Goal: Answer question/provide support

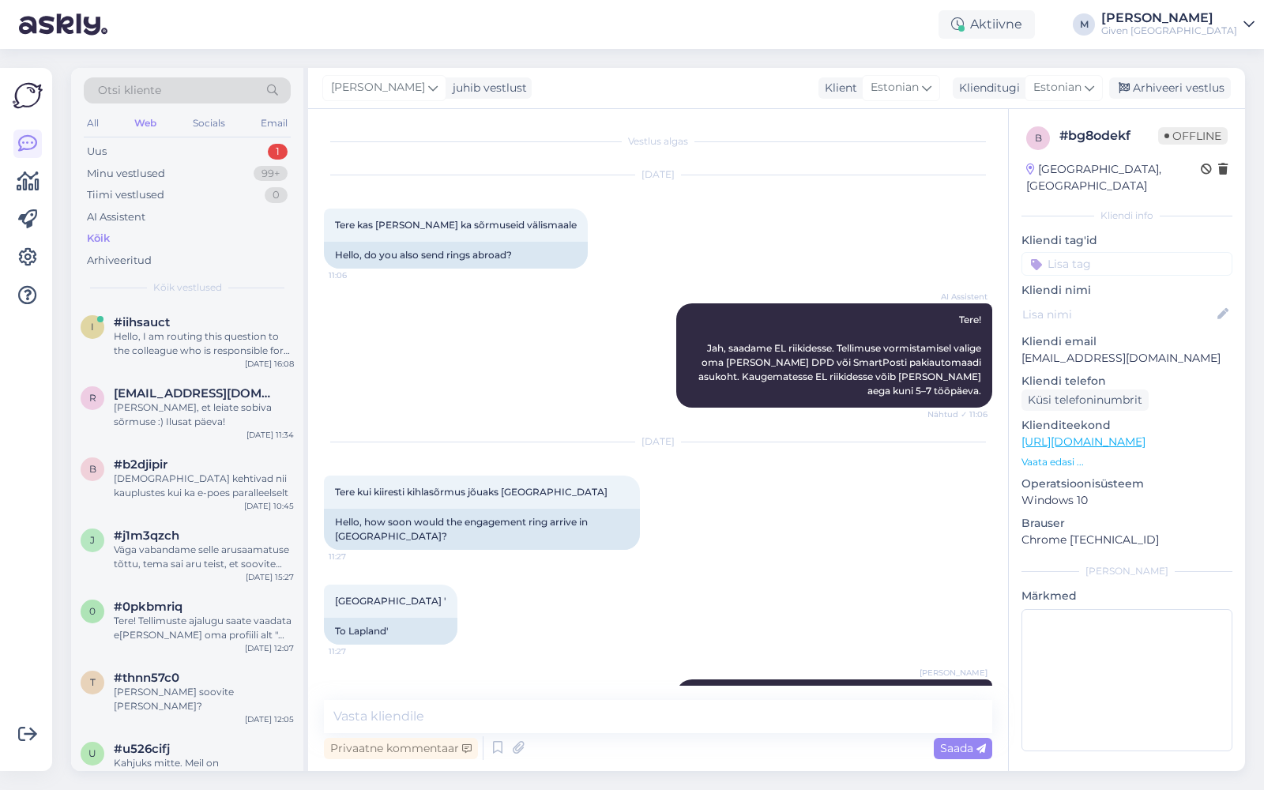
scroll to position [840, 0]
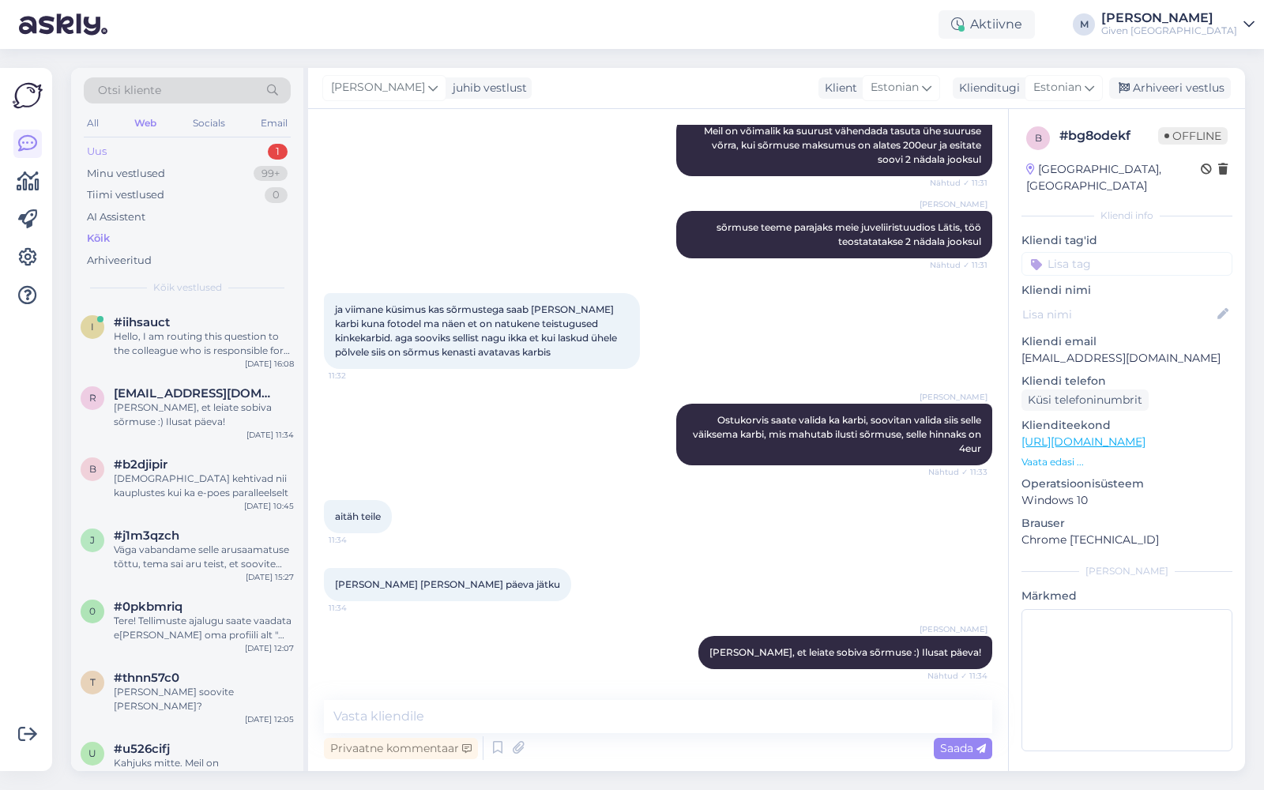
click at [152, 152] on div "Uus 1" at bounding box center [187, 152] width 207 height 22
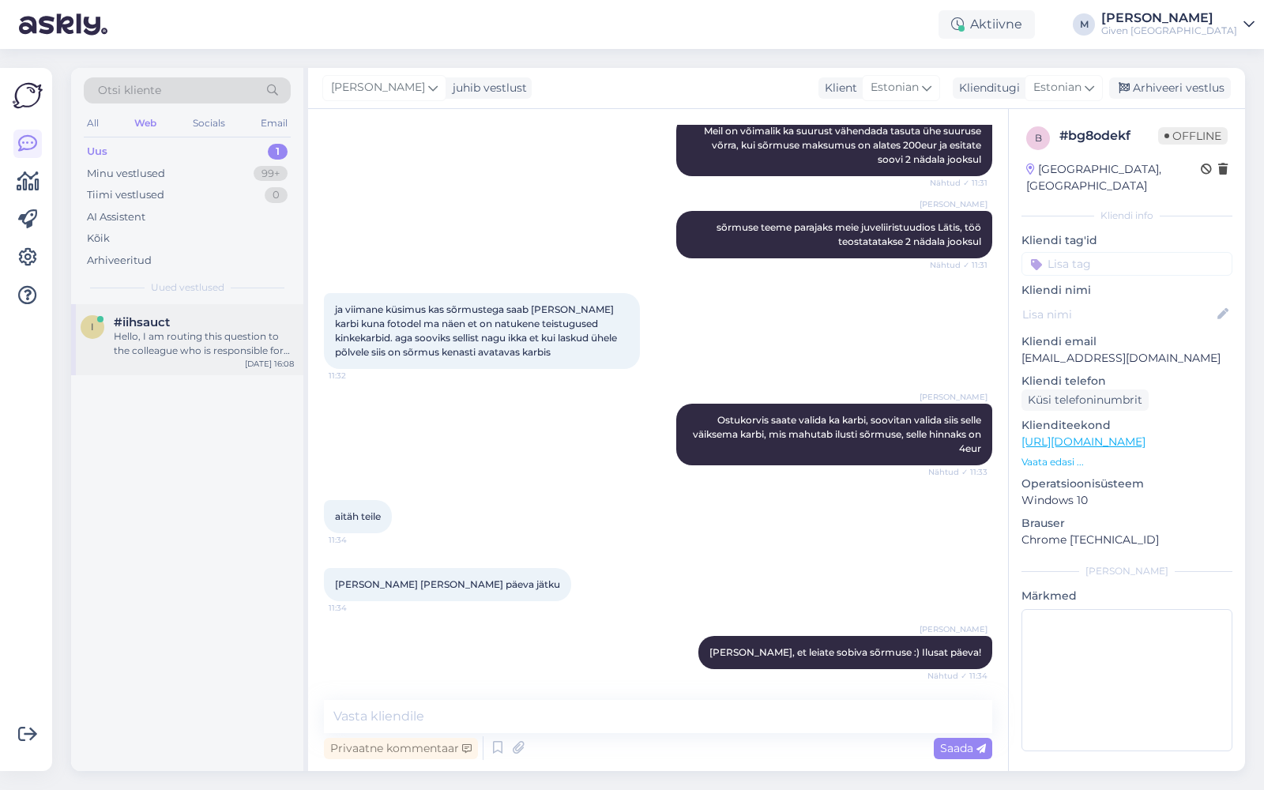
click at [160, 336] on div "Hello, I am routing this question to the colleague who is responsible for this …" at bounding box center [204, 343] width 180 height 28
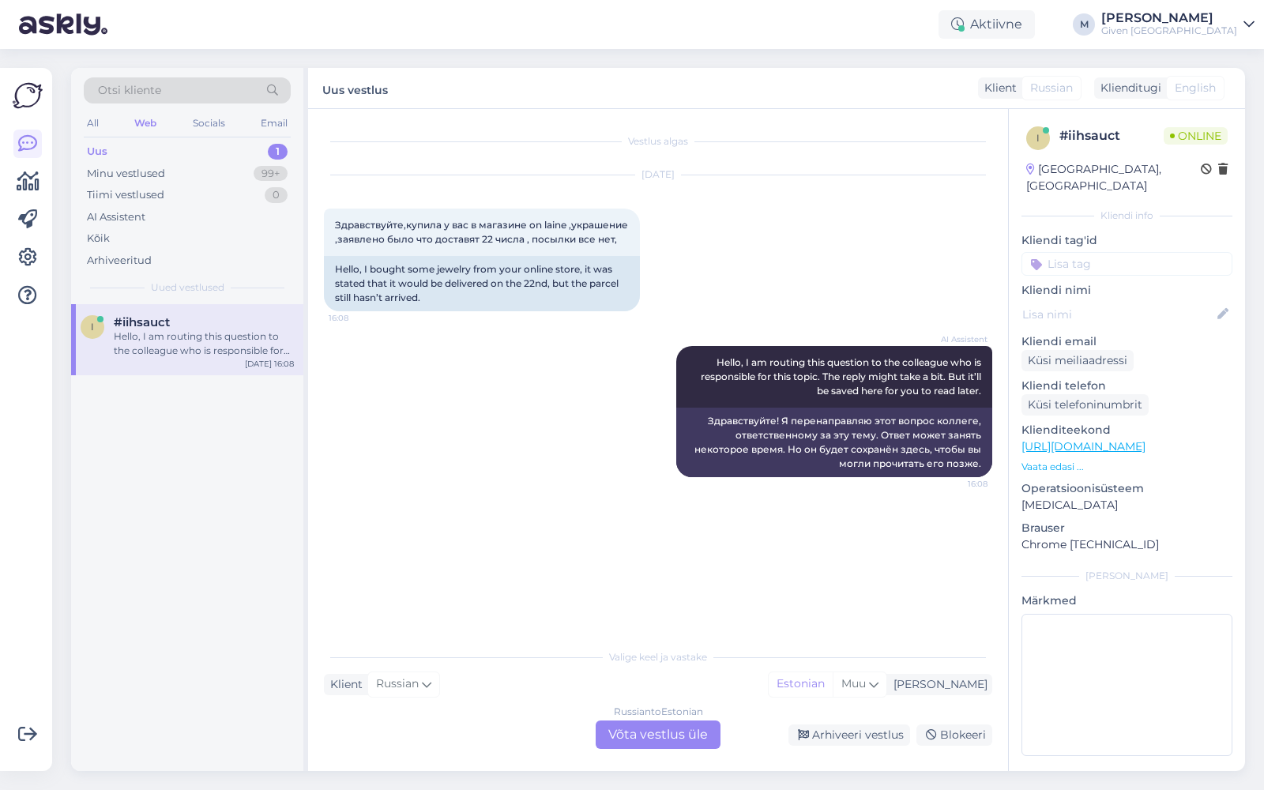
click at [660, 733] on div "Russian to Estonian Võta vestlus üle" at bounding box center [657, 734] width 125 height 28
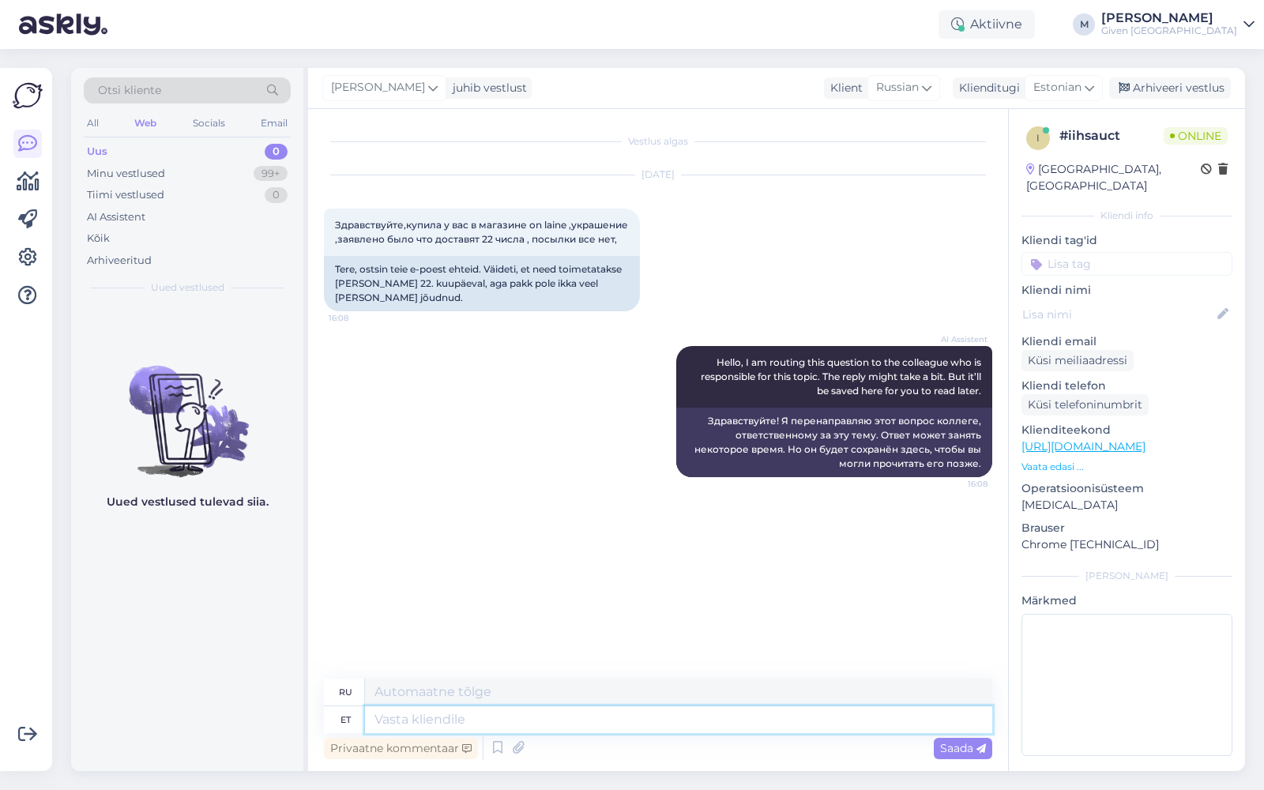
click at [592, 711] on textarea at bounding box center [678, 719] width 627 height 27
type textarea "Tere!"
type textarea "Привет!"
type textarea "Tere! Kuidas o"
type textarea "Привет, как дела?"
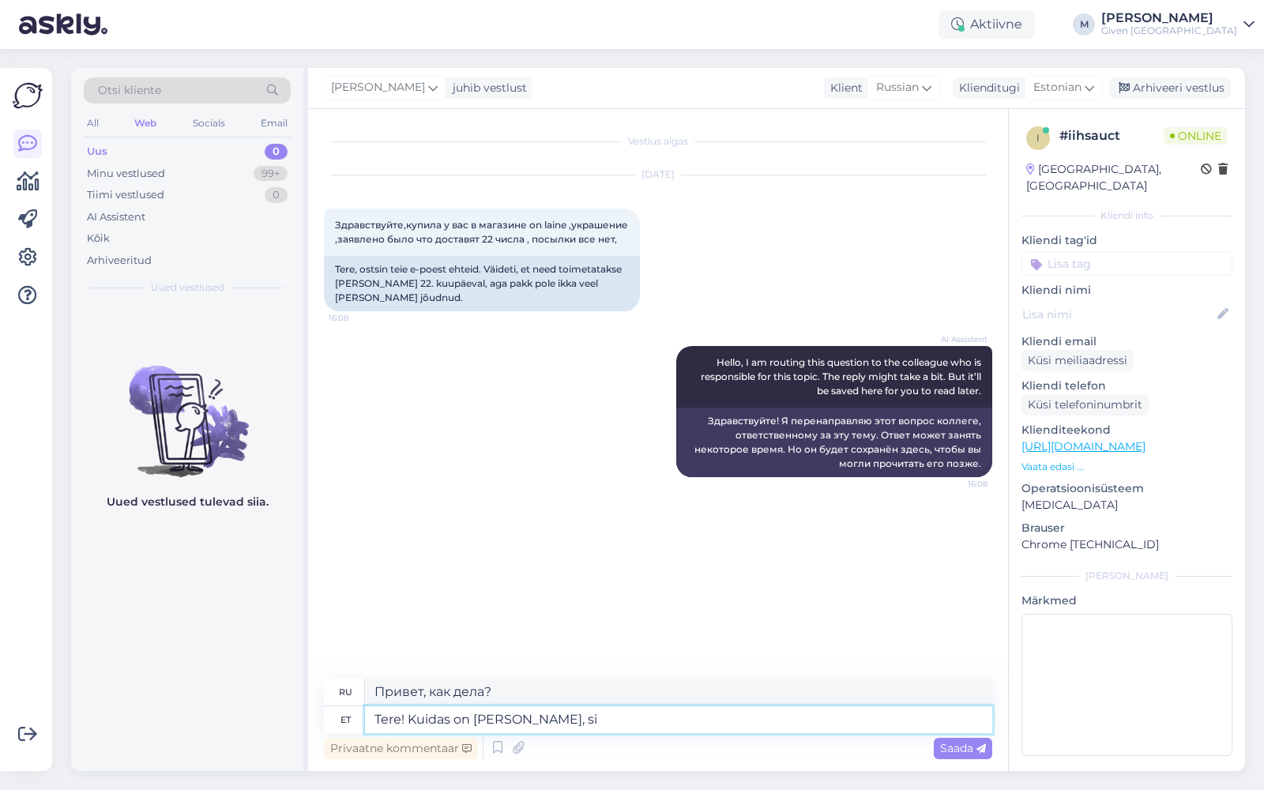
type textarea "Tere! Kuidas on [PERSON_NAME], sii"
type textarea "Привет! Как тебя зовут?"
type textarea "Tere! Kuidas on [PERSON_NAME], siis leiame teie"
type textarea "Здравствуйте! Как вас зовут, чтобы мы могли узнать?"
type textarea "Tere! Kuidas on [PERSON_NAME], siis leiame teie tellimuse üle"
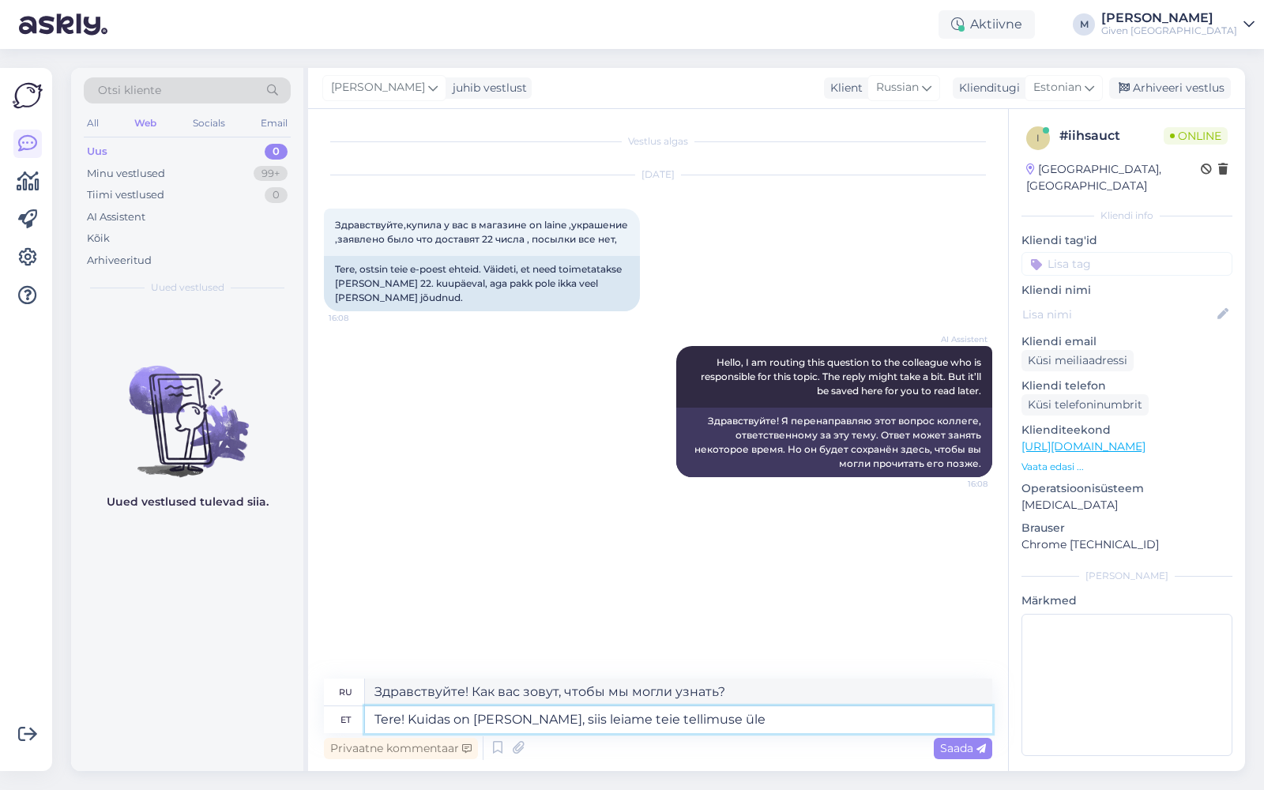
type textarea "Здравствуйте! Как вас зовут, чтобы мы могли вас найти?"
type textarea "Tere! Kuidas on [PERSON_NAME], siis leiame teie tellimuse ülesse"
type textarea "Здравствуйте! Как вас зовут, чтобы мы могли найти ваш заказ?"
type textarea "Tere! Kuidas on [PERSON_NAME], siis leiame teie tellimuse ülesse ja k"
type textarea "Здравствуйте! Как вас зовут, чтобы мы могли найти ваш заказ и"
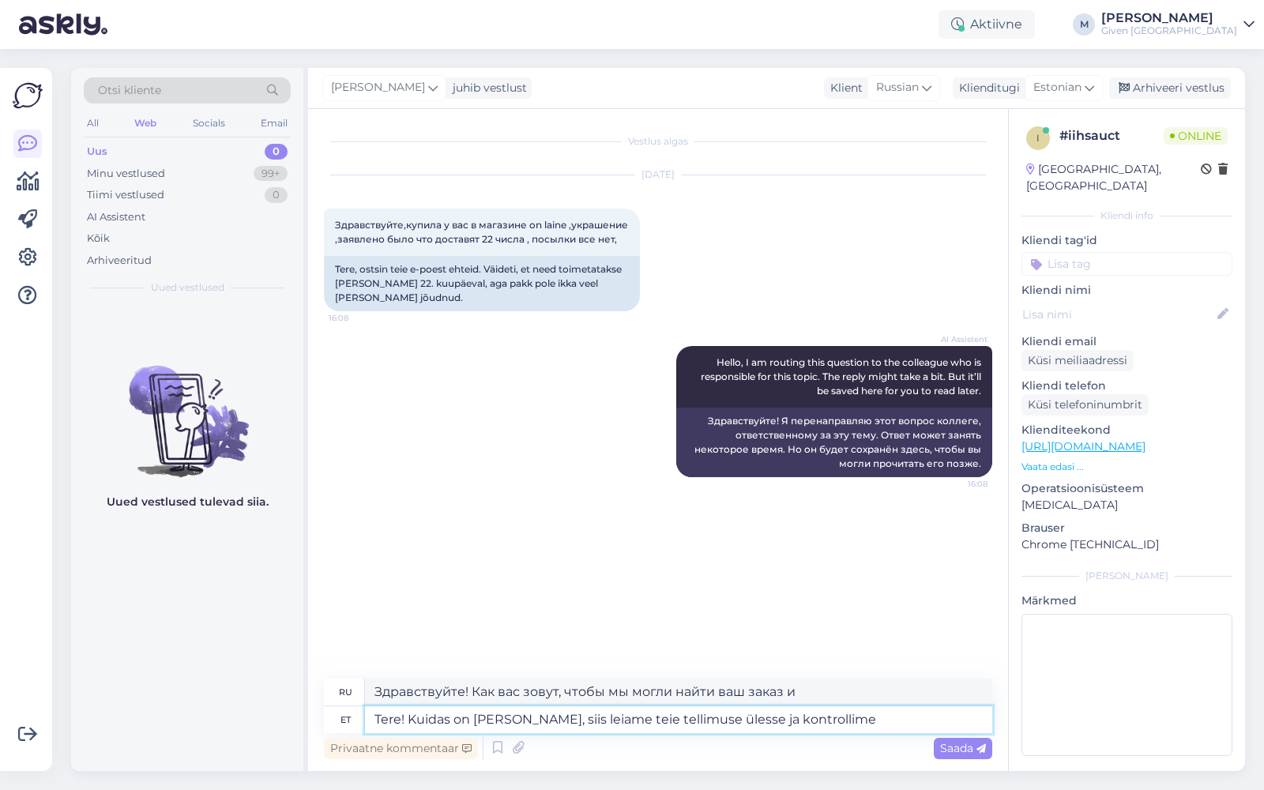
type textarea "Tere! Kuidas on [PERSON_NAME], siis leiame teie tellimuse ülesse ja kontrollime"
type textarea "Здравствуйте! Как вас зовут? Чтобы мы могли найти ваш заказ и проверить его."
type textarea "Tere! Kuidas on [PERSON_NAME], siis leiame teie tellimuse ülesse ja kontrollime…"
type textarea "Здравствуйте! Как вас зовут? Чтобы мы могли найти ваш заказ и проверить время д…"
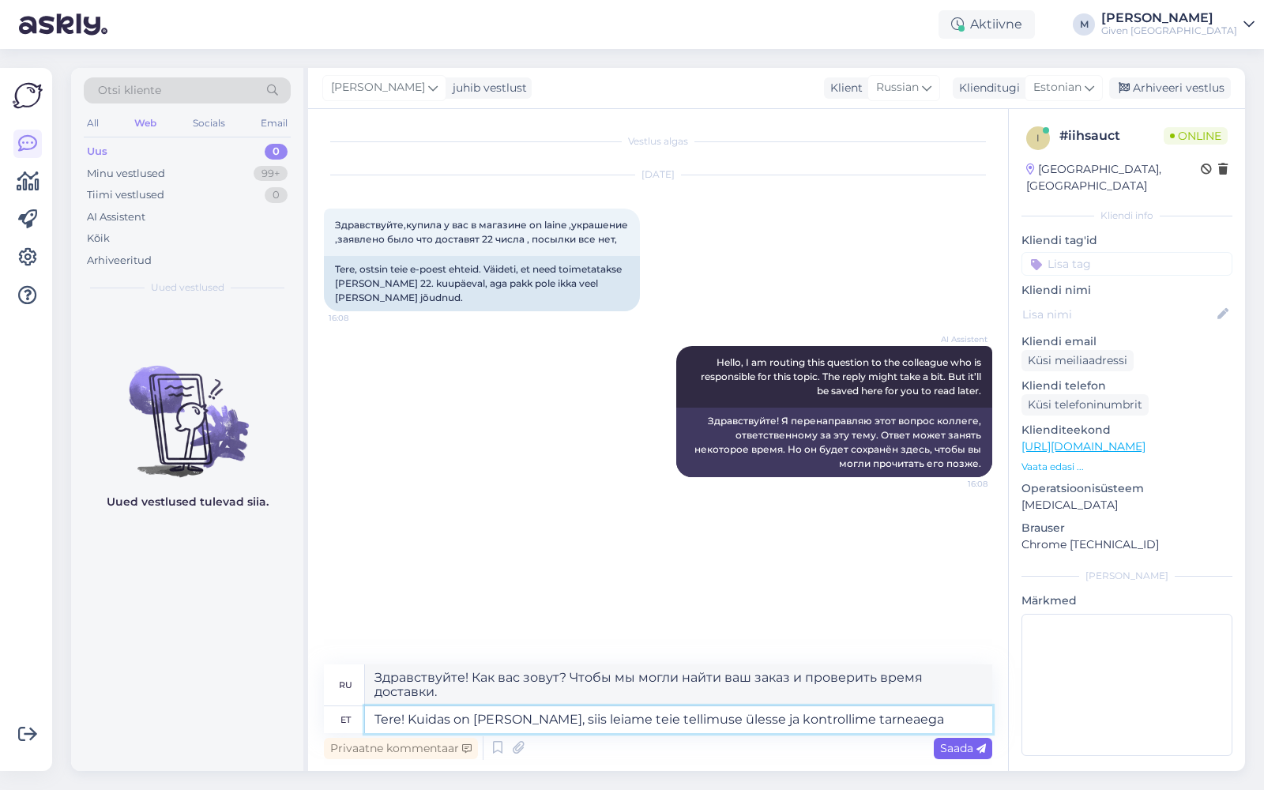
type textarea "Tere! Kuidas on [PERSON_NAME], siis leiame teie tellimuse ülesse ja kontrollime…"
click at [954, 748] on span "Saada" at bounding box center [963, 748] width 46 height 14
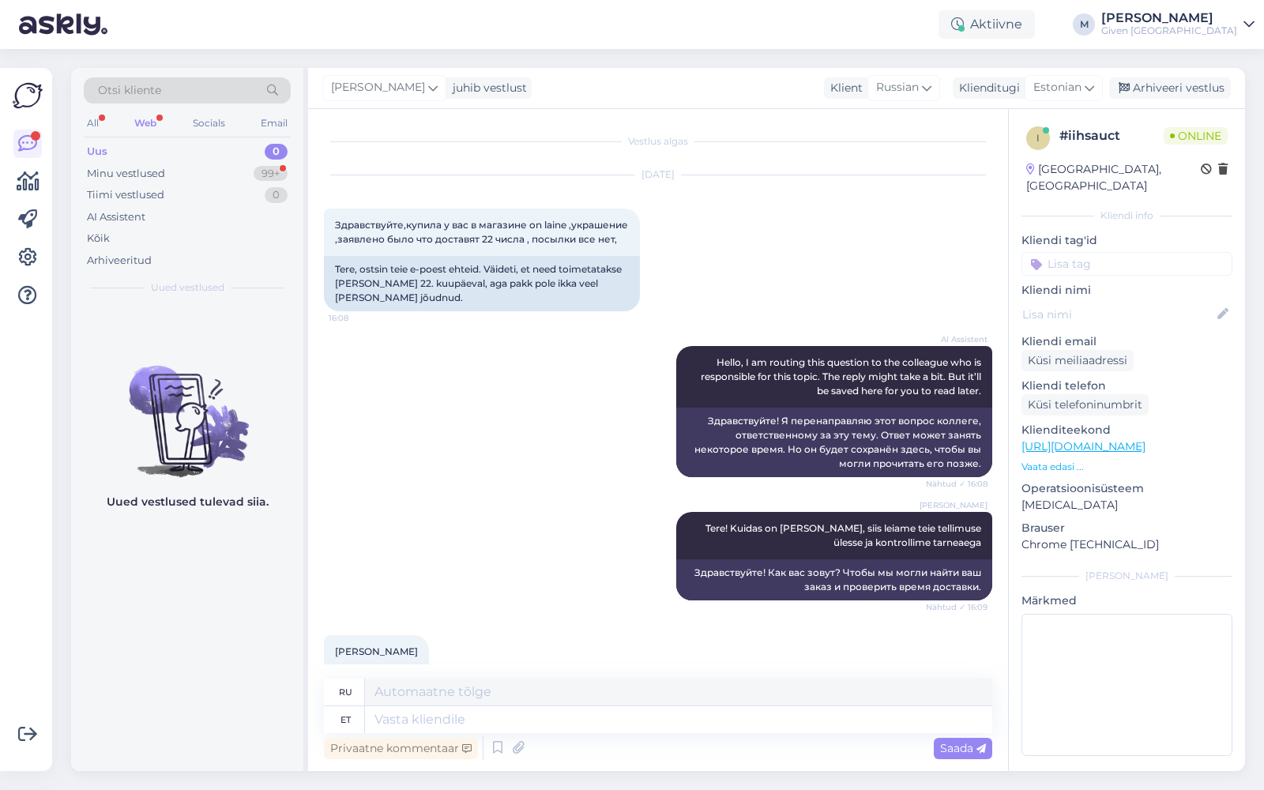
scroll to position [62, 0]
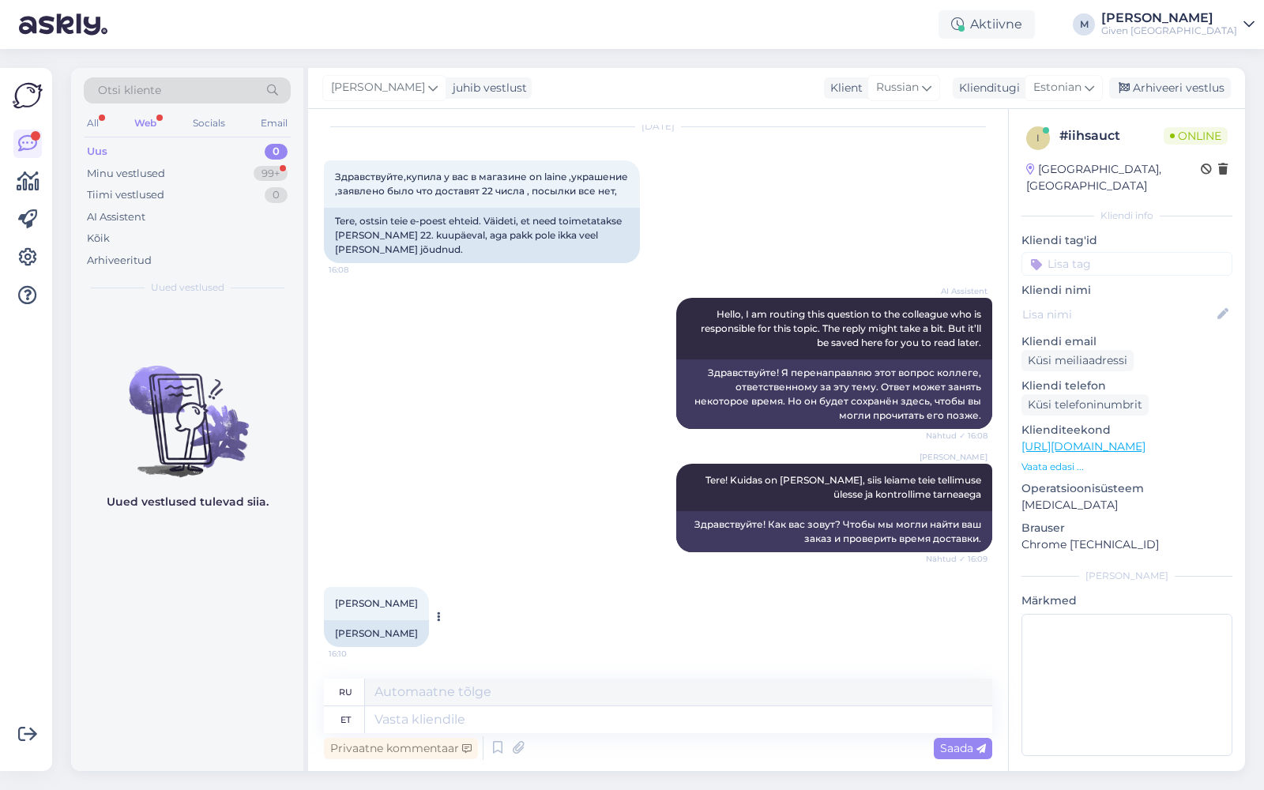
click at [374, 637] on div "[PERSON_NAME]" at bounding box center [376, 633] width 105 height 27
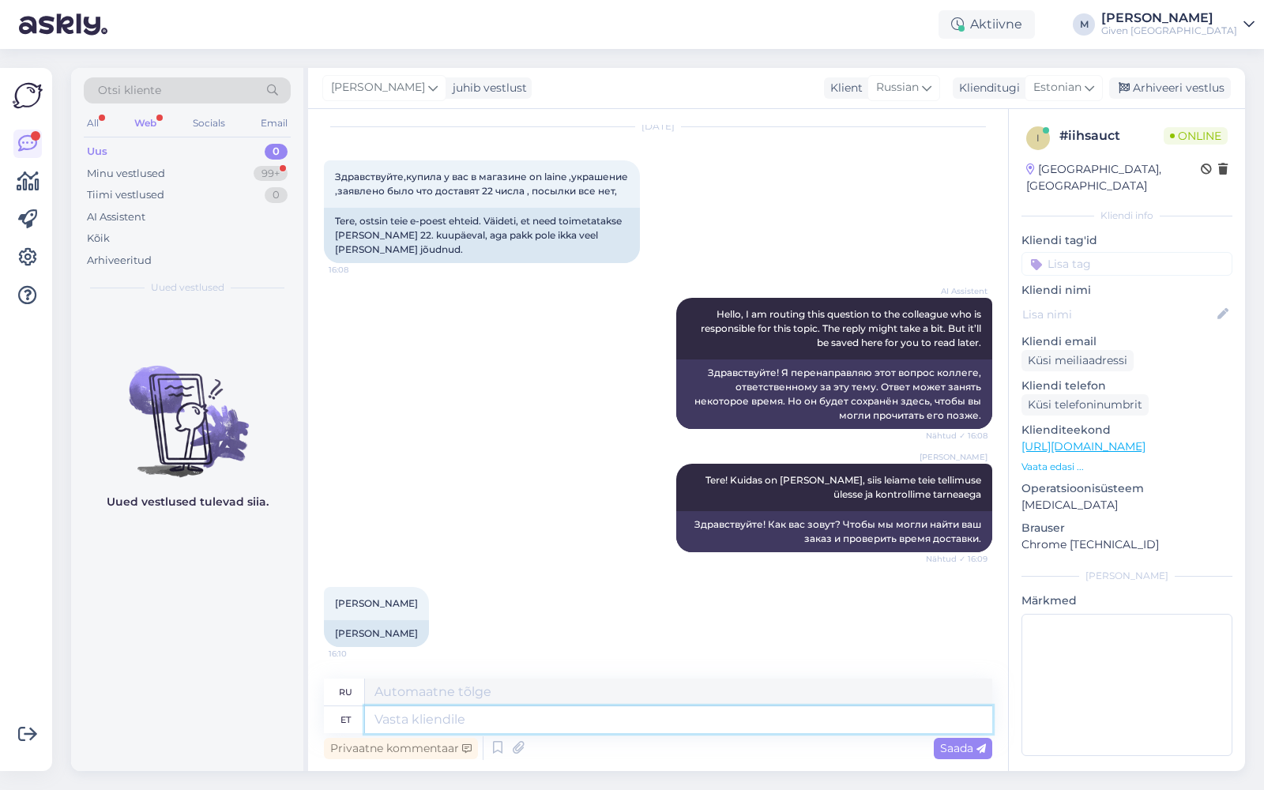
click at [529, 720] on textarea at bounding box center [678, 719] width 627 height 27
type textarea "Te tel"
type textarea "Ты"
type textarea "Te tellisite p"
type textarea "Вы заказали"
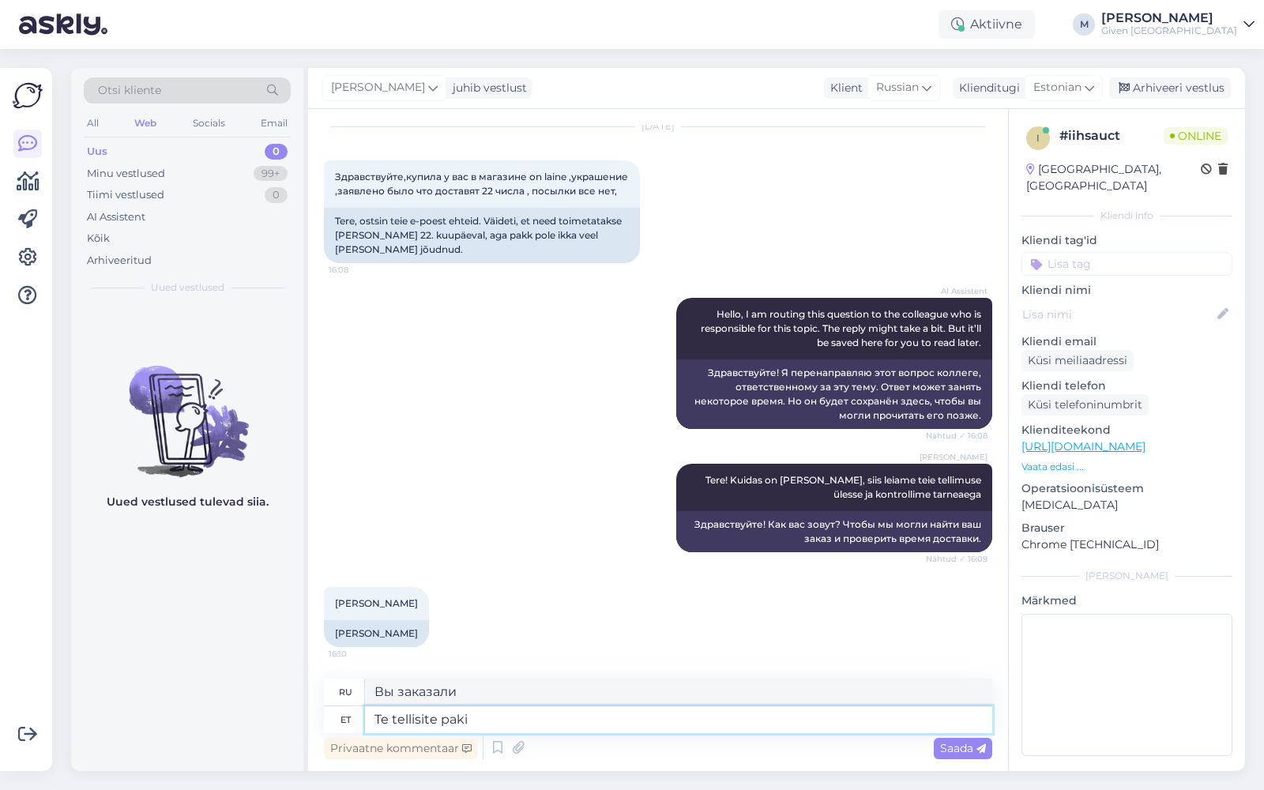
type textarea "Te tellisite paki"
type textarea "Вы заказали посылку."
type textarea "Te tellisite paki"
type textarea "Вы заказали посылку."
type textarea "Te tellisite paki 19.09"
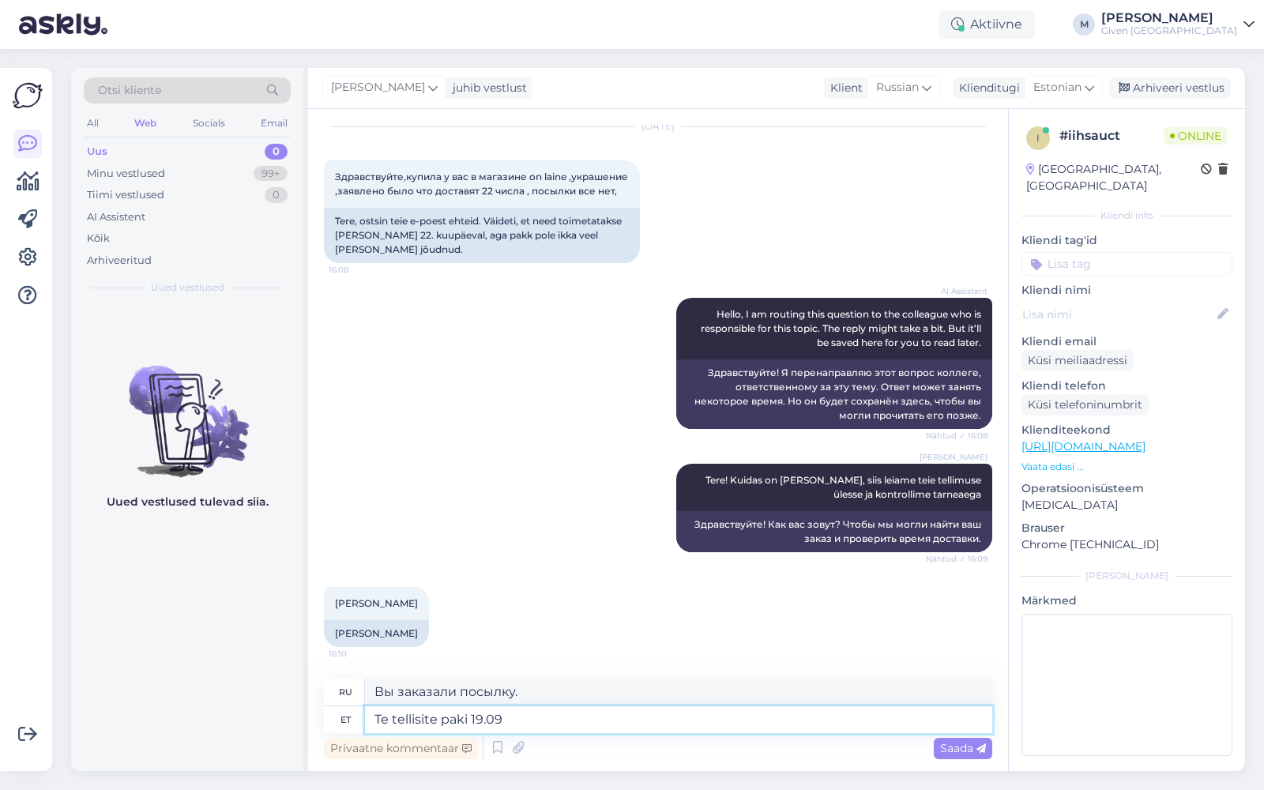
type textarea "Вы заказали пакет 19.0"
type textarea "Te tellisite paki 19.08"
type textarea "Вы заказали посылку 19.08"
type textarea "Te tellisite paki 19.08 hilisõhtul, meie"
type textarea "Вы заказали посылку поздно вечером 19.08 ,"
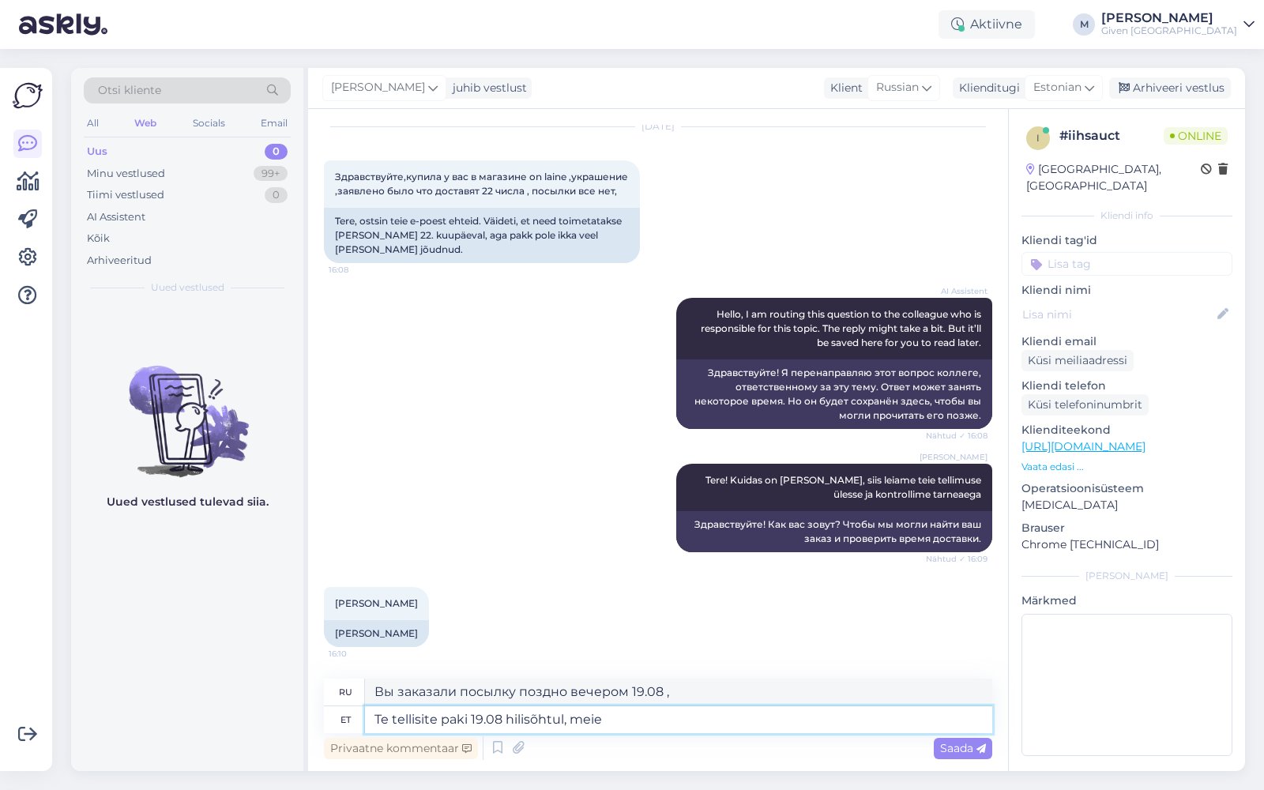
type textarea "Te tellisite paki 19.08 hilisõhtul, meie v"
type textarea "Вы заказали посылку поздно вечером 19.08 , мы"
type textarea "Te tellisite paki 19.08 hilisõhtul, meie vormsitasime pa"
type textarea "Вы заказали посылку поздно вечером 19.08 , мы ее обработали."
type textarea "Te tellisite paki 19.08 hilisõhtul, meie vormsitasime paki 20.08 ja"
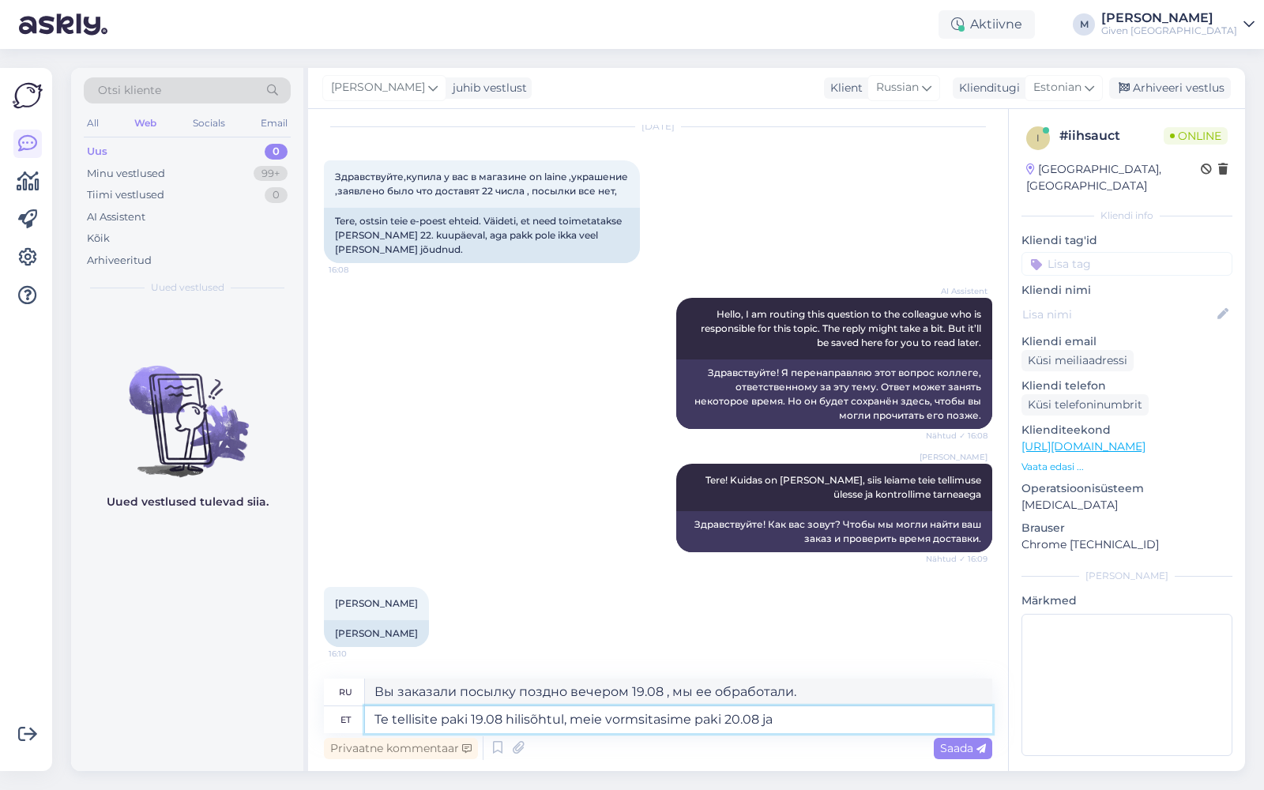
type textarea "Вы заказали посылку поздно вечером 19.08 , мы обработали посылку 20.08"
type textarea "Te tellisite paki 19.08 hilisõhtul, meie vormsitasime paki 20.08 [PERSON_NAME]"
type textarea "Вы заказали посылку поздно вечером 19.08 , мы обработали посылку 20.08 и"
type textarea "Te tellisite paki 19.08 hilisõhtul, meie vormsitasime paki 20.08 ja lisasime pa"
type textarea "Вы заказали посылку поздно вечером 19.08 , мы обработали посылку 20.08 и добави…"
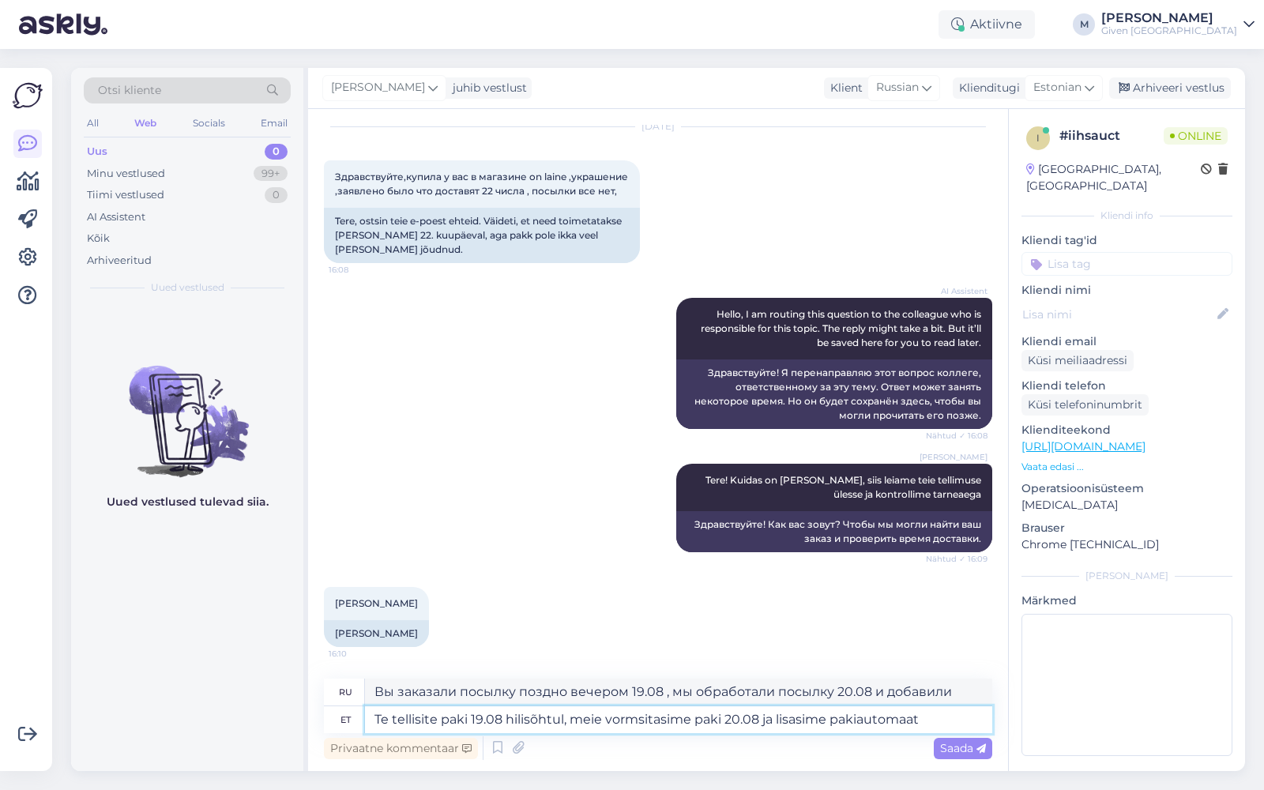
type textarea "Te tellisite paki 19.08 hilisõhtul, meie vormsitasime paki 20.08 ja lisasime pa…"
type textarea "Вы заказали посылку поздно вечером 19.08 , мы обработали посылку 20.08 августа …"
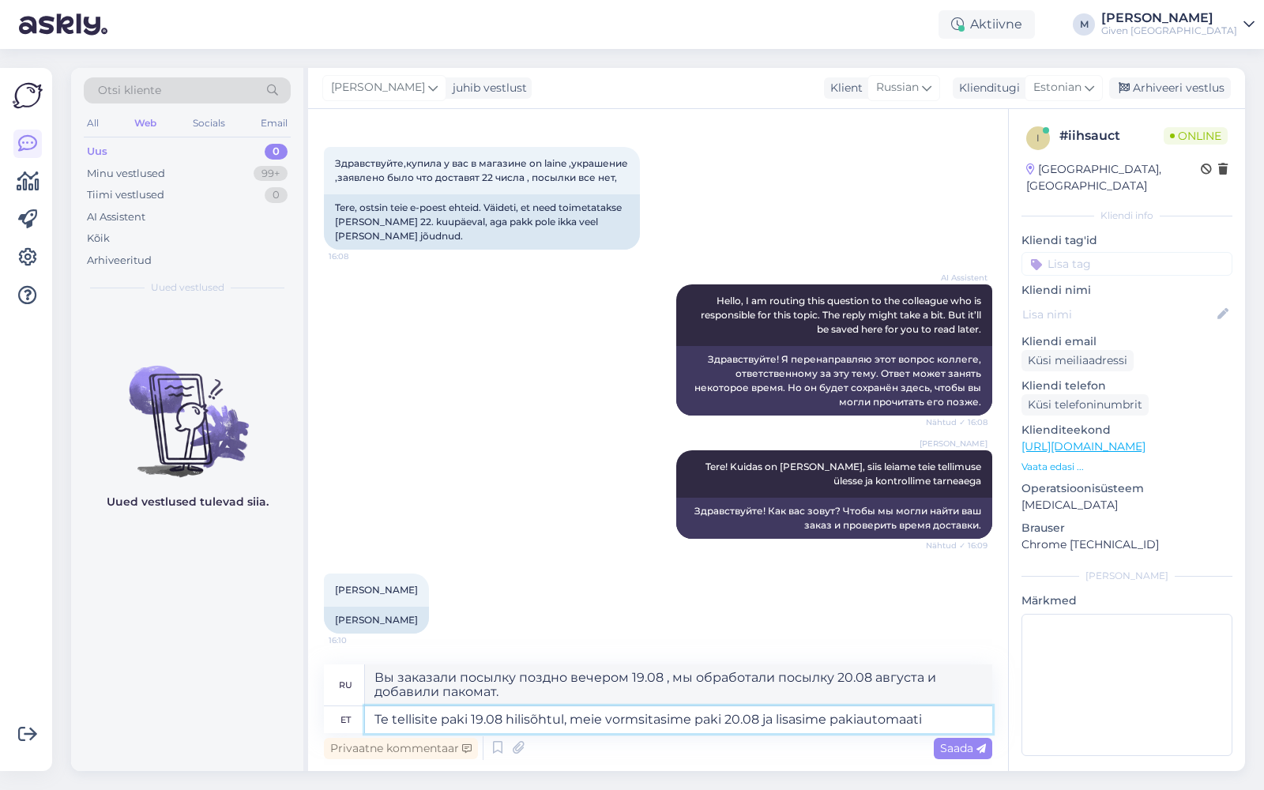
scroll to position [76, 0]
type textarea "Te tellisite paki 19.08 hilisõhtul, meie vormsitasime paki 20.08 ja lisasime pa…"
type textarea "Вы заказали посылку поздно вечером 19.08 , мы обработали посылку 20.08 августа …"
type textarea "Te tellisite paki 19.08 hilisõhtul, meie vormsitasime paki 20.08 ja lisasime pa…"
type textarea "Вы заказали посылку поздно вечером 19.08 , мы обработали посылку 20.08 и добави…"
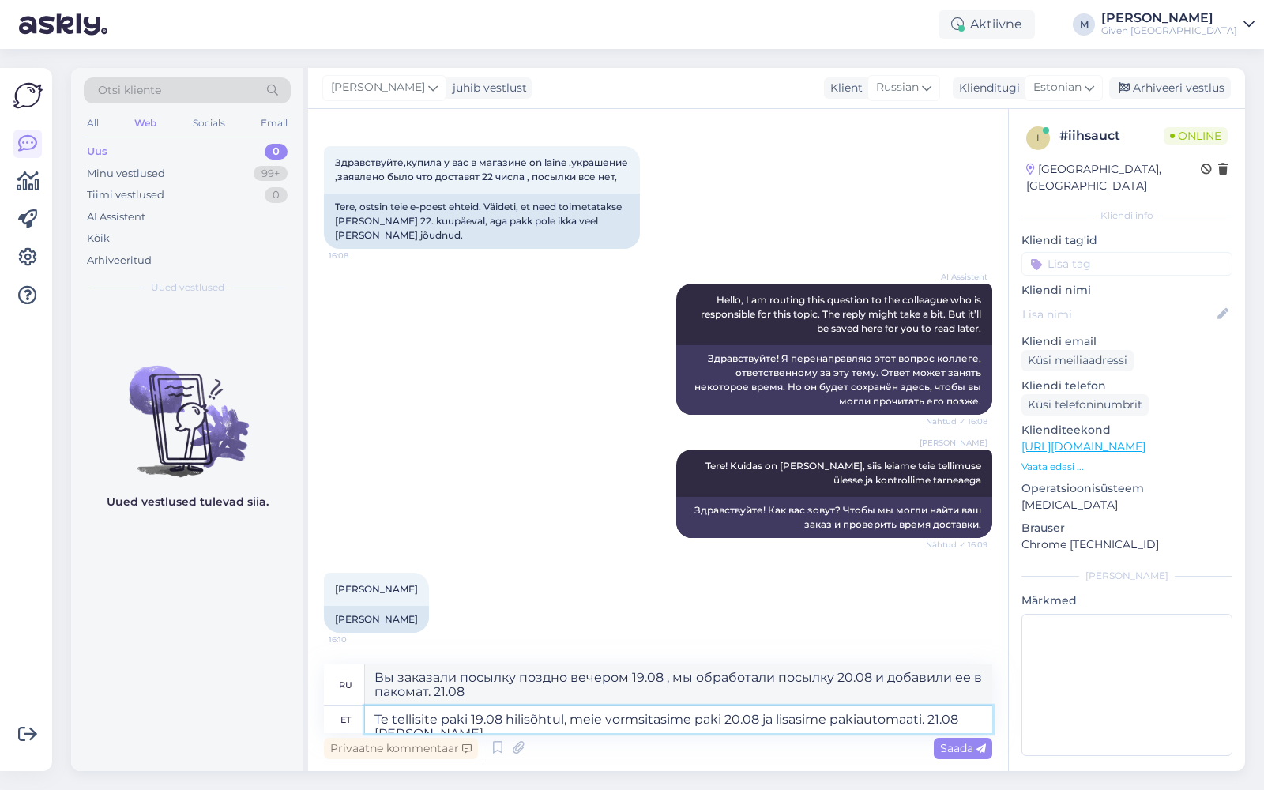
scroll to position [78, 0]
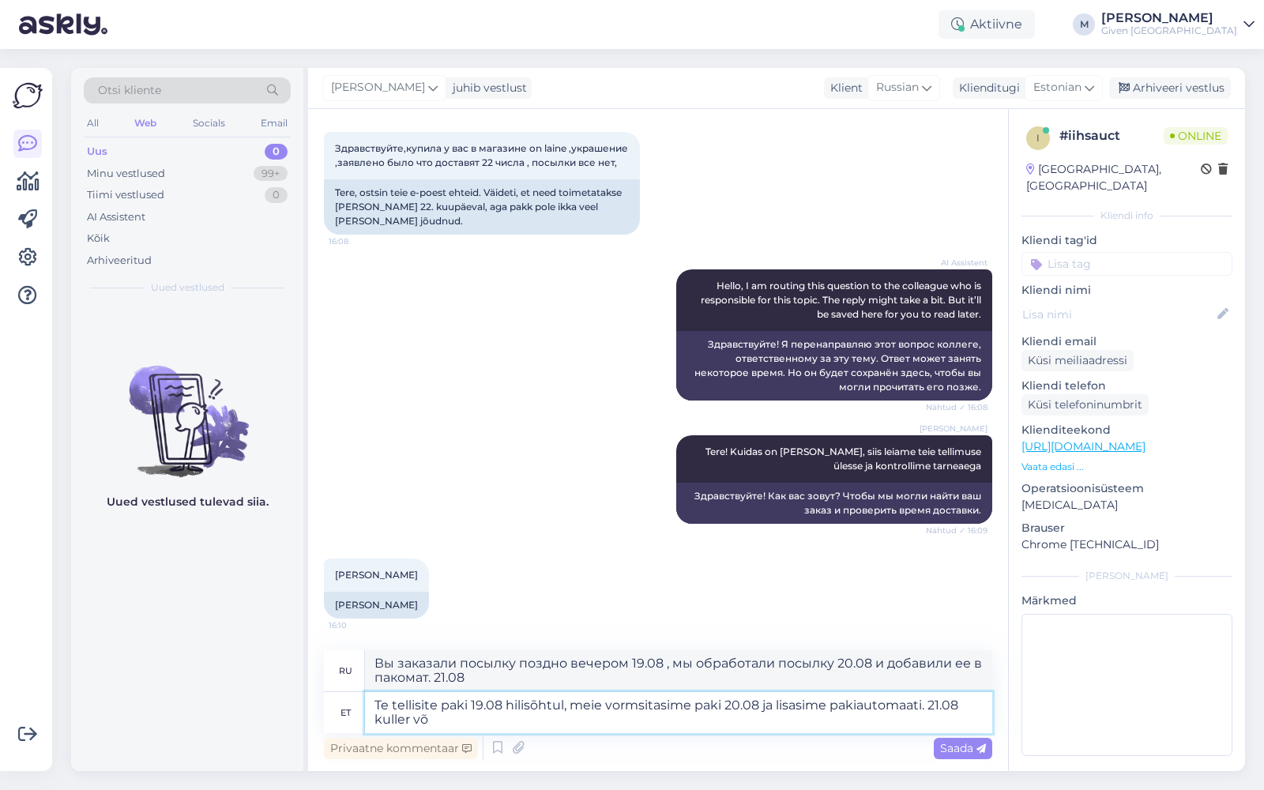
type textarea "Te tellisite paki 19.08 hilisõhtul, meie vormsitasime paki 20.08 ja lisasime pa…"
type textarea "Вы заказали посылку поздно вечером 19.08 , мы обработали посылку 20.08 и добави…"
type textarea "Te tellisite paki 19.08 hilisõhtul, meie vormsitasime paki 20.08 ja lisasime pa…"
type textarea "Вы заказали посылку поздно вечером 19.08 . Мы обработали посылку 20.08 и добави…"
type textarea "Te tellisite paki 19.08 hilisõhtul, meie vormsitasime paki 20.08 ja lisasime pa…"
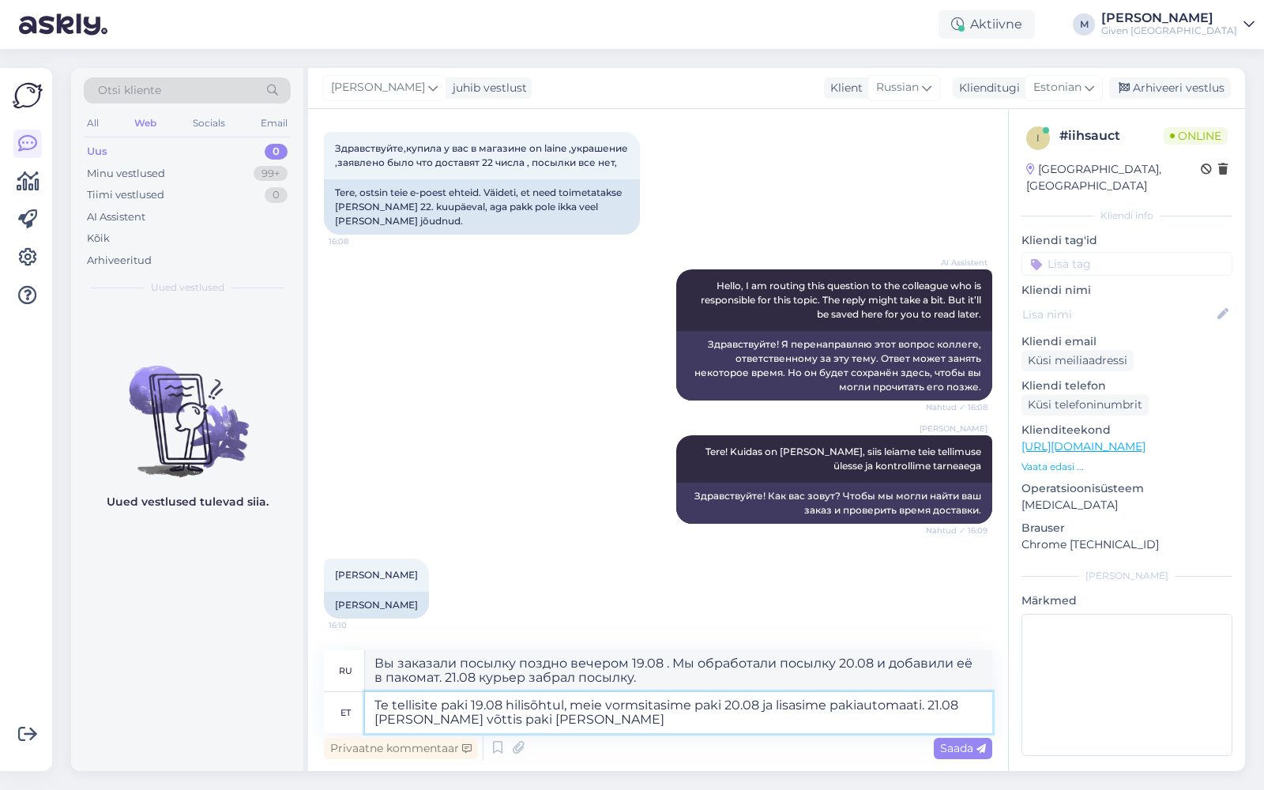
type textarea "Вы заказали посылку поздно вечером 19.08 , мы обработали посылку 20.08 и добави…"
type textarea "Te tellisite paki 19.08 hilisõhtul, meie vormsitasime paki 20.08 ja lisasime pa…"
type textarea "Вы заказали посылку поздно вечером 19.08 . Мы обработали посылку 20.08 и добави…"
type textarea "Te tellisite paki 19.08 hilisõhtul, meie vormsitasime paki 20.08 ja lisasime pa…"
type textarea "Вы заказали посылку поздно вечером 19.08 . Мы обработали посылку 20.08 и добави…"
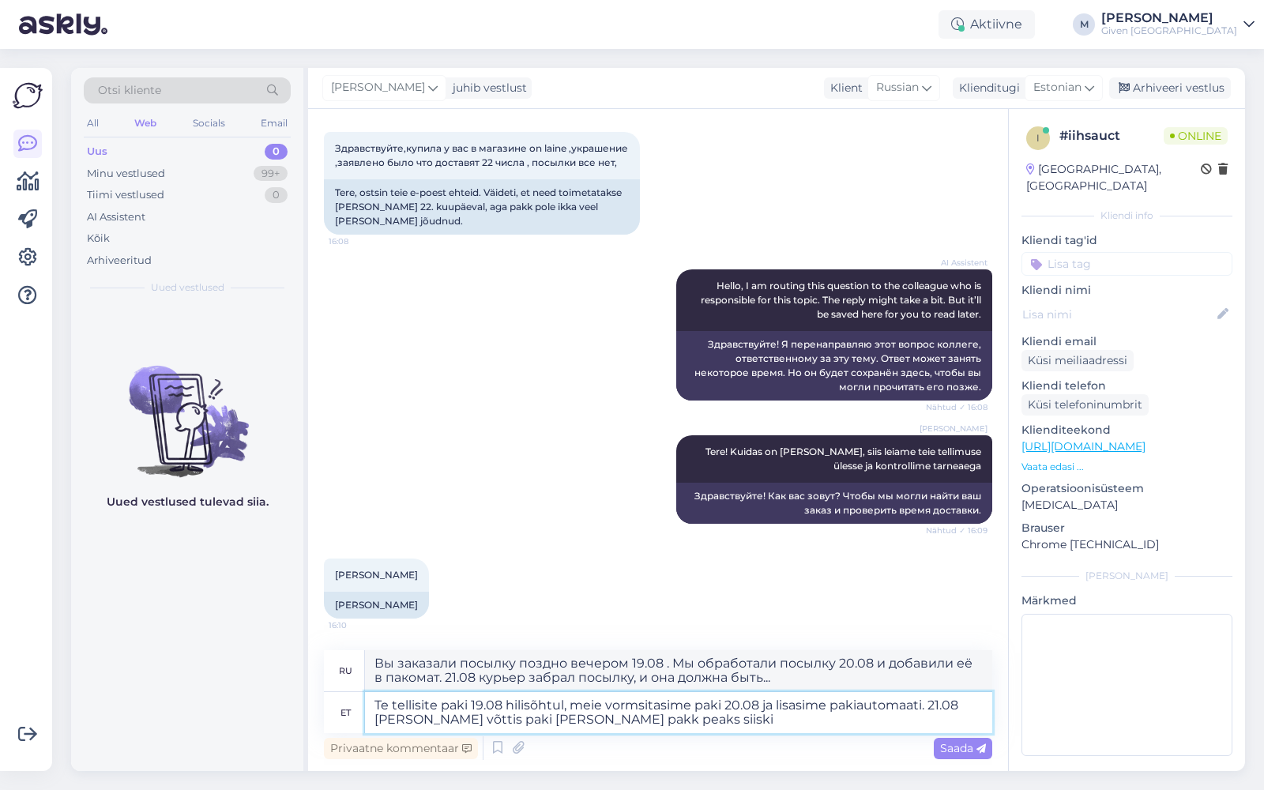
type textarea "Te tellisite paki 19.08 hilisõhtul, meie vormsitasime paki 20.08 ja lisasime pa…"
type textarea "Вы заказали посылку поздно вечером 19.08 , мы обработали её 20.08 и добавили в …"
type textarea "Te tellisite paki 19.08 hilisõhtul, meie vormsitasime paki 20.08 ja lisasime pa…"
type textarea "Вы заказали посылку поздно вечером 19.08 , мы обработали её 20.08 и добавили в …"
type textarea "Te tellisite paki 19.08 hilisõhtul, meie vormsitasime paki 20.08 ja lisasime pa…"
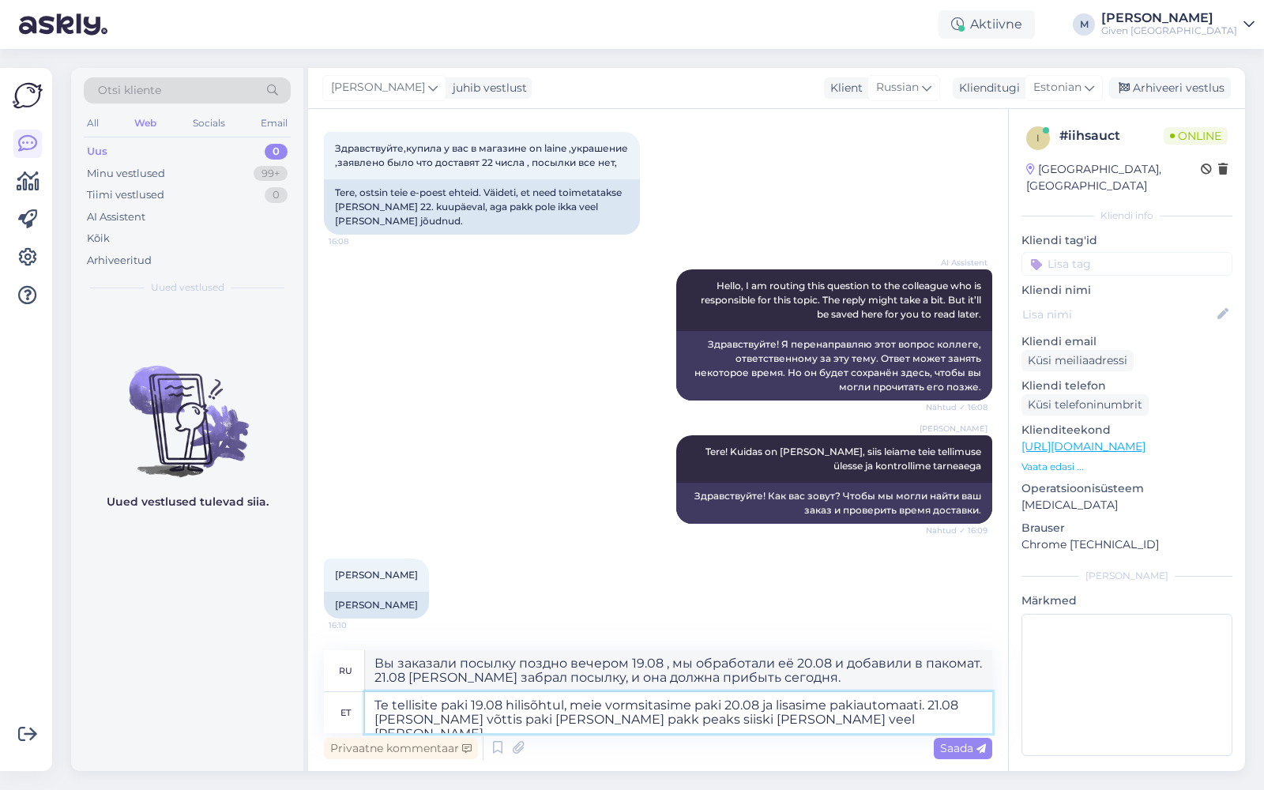
type textarea "Вы заказали посылку поздно вечером 19.08 , мы обработали её 20.08 и добавили в …"
type textarea "Te tellisite paki 19.08 hilisõhtul, meie vormsitasime paki 20.08 ja lisasime pa…"
type textarea "Вы заказали посылку поздно вечером 19.08 , мы обработали её 20.08 и добавили в …"
type textarea "Te tellisite paki 19.08 hilisõhtul, meie vormsitasime paki 20.08 ja lisasime pa…"
type textarea "Вы заказали посылку поздно вечером 19.08 . Мы обработали посылку 20.08 и добави…"
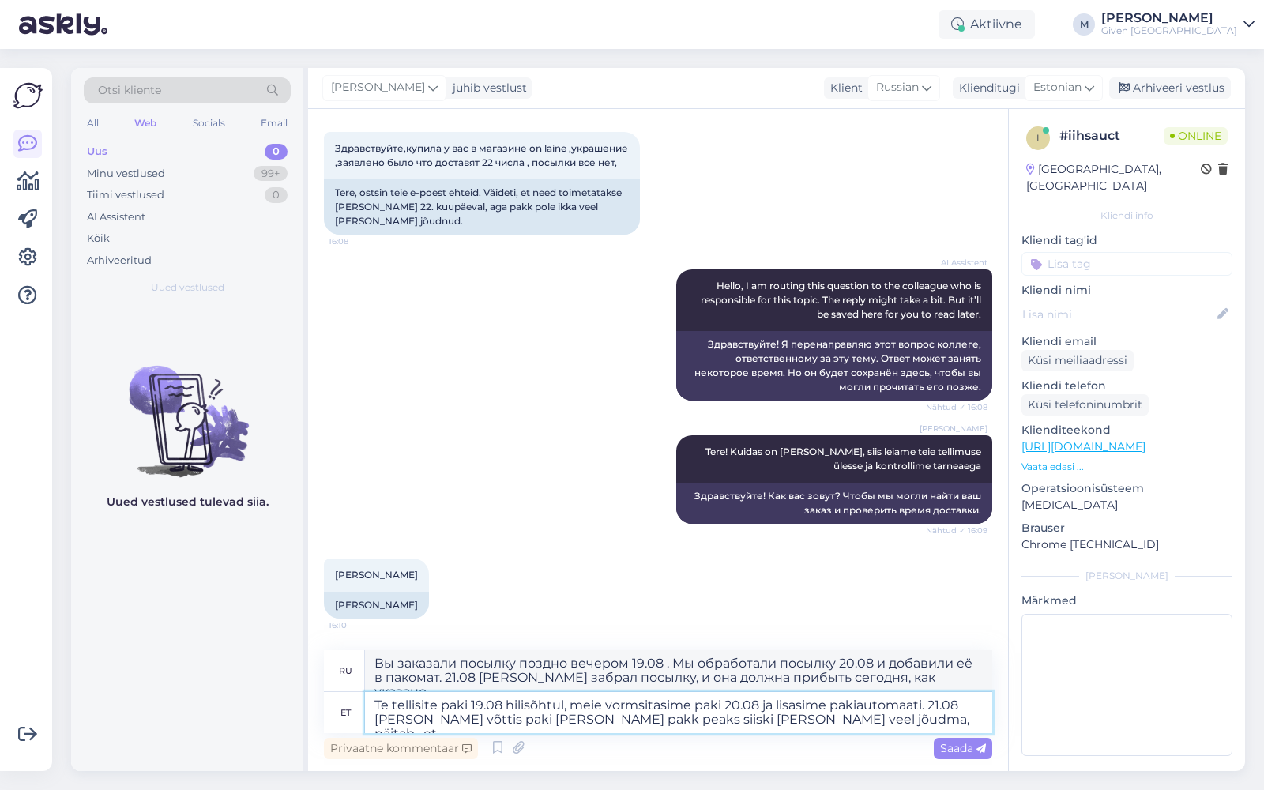
type textarea "Te tellisite paki 19.08 hilisõhtul, meie vormsitasime paki 20.08 ja lisasime pa…"
type textarea "Вы заказали посылку поздно вечером 19.08 , мы обработали её 20.08 и добавили в …"
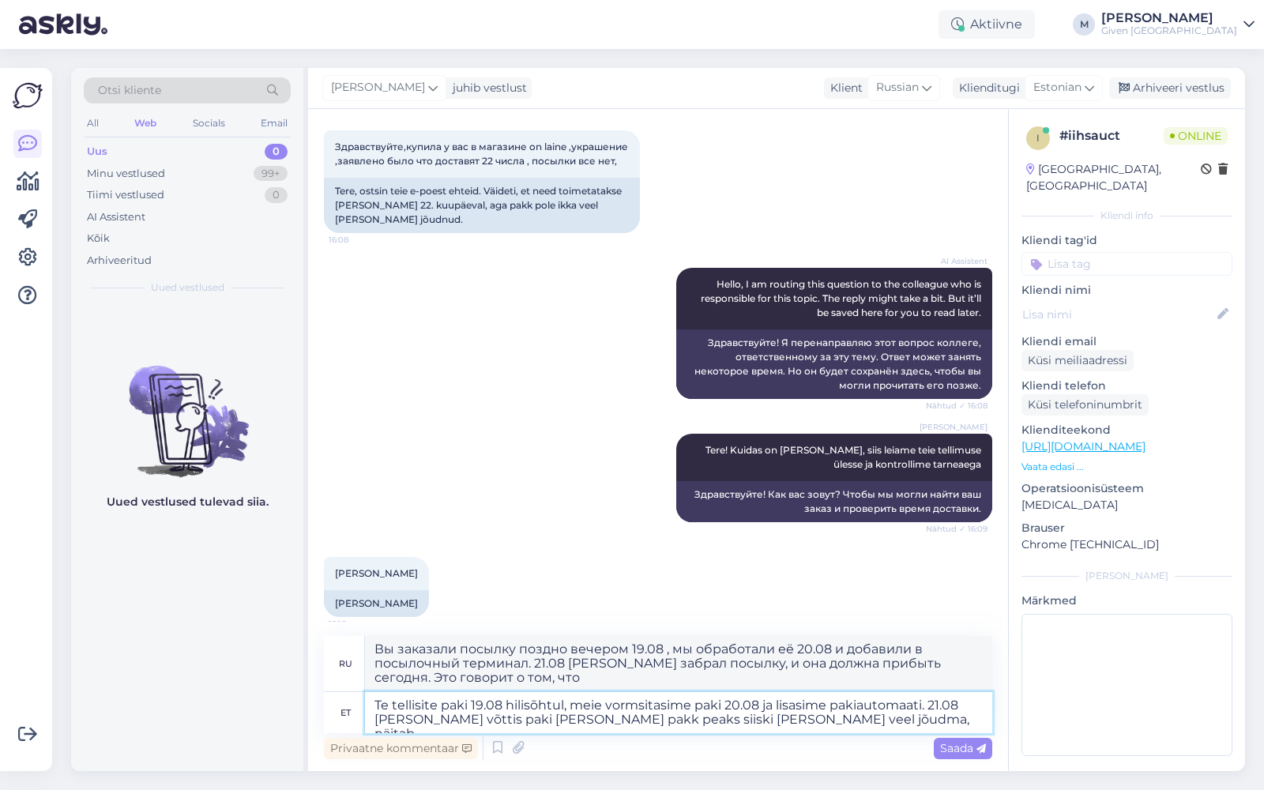
type textarea "Te tellisite paki 19.08 hilisõhtul, meie vormsitasime paki 20.08 ja lisasime pa…"
type textarea "Вы заказали посылку поздно вечером 19.08 , мы обработали её 20.08 и добавили в …"
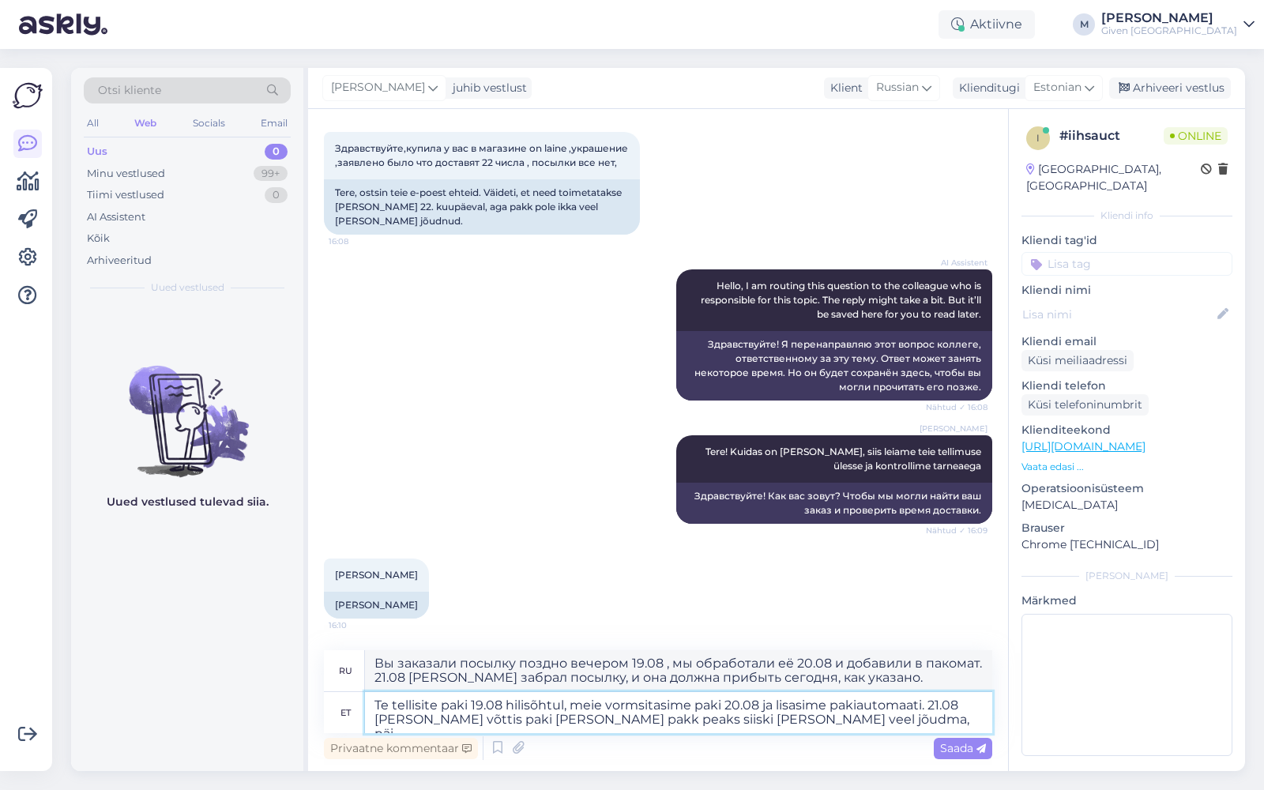
type textarea "Te tellisite paki 19.08 hilisõhtul, meie vormsitasime paki 20.08 ja lisasime pa…"
type textarea "Вы заказали посылку поздно вечером 19.08 . Мы обработали посылку 20.08 и добави…"
type textarea "Te tellisite paki 19.08 hilisõhtul, meie vormsitasime paki 20.08 ja lisasime pa…"
type textarea "Вы заказали посылку поздно вечером 19.08 , мы обработали её 20.08 и добавили в …"
type textarea "Te tellisite paki 19.08 hilisõhtul, meie vormsitasime paki 20.08 ja lisasime pa…"
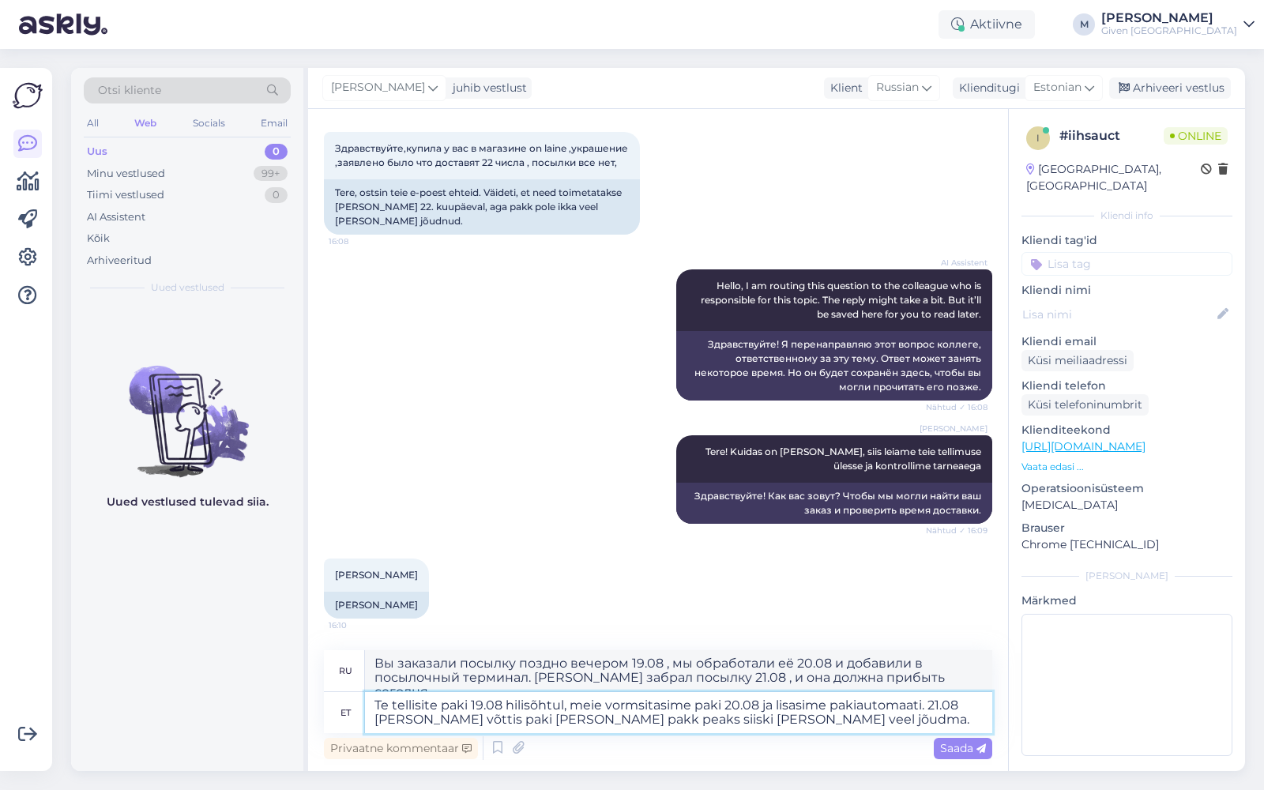
type textarea "Вы заказали посылку поздно вечером 19.08 , мы обработали её 20.08 и добавили в …"
type textarea "Te tellisite paki 19.08 hilisõhtul, meie vormsitasime paki 20.08 ja lisasime pa…"
type textarea "Вы заказали посылку поздно вечером 19.08 , мы обработали её 20.08 и добавили в …"
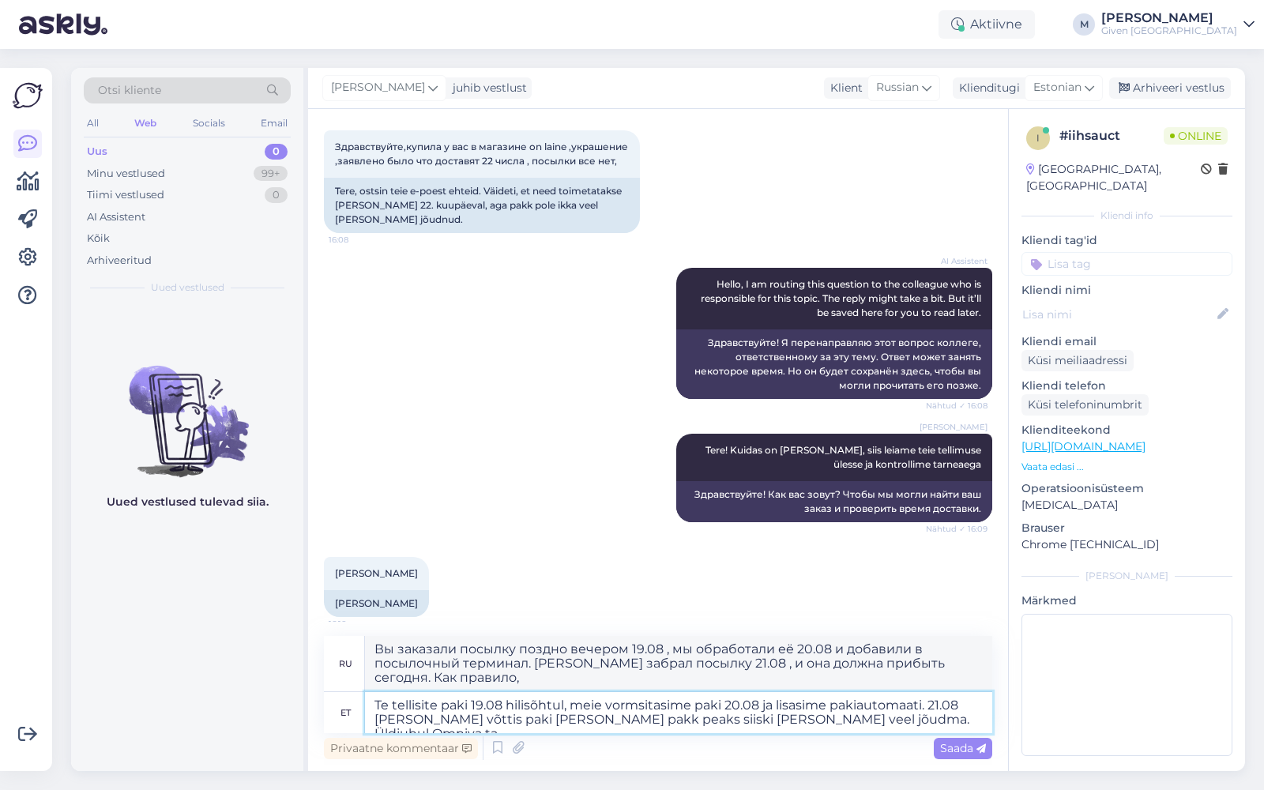
type textarea "Te tellisite paki 19.08 hilisõhtul, meie vormsitasime paki 20.08 ja lisasime pa…"
type textarea "Вы заказали посылку поздно вечером 19.08 , мы обработали её 20.08 и добавили в …"
type textarea "Te tellisite paki 19.08 hilisõhtul, meie vormsitasime paki 20.08 ja lisasime pa…"
type textarea "Вы заказали посылку поздно вечером 19.08 , мы обработали её 20.08 и добавили в …"
type textarea "Te tellisite paki 19.08 hilisõhtul, meie vormsitasime paki 20.08 ja lisasime pa…"
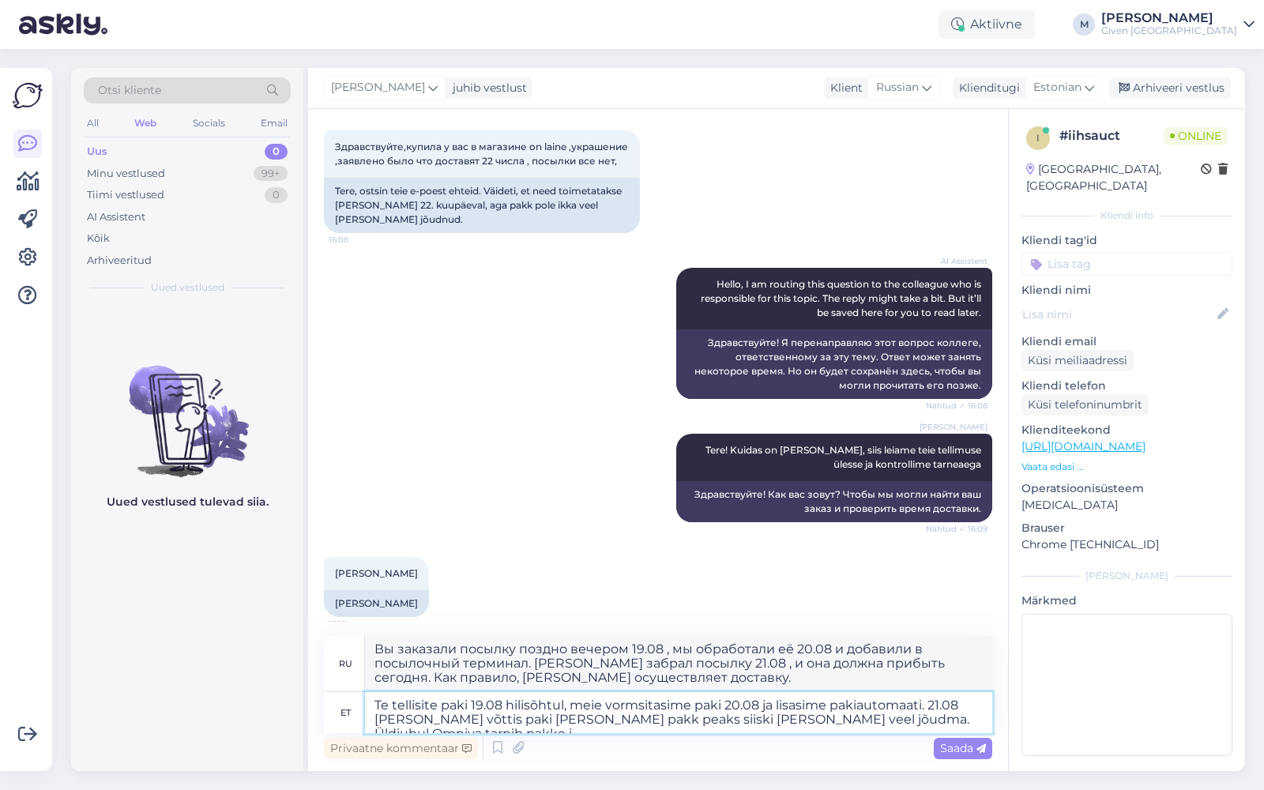
type textarea "Вы заказали посылку поздно вечером 19.08 , мы обработали её 20.08 и добавили в …"
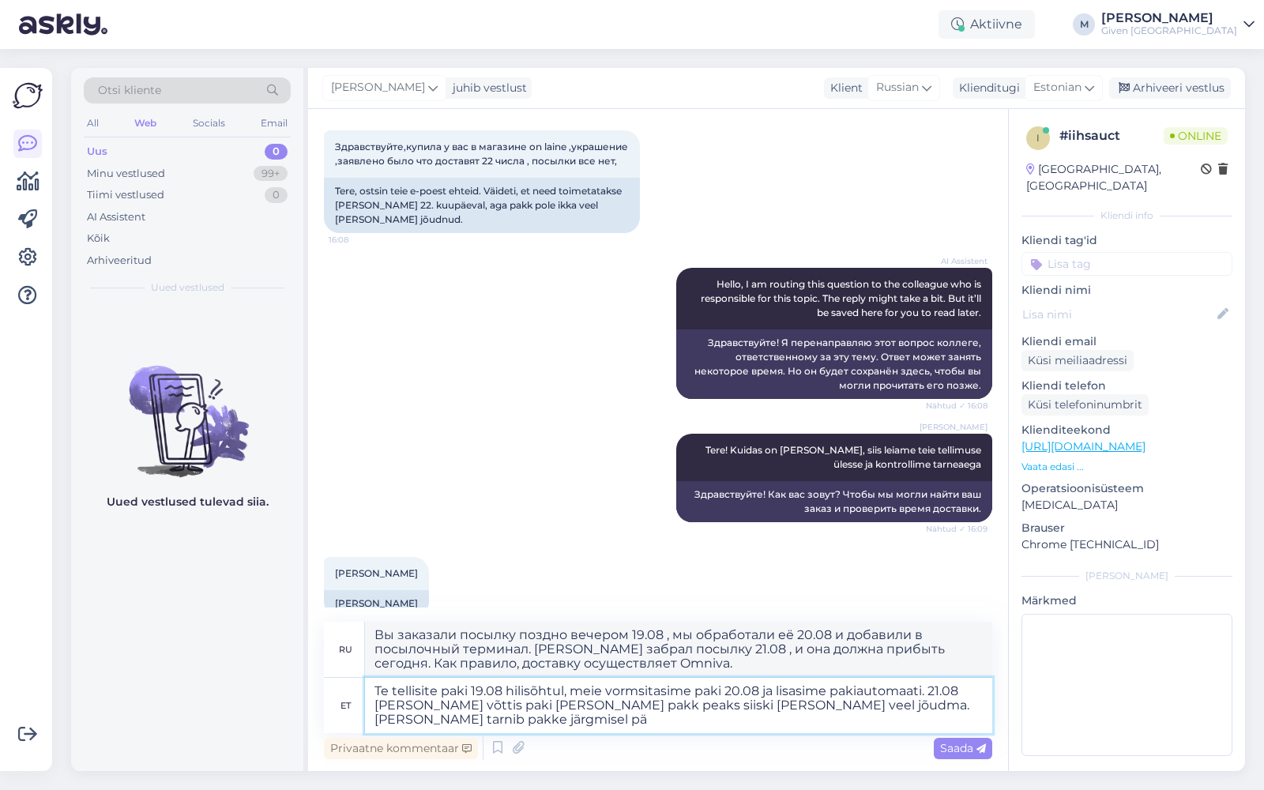
type textarea "Te tellisite paki 19.08 hilisõhtul, meie vormsitasime paki 20.08 ja lisasime pa…"
type textarea "Вы заказали посылку поздно вечером 19.08 . Мы обработали посылку 20.08 и добави…"
type textarea "Te tellisite paki 19.08 hilisõhtul, meie vormsitasime paki 20.08 ja lisasime pa…"
type textarea "Вы заказали посылку поздно вечером 19.08 , мы обработали её 20.08 и добавили в …"
type textarea "Te tellisite paki 19.08 hilisõhtul, meie vormsitasime paki 20.08 ja lisasime pa…"
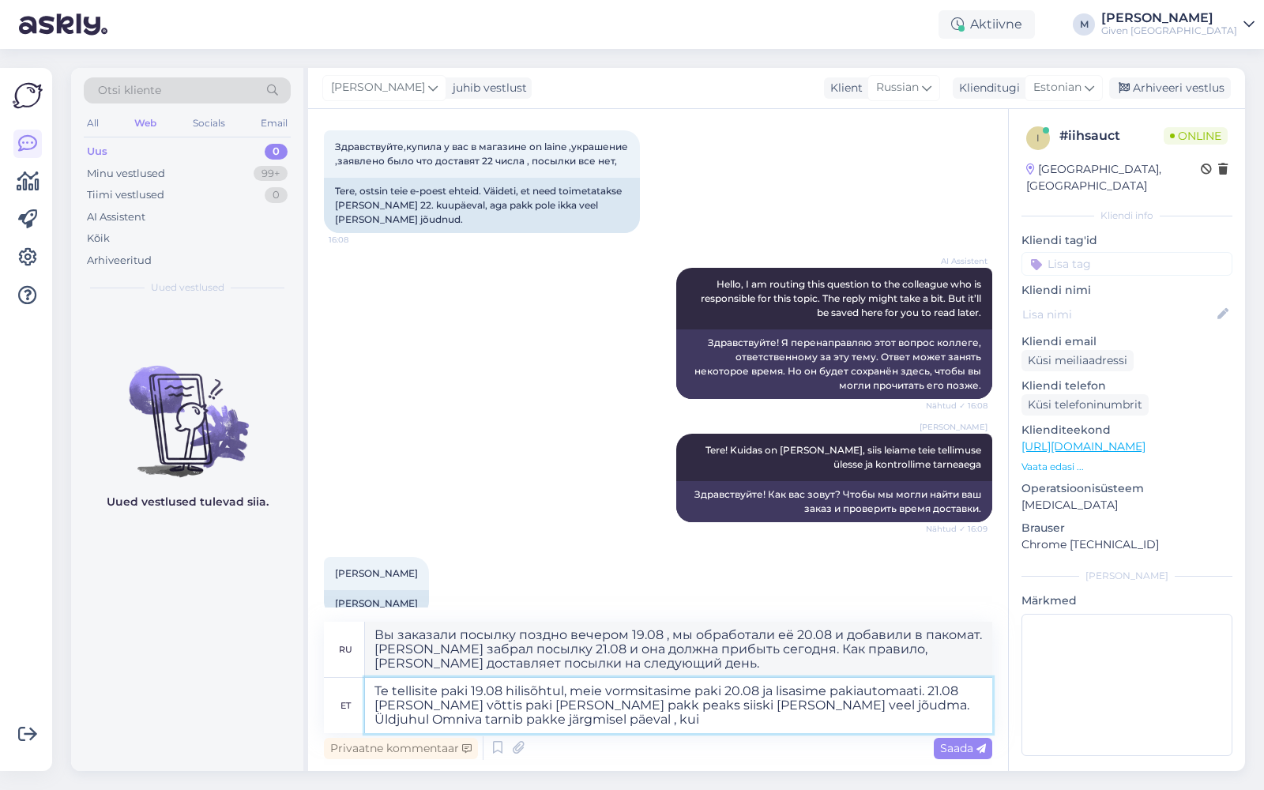
type textarea "Вы заказали посылку поздно вечером 19.08 , мы обработали её 20.08 и добавили в …"
type textarea "Te tellisite paki 19.08 hilisõhtul, meie vormsitasime paki 20.08 ja lisasime pa…"
type textarea "Вы заказали посылку поздно вечером 19.08 , мы обработали её 20.08 и добавили в …"
type textarea "Te tellisite paki 19.08 hilisõhtul, meie vormsitasime paki 20.08 ja lisasime pa…"
type textarea "Вы заказали посылку поздно вечером 19.08 , мы обработали её 20.08 и добавили в …"
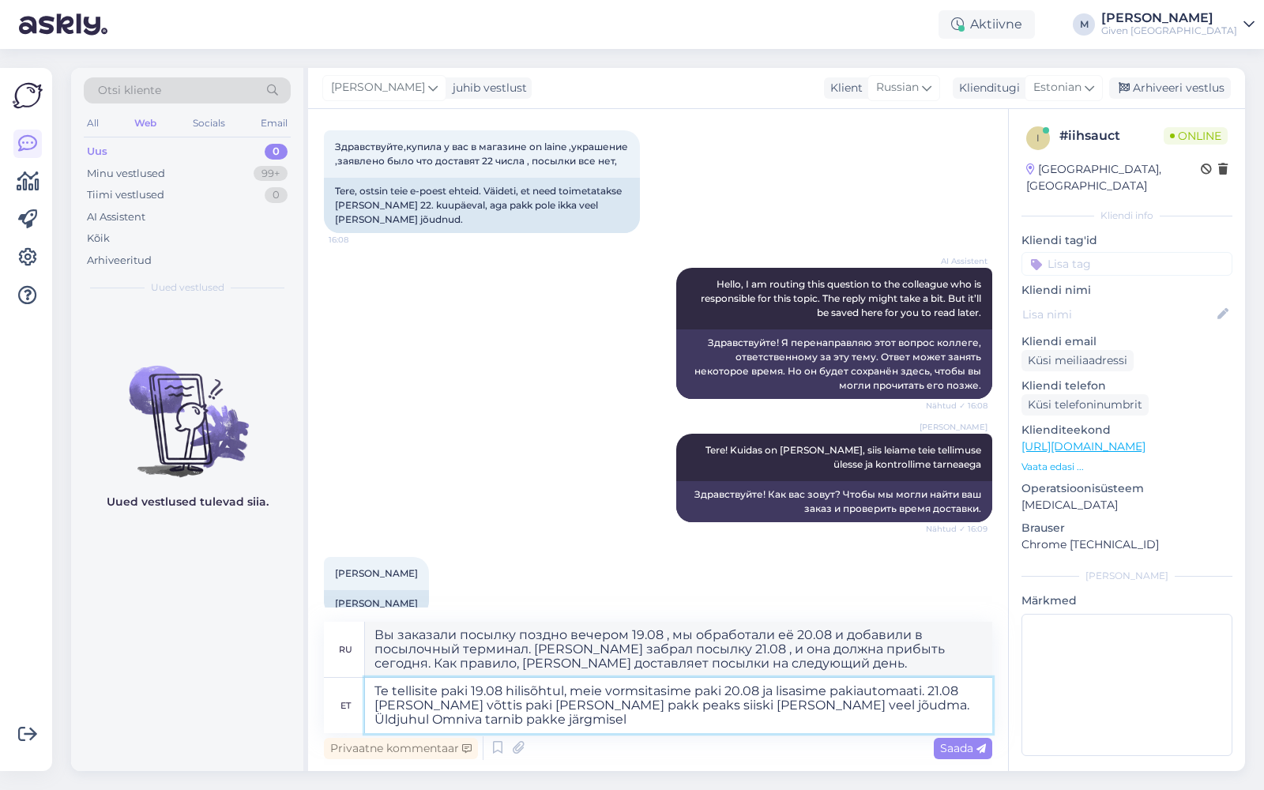
type textarea "Te tellisite paki 19.08 hilisõhtul, meie vormsitasime paki 20.08 ja lisasime pa…"
type textarea "Вы заказали посылку поздно вечером 19.08 . Мы обработали посылку 20.08 и добави…"
type textarea "Te tellisite paki 19.08 hilisõhtul, meie vormsitasime paki 20.08 ja lisasime pa…"
type textarea "Вы заказали посылку поздно вечером 19.08 . Мы обработали посылку 20.08 и добави…"
type textarea "Te tellisite paki 19.08 hilisõhtul, meie vormsitasime paki 20.08 ja lisasime pa…"
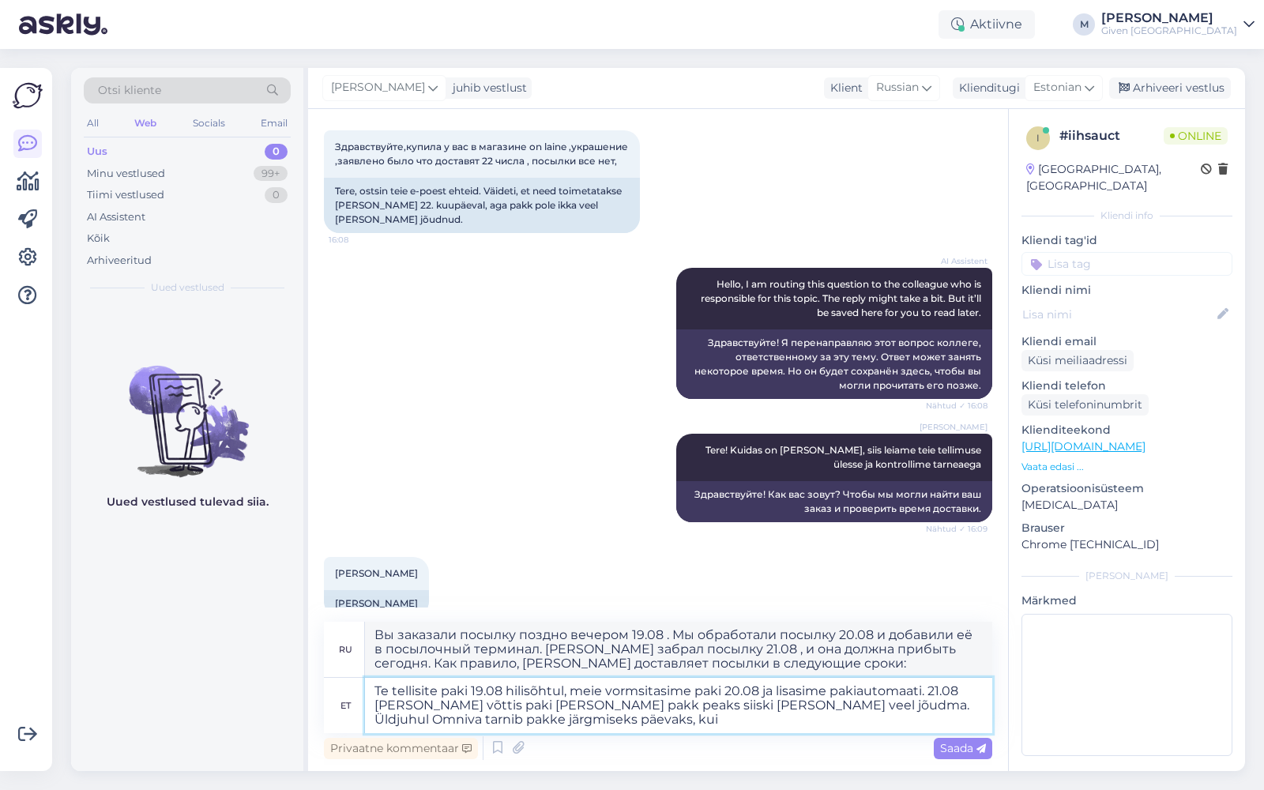
type textarea "Вы заказали посылку поздно вечером 19.08 , мы обработали её 20.08 и добавили в …"
type textarea "Te tellisite paki 19.08 hilisõhtul, meie vormsitasime paki 20.08 ja lisasime pa…"
type textarea "Вы заказали посылку поздно вечером 19.08 , мы обработали её 20.08 и добавили в …"
type textarea "Te tellisite paki 19.08 hilisõhtul, meie vormsitasime paki 20.08 ja lisasime pa…"
type textarea "Вы заказали посылку поздно вечером 19.08 , мы обработали её 20.08 и добавили в …"
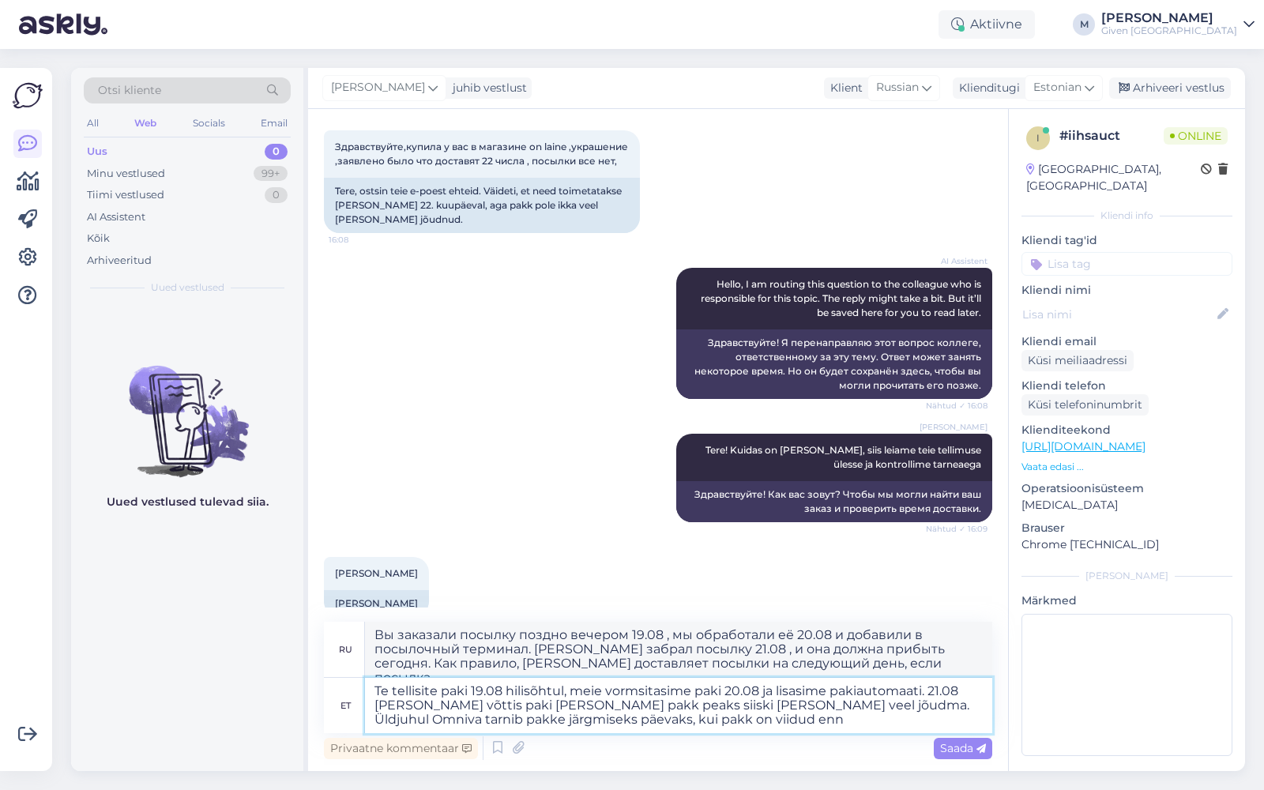
type textarea "Te tellisite paki 19.08 hilisõhtul, meie vormsitasime paki 20.08 ja lisasime pa…"
type textarea "Вы заказали посылку поздно вечером 19.08 , мы обработали её 20.08 и добавили в …"
type textarea "Te tellisite paki 19.08 hilisõhtul, meie vormsitasime paki 20.08 ja lisasime pa…"
type textarea "Вы заказали посылку поздно вечером 19.08 , мы обработали её 20.08 и добавили в …"
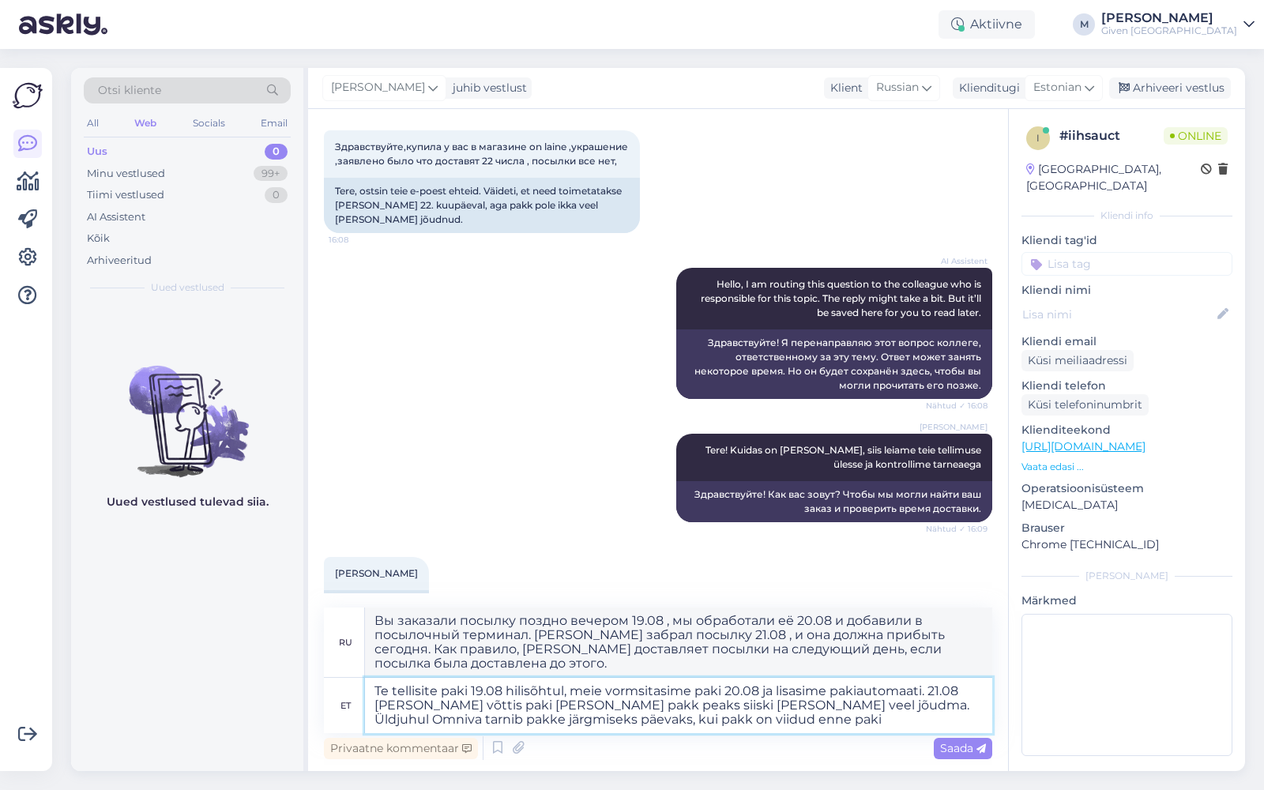
type textarea "Te tellisite paki 19.08 hilisõhtul, meie vormsitasime paki 20.08 ja lisasime pa…"
type textarea "Вы заказали посылку поздно вечером 19.08 , мы обработали её 20.08 и добавили в …"
type textarea "Te tellisite paki 19.08 hilisõhtul, meie vormsitasime paki 20.08 ja lisasime pa…"
type textarea "Вы заказали посылку поздно вечером 19.08 , мы обработали её 20.08 и добавили в …"
type textarea "Te tellisite paki 19.08 hilisõhtul, meie vormsitasime paki 20.08 ja lisasime pa…"
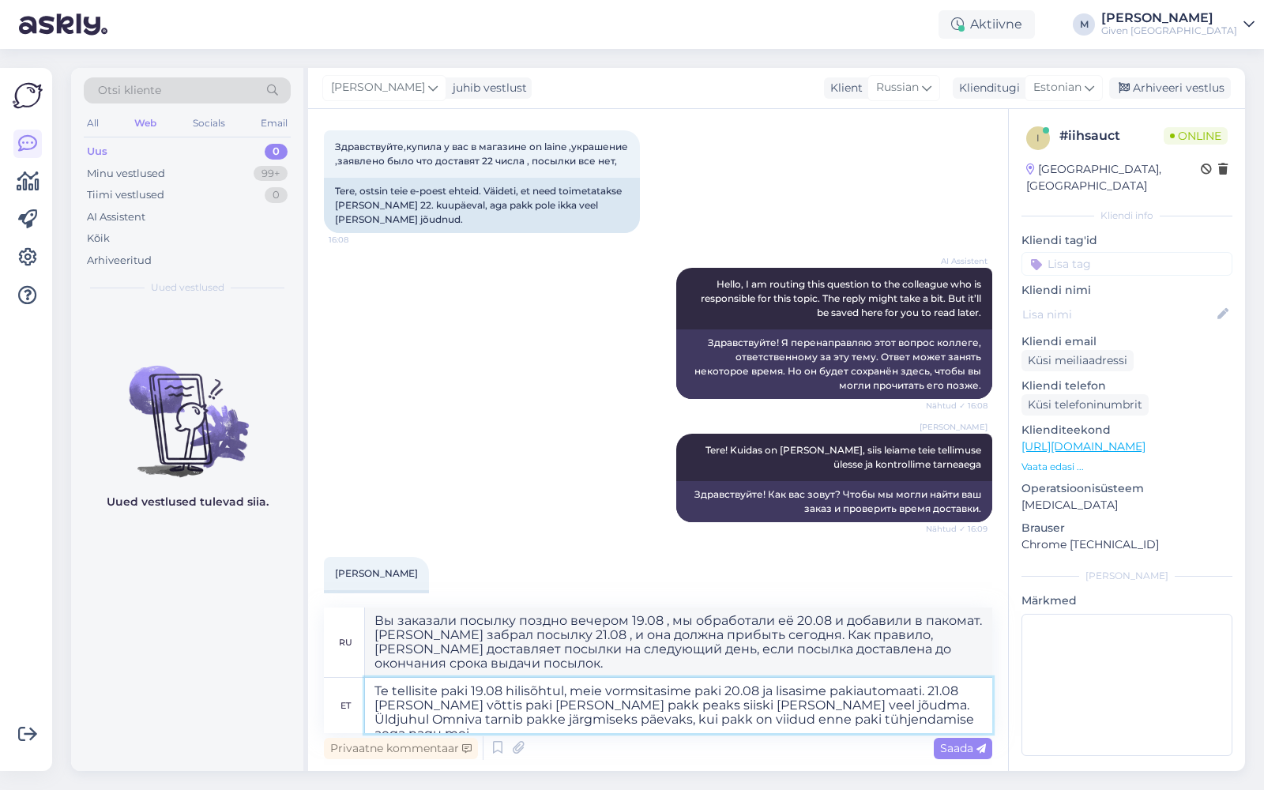
type textarea "Вы заказали посылку поздно вечером 19.08 , мы обработали её 20.08 и добавили в …"
type textarea "Te tellisite paki 19.08 hilisõhtul, meie vormsitasime paki 20.08 ja lisasime pa…"
type textarea "Вы заказали посылку поздно вечером 19.08 , мы обработали её 20.08 и добавили в …"
type textarea "Te tellisite paki 19.08 hilisõhtul, meie vormsitasime paki 20.08 ja lisasime pa…"
type textarea "Вы заказали посылку поздно вечером 19.08 , мы обработали её 20.08 и добавили в …"
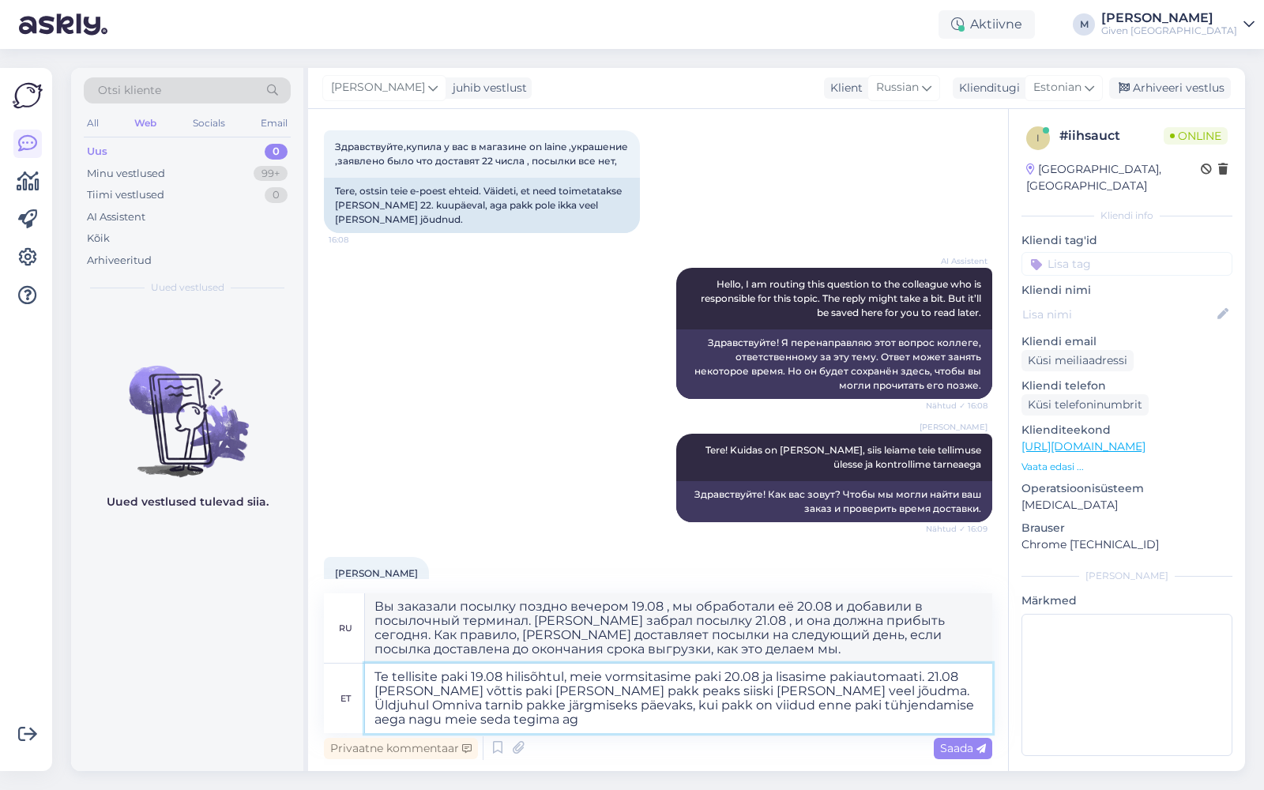
type textarea "Te tellisite paki 19.08 hilisõhtul, meie vormsitasime paki 20.08 ja lisasime pa…"
type textarea "Вы заказали посылку поздно вечером 19.08 , мы обработали её 20.08 и добавили в …"
type textarea "Te tellisite paki 19.08 hilisõhtul, meie vormsitasime paki 20.08 ja lisasime pa…"
type textarea "Вы заказали посылку поздно вечером 19.08 , мы обработали её 20.08 и добавили в …"
type textarea "Te tellisite paki 19.08 hilisõhtul, meie vormsitasime paki 20.08 ja lisasime pa…"
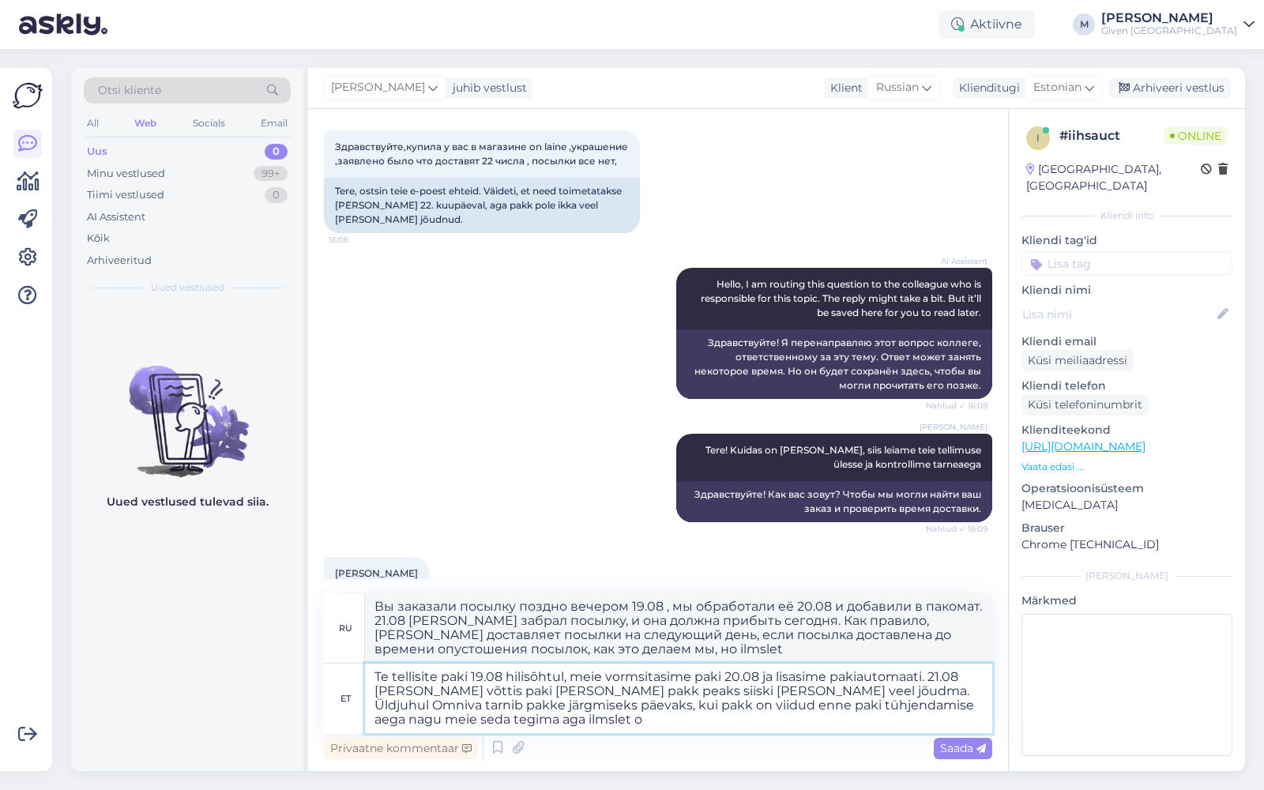
type textarea "Вы заказали посылку поздно вечером 19.08 , мы обработали её 20.08 и добавили в …"
type textarea "Te tellisite paki 19.08 hilisõhtul, meie vormsitasime paki 20.08 ja lisasime pa…"
type textarea "Вы заказали посылку поздно вечером 19.08 , мы обработали её 20.08 и добавили в …"
type textarea "Te tellisite paki 19.08 hilisõhtul, meie vormsitasime paki 20.08 ja lisasime pa…"
type textarea "Вы заказали посылку поздно вечером 19.08 , мы обработали её 20.08 и добавили в …"
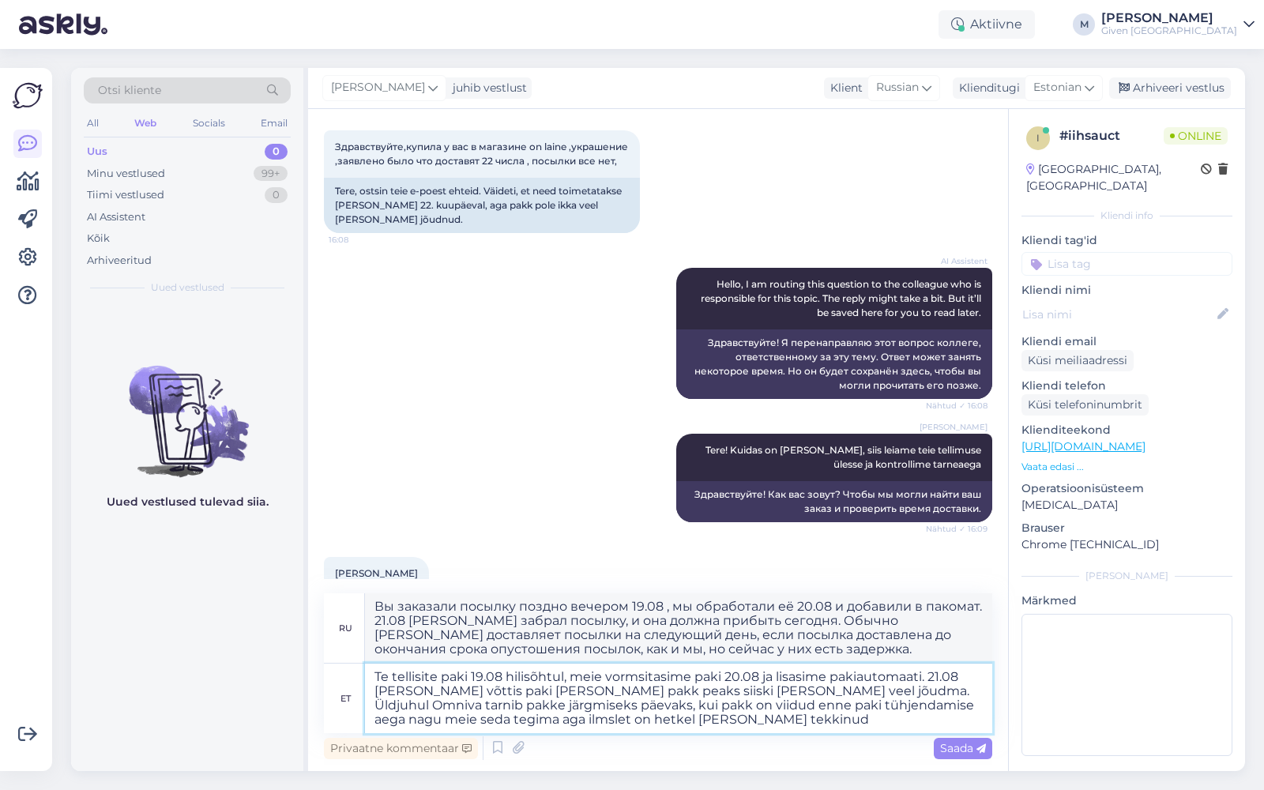
type textarea "Te tellisite paki 19.08 hilisõhtul, meie vormsitasime paki 20.08 ja lisasime pa…"
type textarea "Вы заказали посылку поздно вечером 19.08 , мы обработали её 20.08 и добавили в …"
type textarea "Te tellisite paki 19.08 hilisõhtul, meie vormsitasime paki 20.08 ja lisasime pa…"
type textarea "Вы заказали посылку поздно вечером 19.08 , мы обработали её 20.08 и добавили в …"
type textarea "Te tellisite paki 19.08 hilisõhtul, meie vormsitasime paki 20.08 ja lisasime pa…"
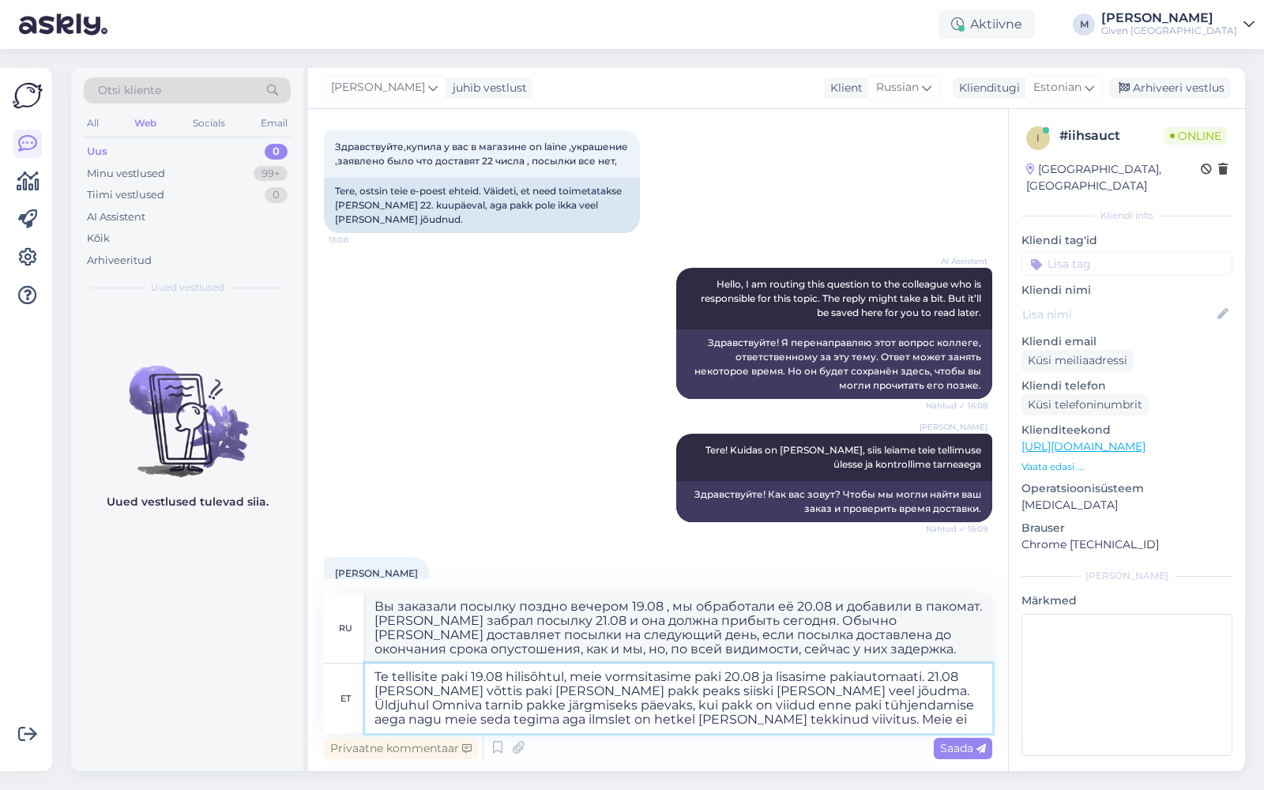
type textarea "Вы заказали посылку поздно вечером 19.08 , мы обработали её 20.08 и добавили в …"
type textarea "Te tellisite paki 19.08 hilisõhtul, meie vormsitasime paki 20.08 ja lisasime pa…"
type textarea "Вы заказали посылку поздно вечером 19.08 , мы обработали её 20.08 и добавили в …"
type textarea "Te tellisite paki 19.08 hilisõhtul, meie vormsitasime paki 20.08 ja lisasime pa…"
type textarea "Вы заказали посылку поздно вечером 19.08 , мы обработали её 20.08 и добавили в …"
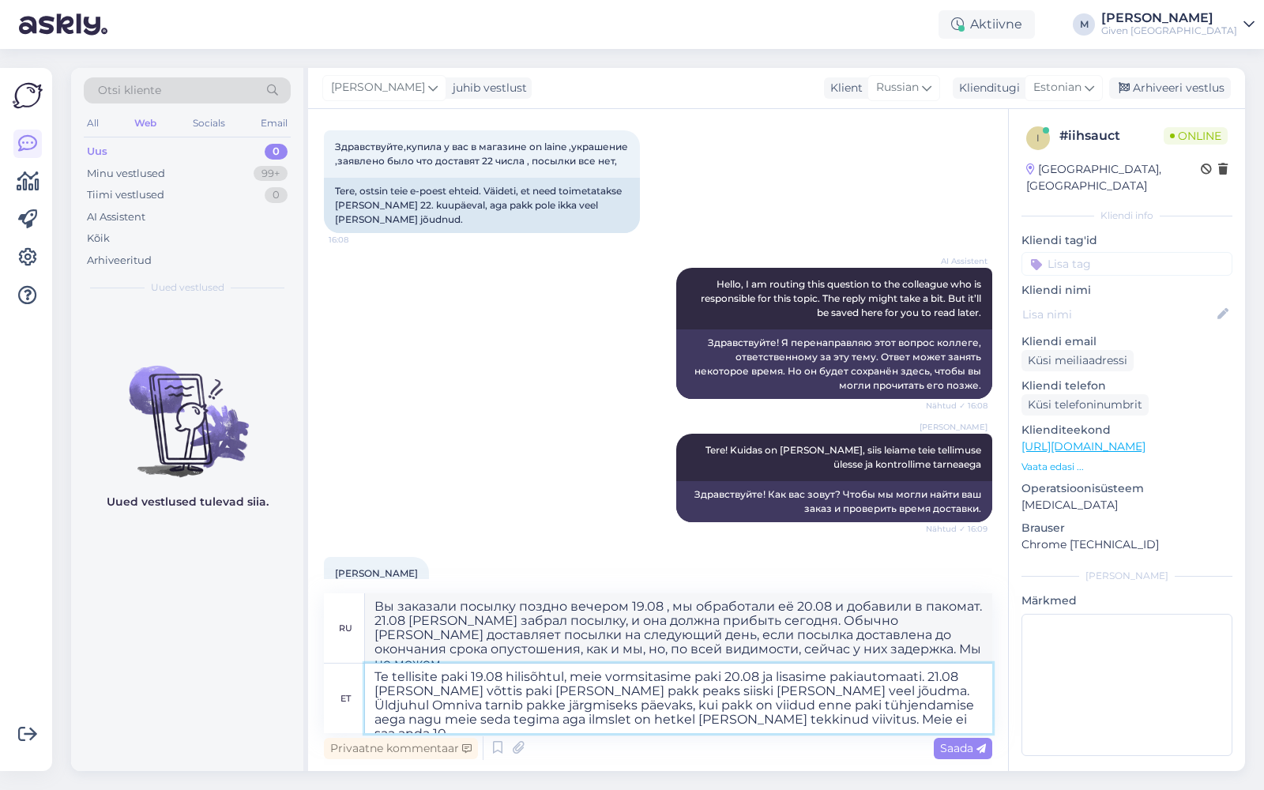
type textarea "Te tellisite paki 19.08 hilisõhtul, meie vormsitasime paki 20.08 ja lisasime pa…"
type textarea "Вы заказали посылку поздно вечером 19.08 , мы обработали её 20.08 и добавили в …"
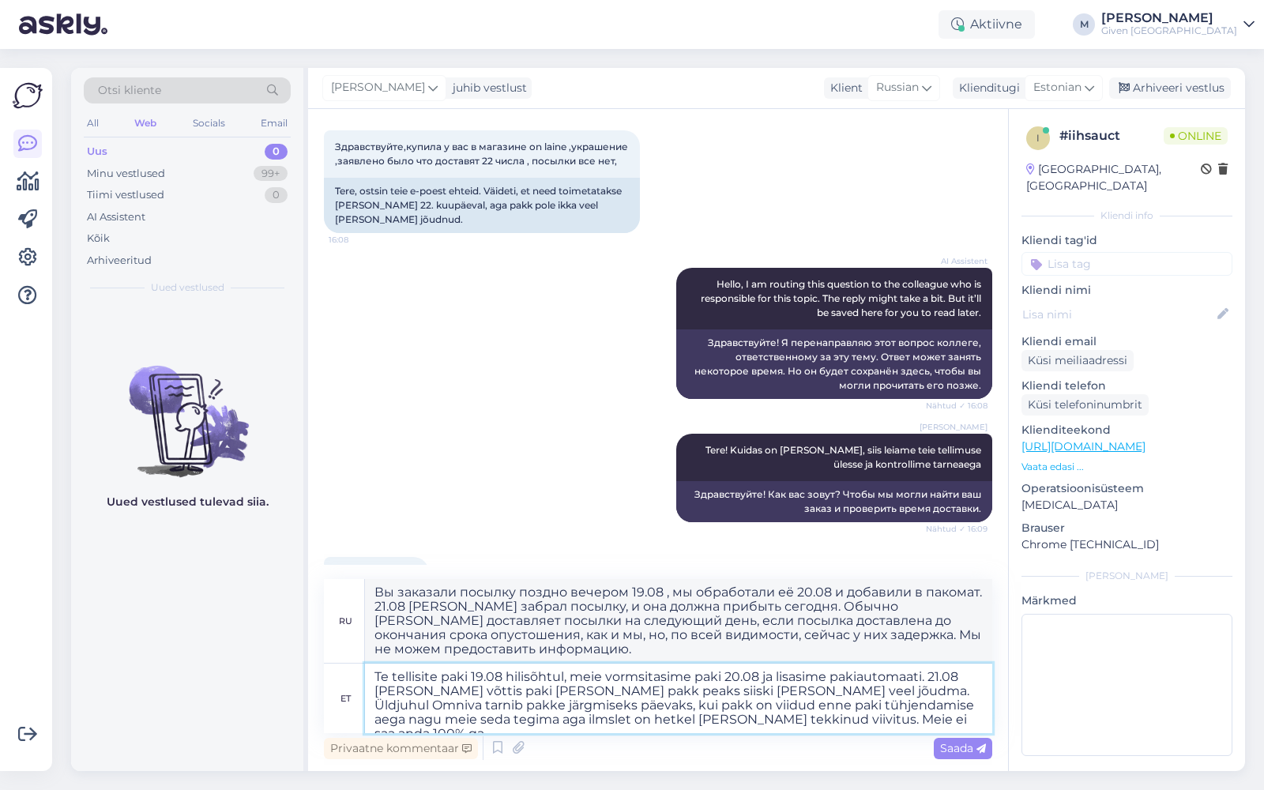
type textarea "Te tellisite paki 19.08 hilisõhtul, meie vormsitasime paki 20.08 ja lisasime pa…"
type textarea "Вы заказали посылку поздно вечером 19.08 , мы обработали её 20.08 и добавили в …"
type textarea "Te tellisite paki 19.08 hilisõhtul, meie vormsitasime paki 20.08 ja lisasime pa…"
type textarea "Вы заказали посылку поздно вечером 19.08 , мы обработали её 20.08 и добавили в …"
type textarea "Te tellisite paki 19.08 hilisõhtul, meie vormsitasime paki 20.08 ja lisasime pa…"
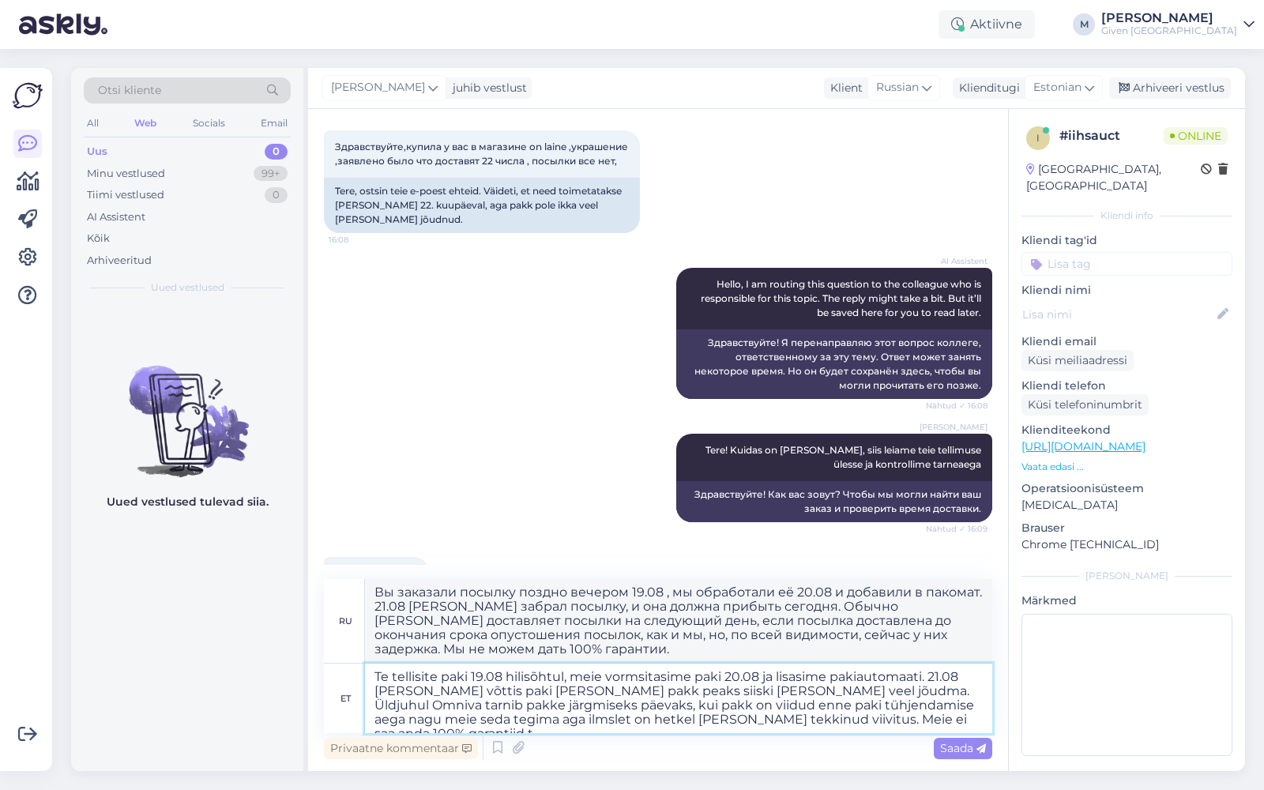
type textarea "Вы заказали посылку поздно вечером 19.08 , мы обработали её 20.08 и добавили в …"
type textarea "Te tellisite paki 19.08 hilisõhtul, meie vormsitasime paki 20.08 ja lisasime pa…"
type textarea "Вы заказали посылку поздно вечером 19.08 , мы обработали её 20.08 и добавили в …"
type textarea "Te tellisite paki 19.08 hilisõhtul, meie vormsitasime paki 20.08 ja lisasime pa…"
type textarea "Вы заказали посылку поздно вечером 19.08 , мы обработали её 20.08 и добавили в …"
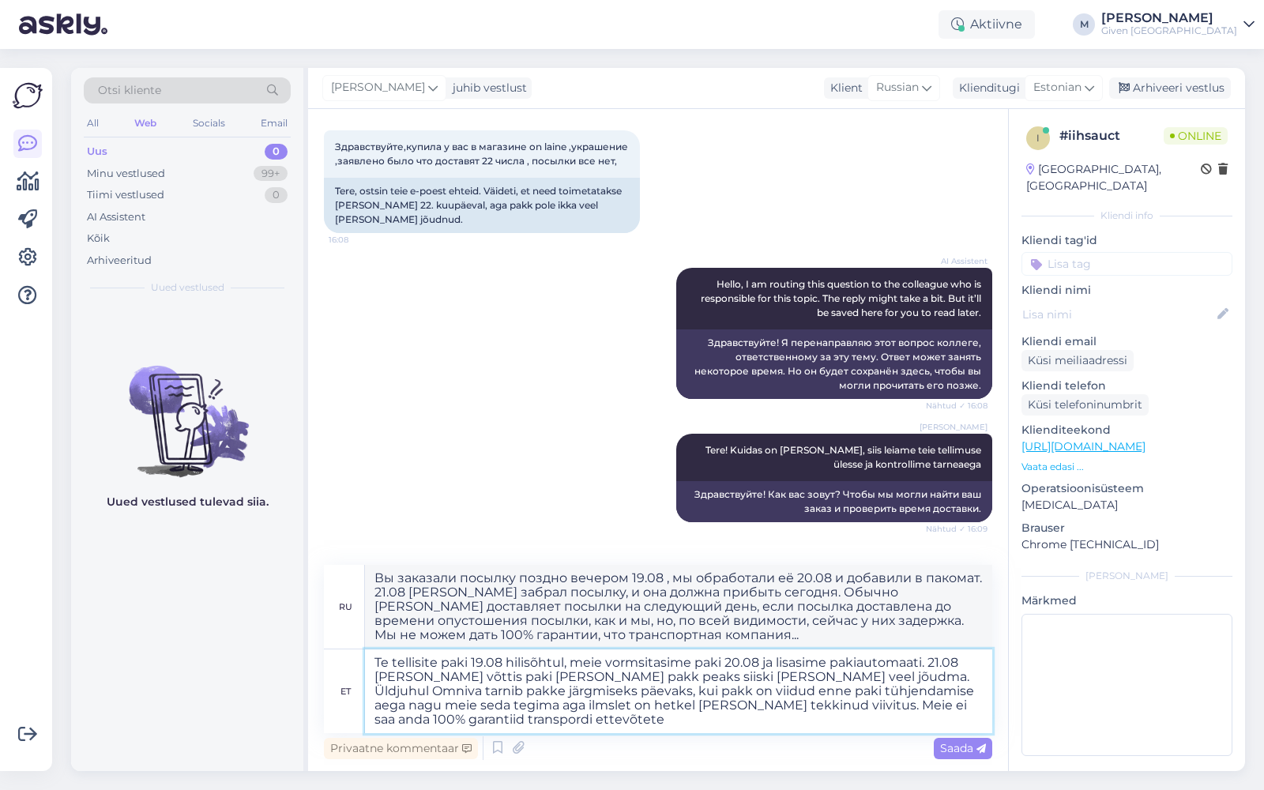
type textarea "Te tellisite paki 19.08 hilisõhtul, meie vormsitasime paki 20.08 ja lisasime pa…"
type textarea "Вы заказали посылку поздно вечером 19.08 , мы обработали её 20.08 и добавили в …"
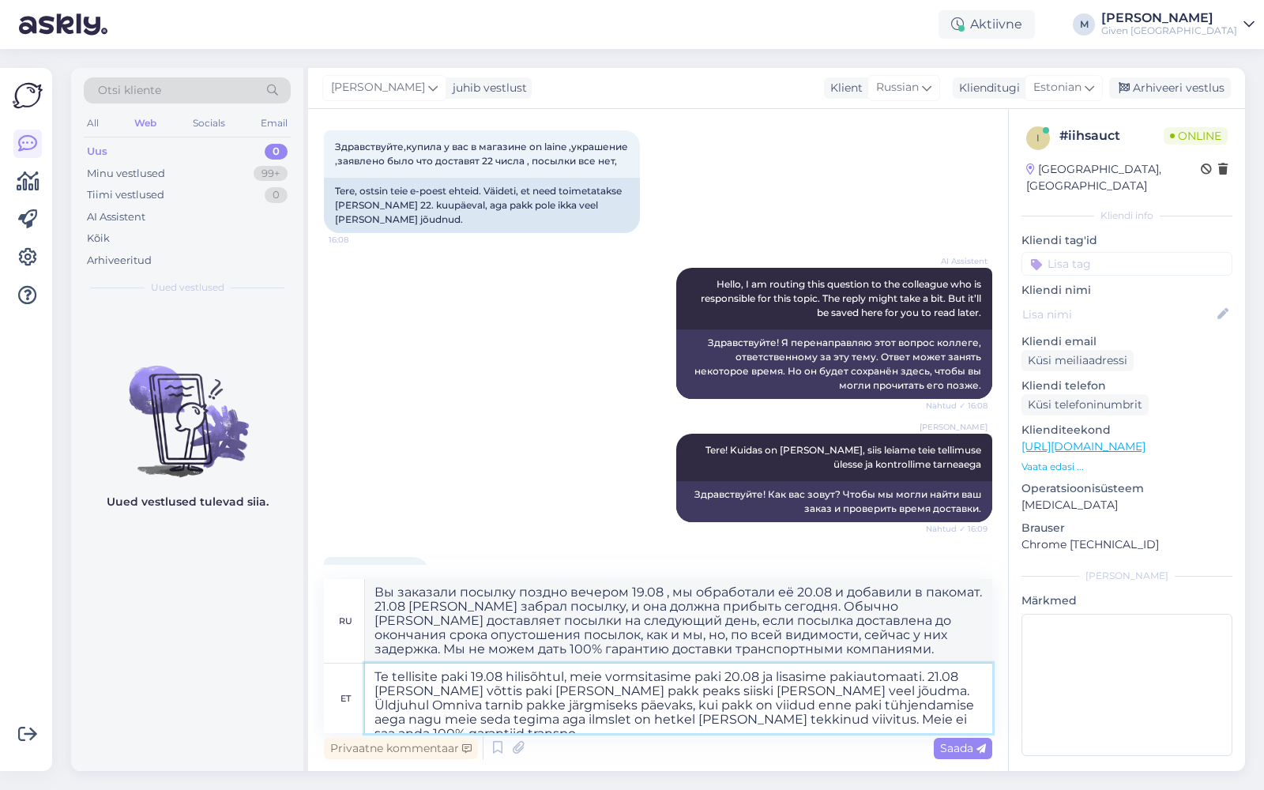
type textarea "Te tellisite paki 19.08 hilisõhtul, meie vormsitasime paki 20.08 ja lisasime pa…"
type textarea "Вы заказали посылку поздно вечером 19.08 , мы обработали её 20.08 и добавили в …"
type textarea "Te tellisite paki 19.08 hilisõhtul, meie vormsitasime paki 20.08 ja lisasime pa…"
type textarea "Вы заказали посылку поздно вечером 19.08 , мы обработали её 20.08 и добавили в …"
type textarea "Te tellisite paki 19.08 hilisõhtul, meie vormsitasime paki 20.08 ja lisasime pa…"
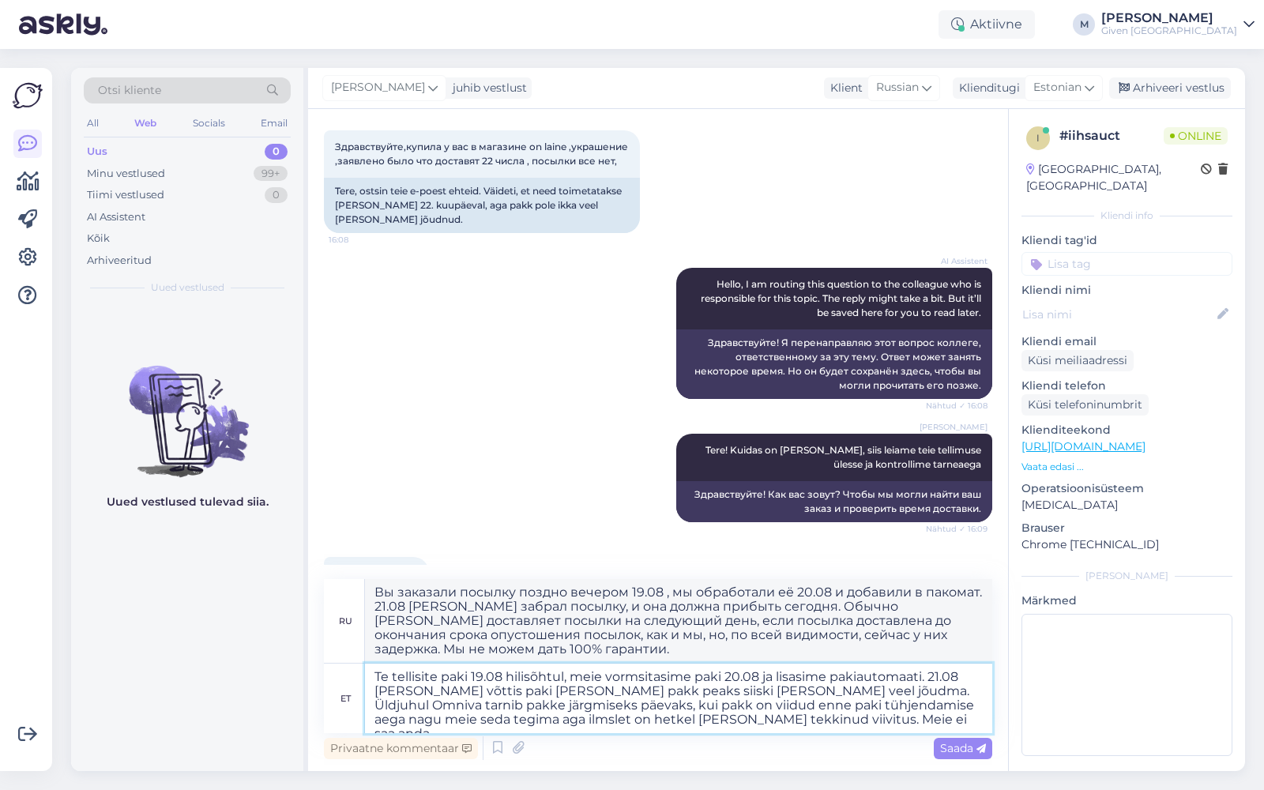
type textarea "Вы заказали посылку поздно вечером 19.08 , мы обработали её 20.08 и добавили в …"
type textarea "Te tellisite paki 19.08 hilisõhtul, meie vormsitasime paki 20.08 ja lisasime pa…"
type textarea "Вы заказали посылку поздно вечером 19.08 , мы обработали её 20.08 и добавили в …"
type textarea "Te tellisite paki 19.08 hilisõhtul, meie vormsitasime paki 20.08 ja lisasime pa…"
type textarea "Вы заказали посылку поздно вечером 19.08 , мы обработали её 20.08 и добавили в …"
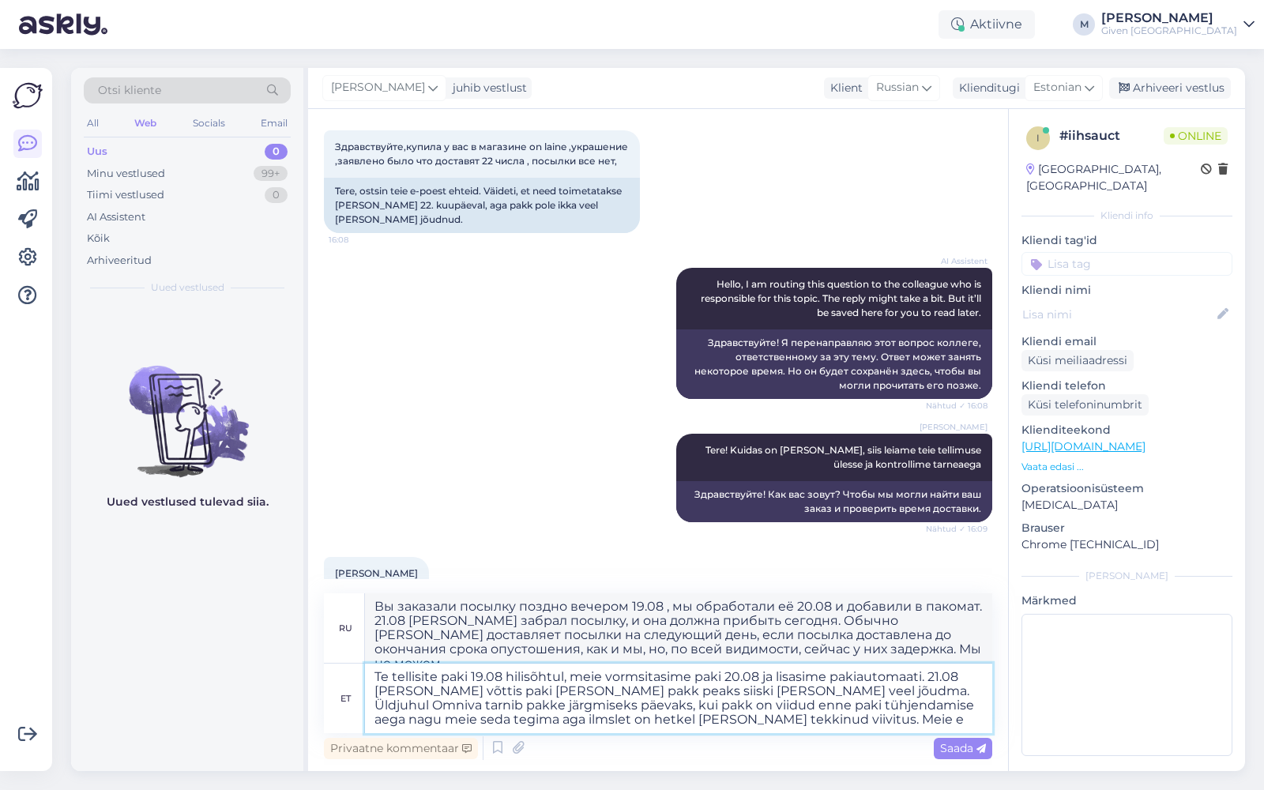
type textarea "Te tellisite paki 19.08 hilisõhtul, meie vormsitasime paki 20.08 ja lisasime pa…"
type textarea "Вы заказали посылку поздно вечером 19.08 , мы обработали её 20.08 и добавили в …"
type textarea "Te tellisite paki 19.08 hilisõhtul, meie vormsitasime paki 20.08 ja lisasime pa…"
type textarea "Вы заказали посылку поздно вечером 19.08 , мы обработали её 20.08 и добавили в …"
type textarea "Te tellisite paki 19.08 hilisõhtul, meie vormsitasime paki 20.08 ja lisasime pa…"
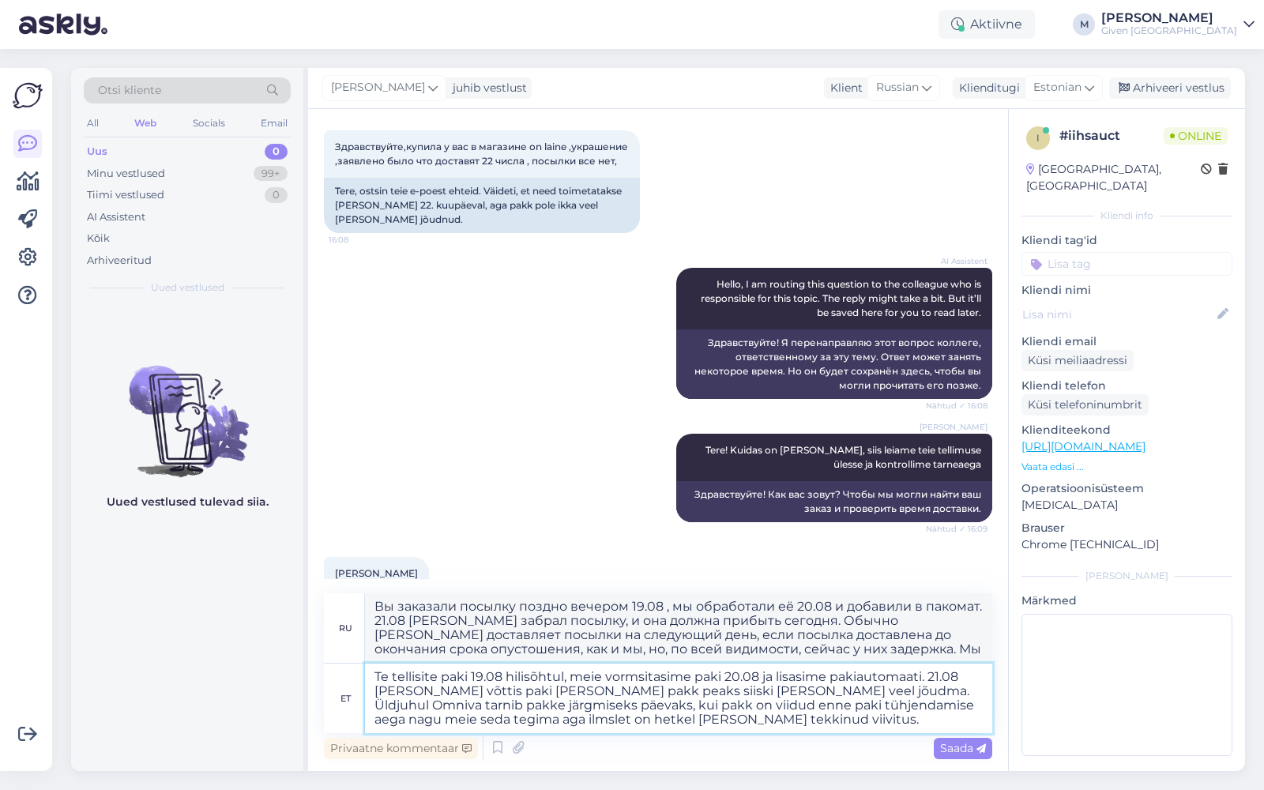
type textarea "Вы заказали посылку поздно вечером 19.08 , мы обработали её 20.08 и добавили в …"
type textarea "Te tellisite paki 19.08 hilisõhtul, meie vormsitasime paki 20.08 ja lisasime pa…"
type textarea "Вы заказали посылку поздно вечером 19.08 , мы обработали её 20.08 и добавили в …"
type textarea "Te tellisite paki 19.08 hilisõhtul, meie vormsitasime paki 20.08 ja lisasime pa…"
type textarea "Вы заказали посылку поздно вечером 19.08 , мы обработали её 20.08 и добавили в …"
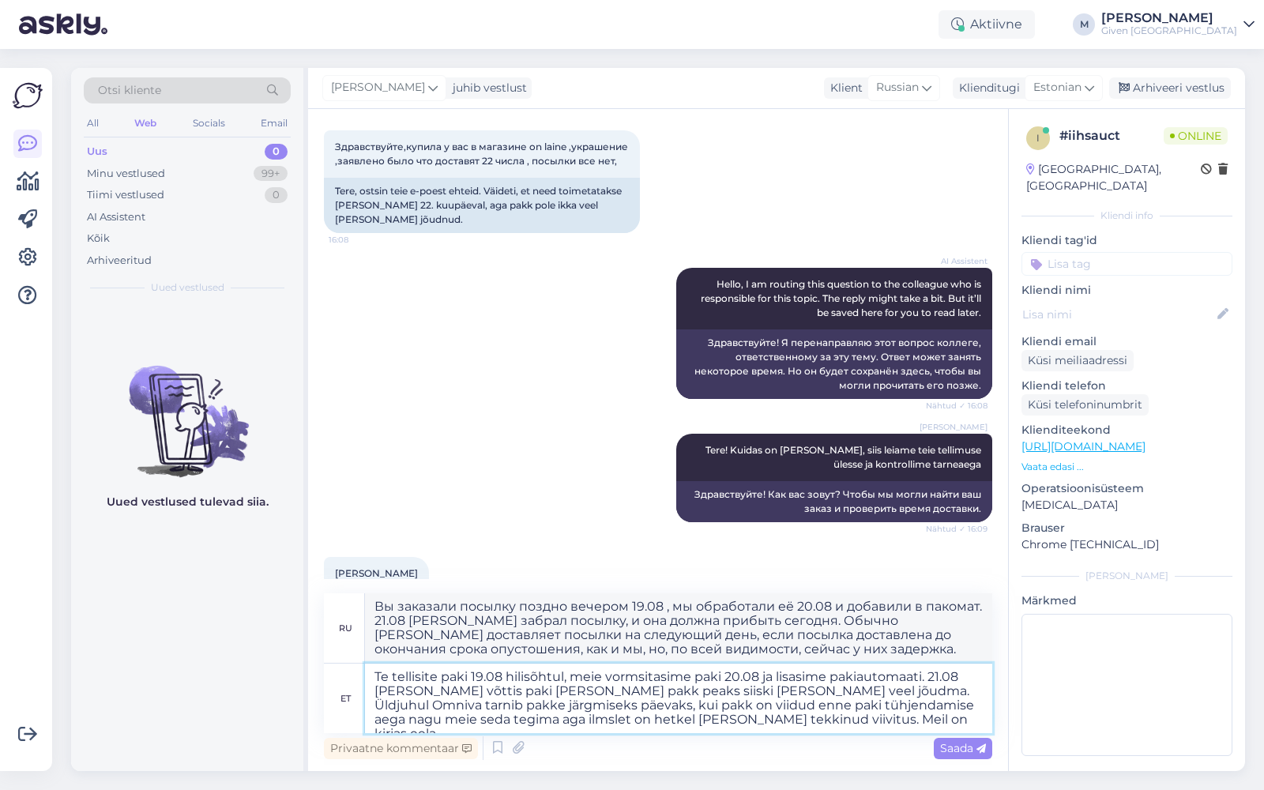
type textarea "Te tellisite paki 19.08 hilisõhtul, meie vormsitasime paki 20.08 ja lisasime pa…"
type textarea "Вы заказали посылку поздно вечером 19.08 , мы обработали её 20.08 и добавили в …"
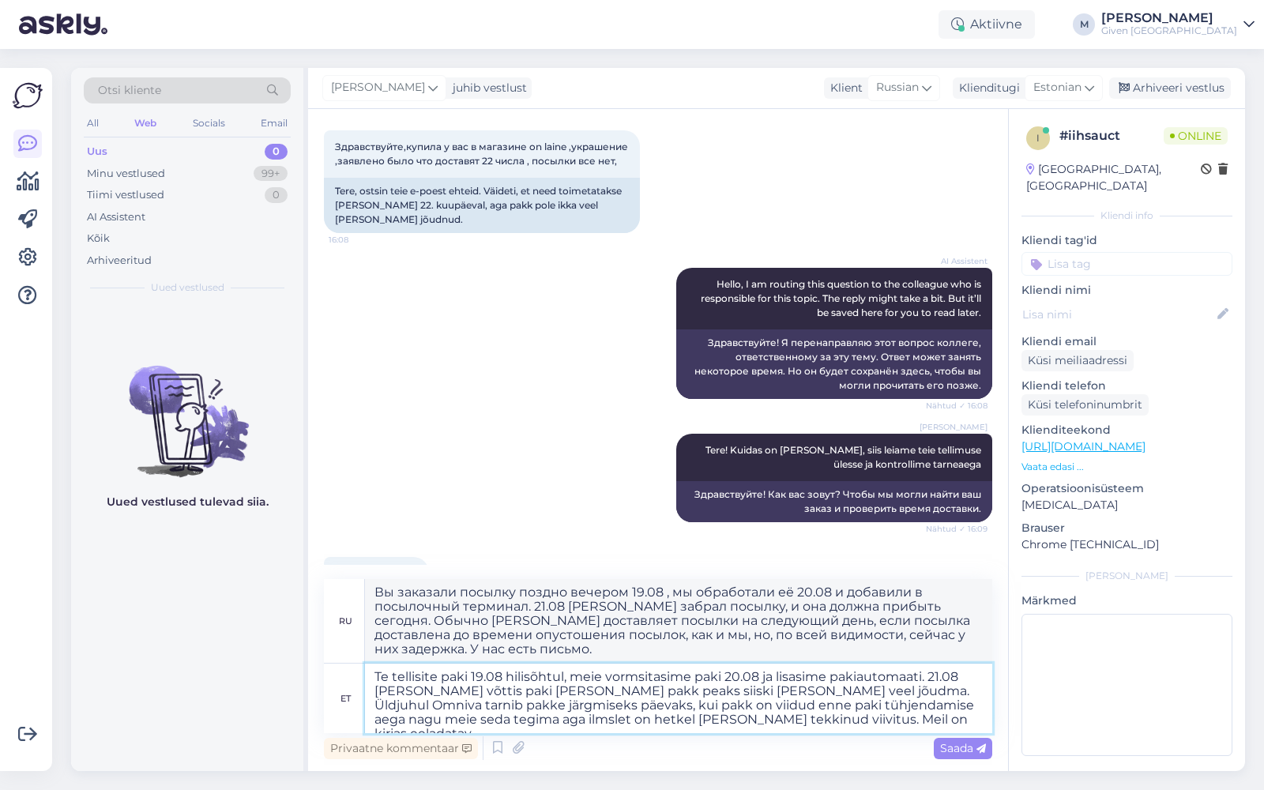
type textarea "Te tellisite paki 19.08 hilisõhtul, meie vormsitasime paki 20.08 ja lisasime pa…"
type textarea "Вы заказали посылку поздно вечером 19.08 , мы обработали её 20.08 и добавили в …"
type textarea "Te tellisite paki 19.08 hilisõhtul, meie vormsitasime paki 20.08 ja lisasime pa…"
click at [732, 726] on textarea "Te tellisite paki 19.08 hilisõhtul, meie vormsitasime paki 20.08 ja lisasime pa…" at bounding box center [678, 697] width 627 height 69
type textarea "Вы заказали посылку поздно вечером 19.08 , мы обработали её 20.08 и добавили в …"
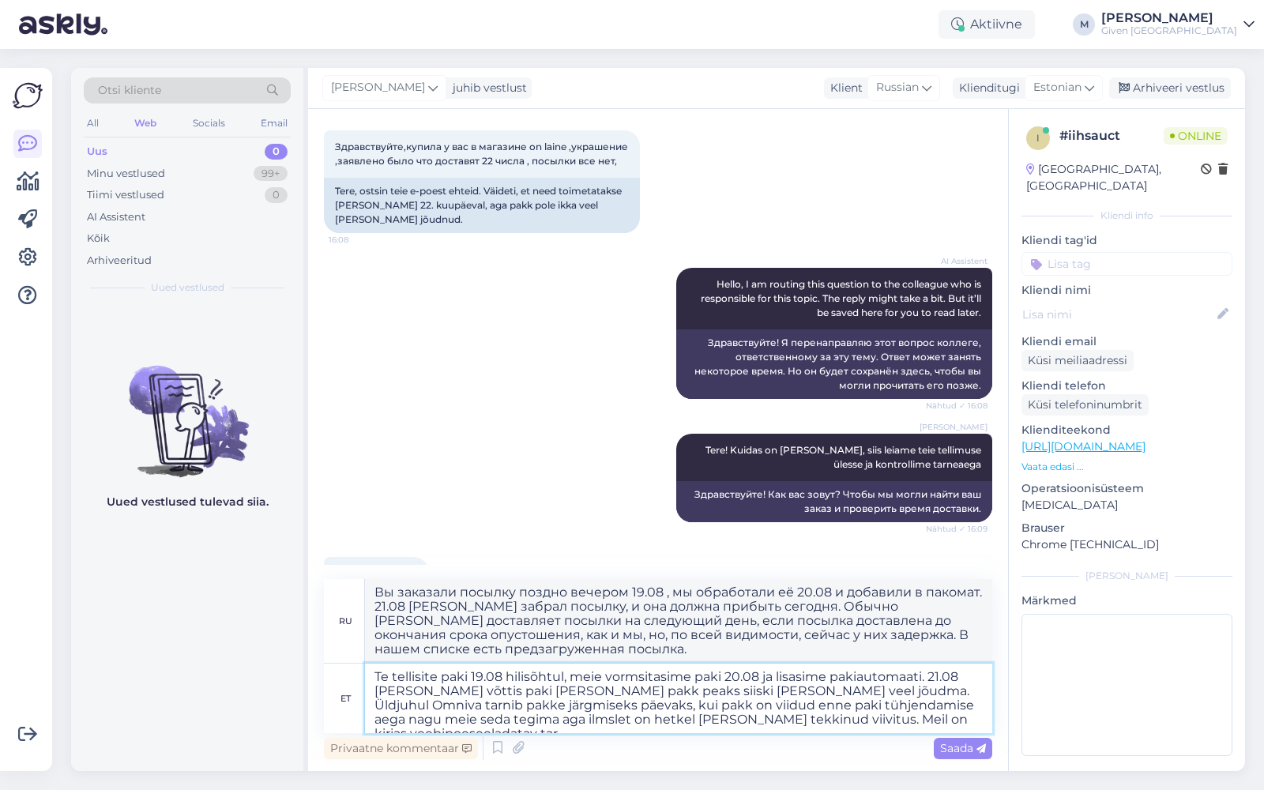
type textarea "Te tellisite paki 19.08 hilisõhtul, meie vormsitasime paki 20.08 ja lisasime pa…"
click at [911, 726] on textarea "Te tellisite paki 19.08 hilisõhtul, meie vormsitasime paki 20.08 ja lisasime pa…" at bounding box center [678, 697] width 627 height 69
type textarea "Вы заказали посылку поздно вечером 19.08 , мы обработали её 20.08 и добавили в …"
type textarea "Te tellisite paki 19.08 hilisõhtul, meie vormsitasime paki 20.08 ja lisasime pa…"
type textarea "Вы заказали посылку поздно вечером 19.08 , мы обработали её 20.08 и добавили в …"
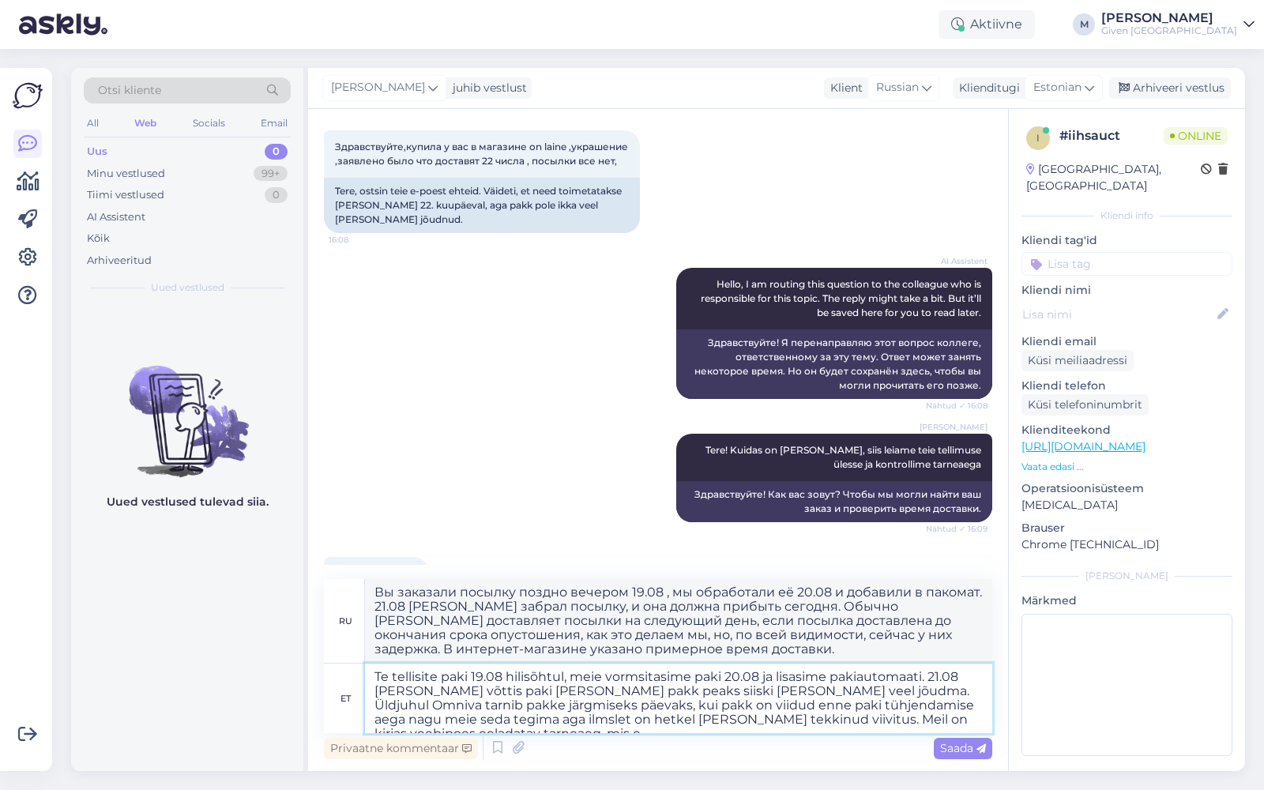
type textarea "Te tellisite paki 19.08 hilisõhtul, meie vormsitasime paki 20.08 ja lisasime pa…"
type textarea "Вы заказали посылку поздно вечером 19.08 , мы обработали её 20.08 и добавили в …"
type textarea "Te tellisite paki 19.08 hilisõhtul, meie vormsitasime paki 20.08 ja lisasime pa…"
type textarea "Вы заказали посылку поздно вечером 19.08 , мы обработали её 20.08 и добавили в …"
type textarea "Te tellisite paki 19.08 hilisõhtul, meie vormsitasime paki 20.08 ja lisasime pa…"
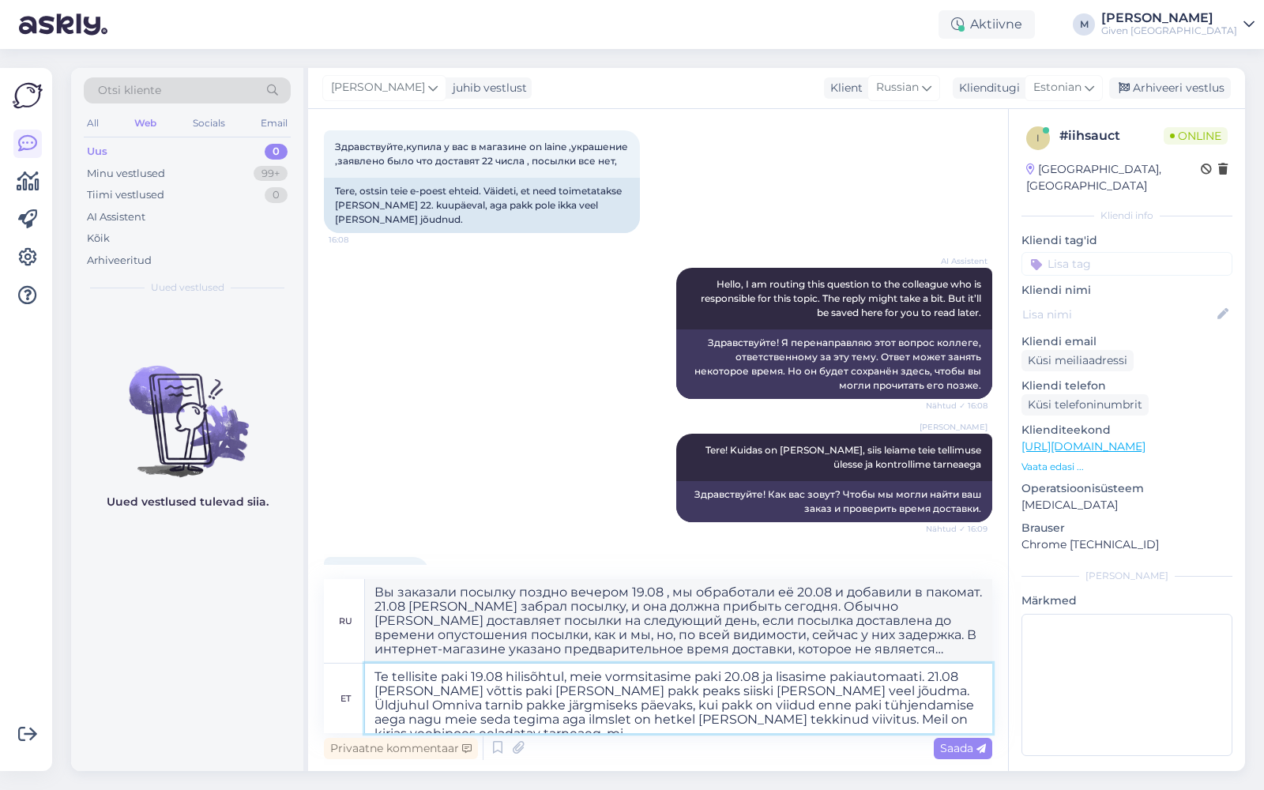
type textarea "Вы заказали посылку поздно вечером 19.08 , мы обработали её 20.08 и добавили в …"
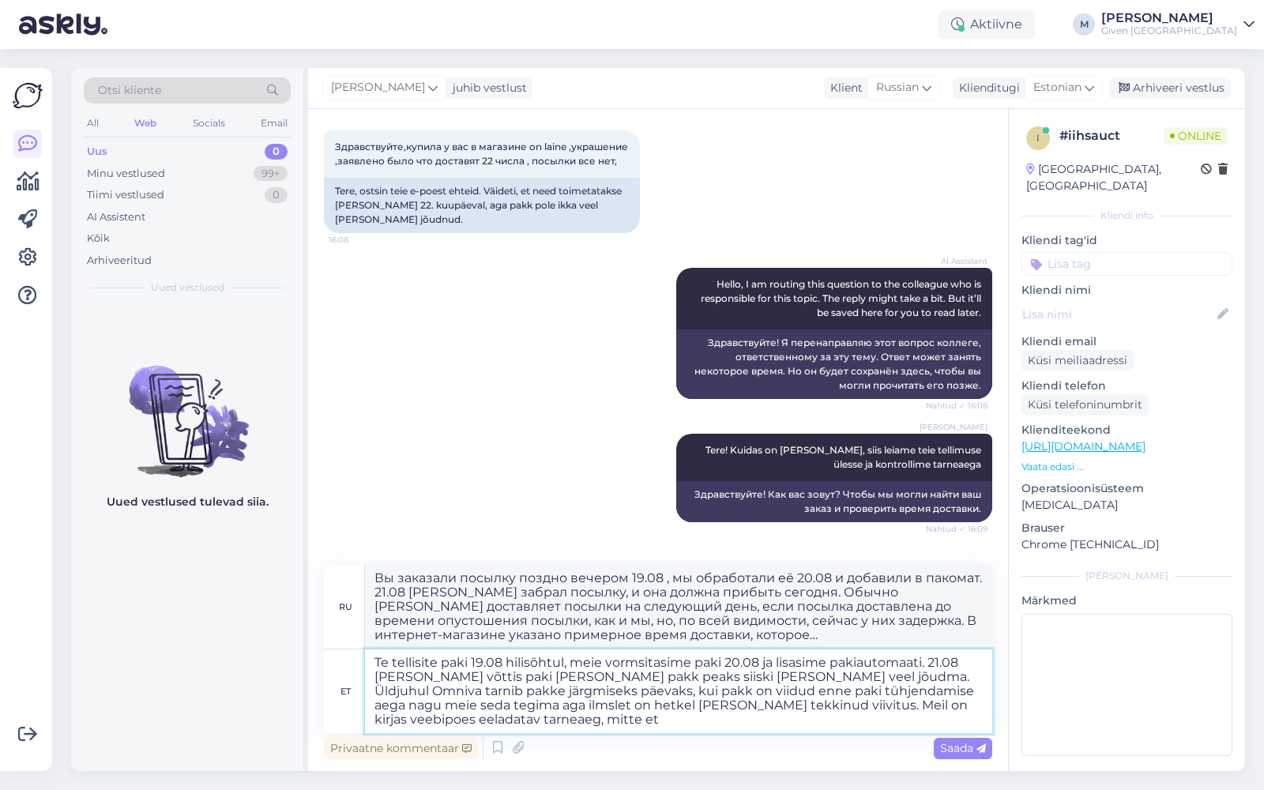
type textarea "Te tellisite paki 19.08 hilisõhtul, meie vormsitasime paki 20.08 ja lisasime pa…"
type textarea "Вы заказали посылку поздно вечером 19.08 , мы обработали её 20.08 и добавили в …"
type textarea "Te tellisite paki 19.08 hilisõhtul, meie vormsitasime paki 20.08 ja lisasime pa…"
type textarea "Вы заказали посылку поздно вечером 19.08 , мы обработали её 20.08 и добавили в …"
type textarea "Te tellisite paki 19.08 hilisõhtul, meie vormsitasime paki 20.08 ja lisasime pa…"
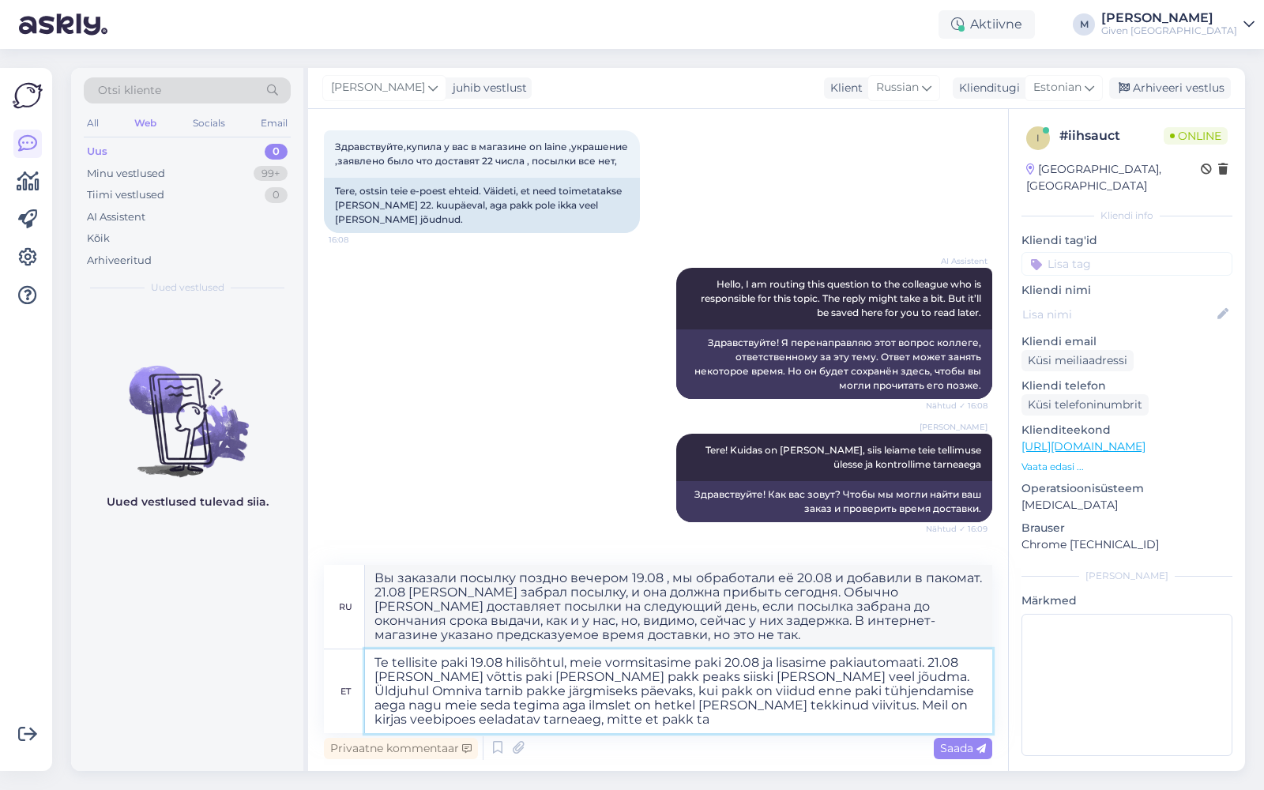
type textarea "Вы заказали посылку поздно вечером 19.08 , мы обработали её 20.08 и добавили в …"
type textarea "Te tellisite paki 19.08 hilisõhtul, meie vormsitasime paki 20.08 ja lisasime pa…"
type textarea "Вы заказали посылку поздно вечером 19.08 , мы обработали её 20.08 и добавили в …"
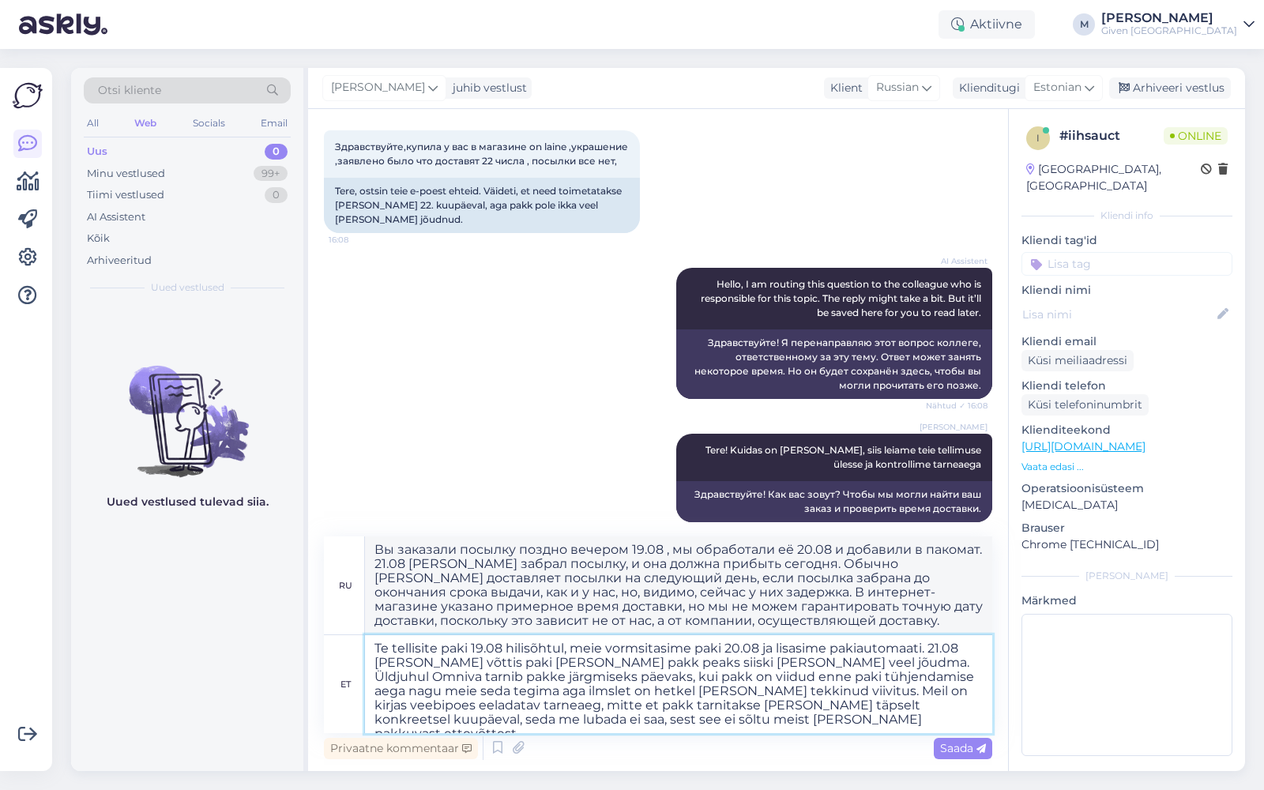
click at [644, 654] on textarea "Te tellisite paki 19.08 hilisõhtul, meie vormsitasime paki 20.08 ja lisasime pa…" at bounding box center [678, 684] width 627 height 98
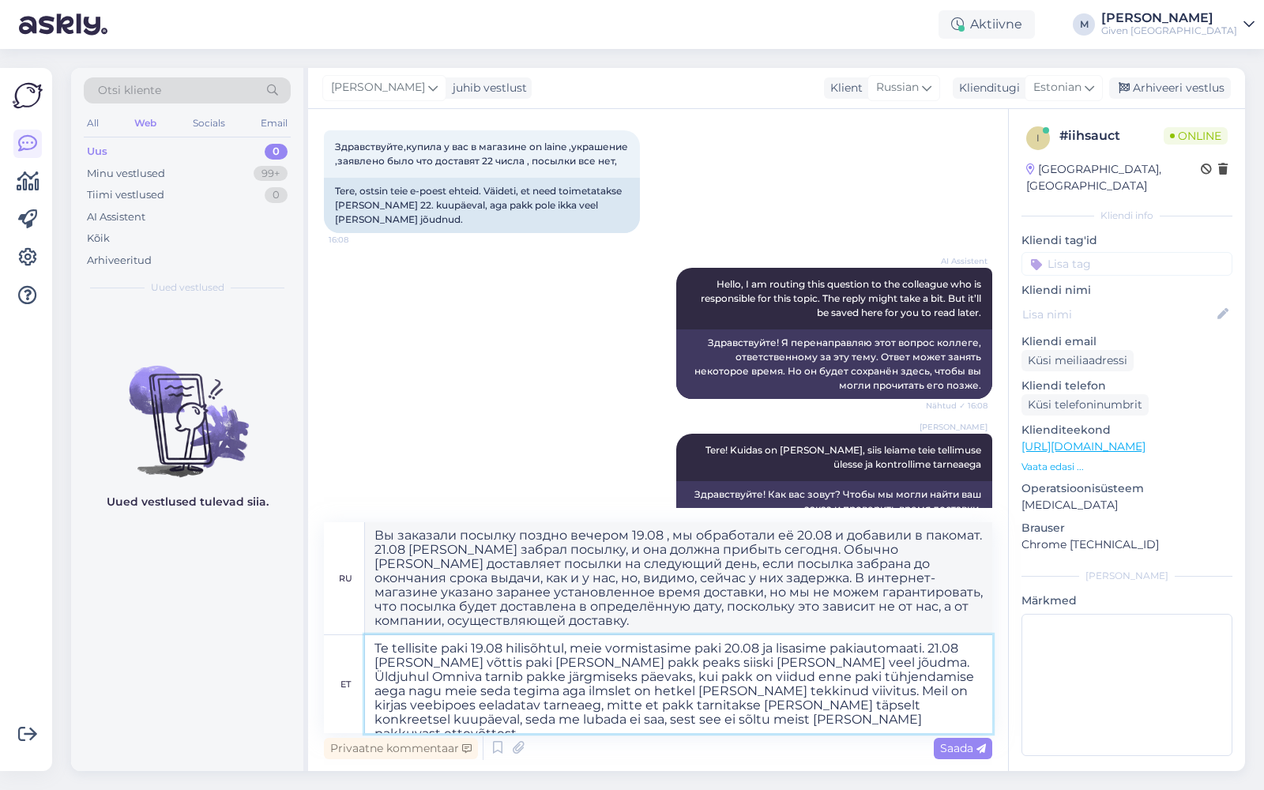
click at [812, 682] on textarea "Te tellisite paki 19.08 hilisõhtul, meie vormistasime paki 20.08 ja lisasime pa…" at bounding box center [678, 684] width 627 height 98
click at [625, 674] on textarea "Te tellisite paki 19.08 hilisõhtul, meie vormistasime paki 20.08 ja lisasime pa…" at bounding box center [678, 684] width 627 height 98
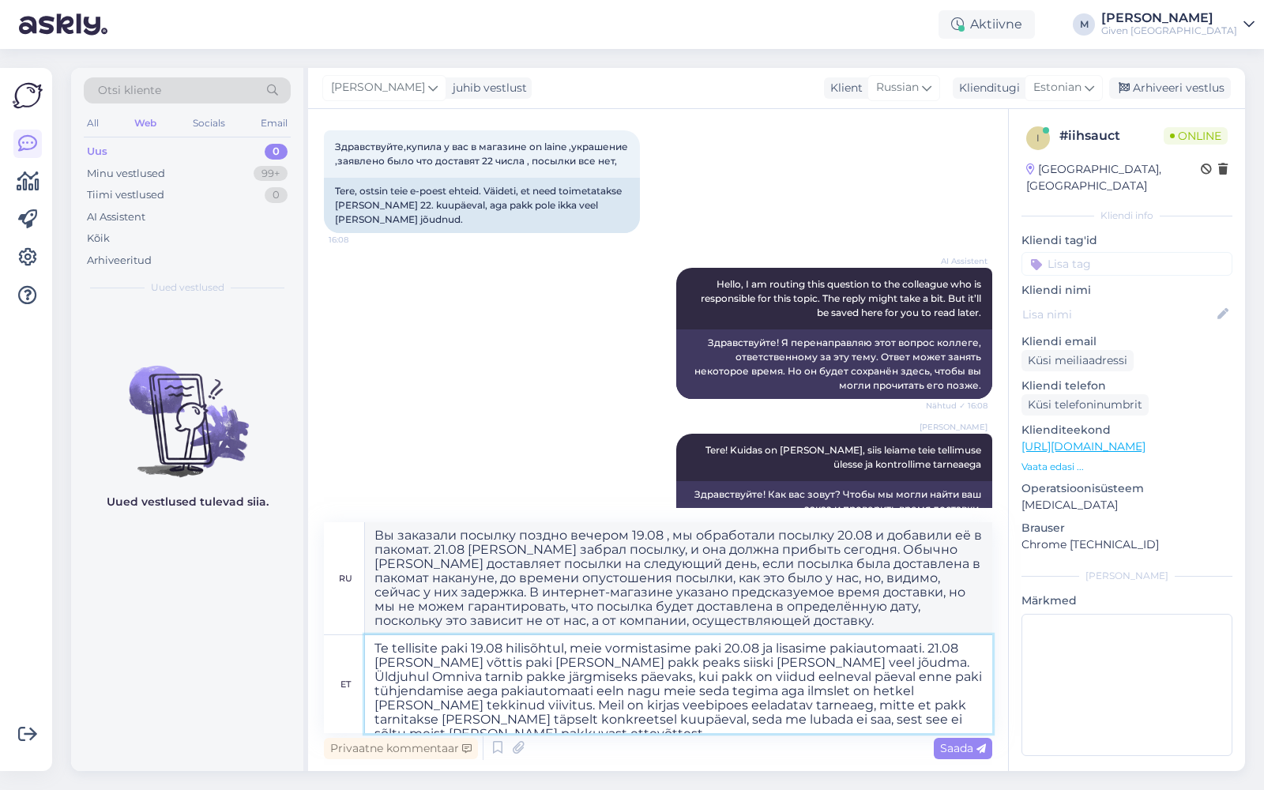
drag, startPoint x: 472, startPoint y: 690, endPoint x: 498, endPoint y: 691, distance: 26.1
click at [498, 691] on textarea "Te tellisite paki 19.08 hilisõhtul, meie vormistasime paki 20.08 ja lisasime pa…" at bounding box center [678, 684] width 627 height 98
click at [620, 696] on textarea "Te tellisite paki 19.08 hilisõhtul, meie vormistasime paki 20.08 ja lisasime pa…" at bounding box center [678, 684] width 627 height 98
click at [682, 695] on textarea "Te tellisite paki 19.08 hilisõhtul, meie vormistasime paki 20.08 ja lisasime pa…" at bounding box center [678, 684] width 627 height 98
click at [957, 749] on span "Saada" at bounding box center [963, 748] width 46 height 14
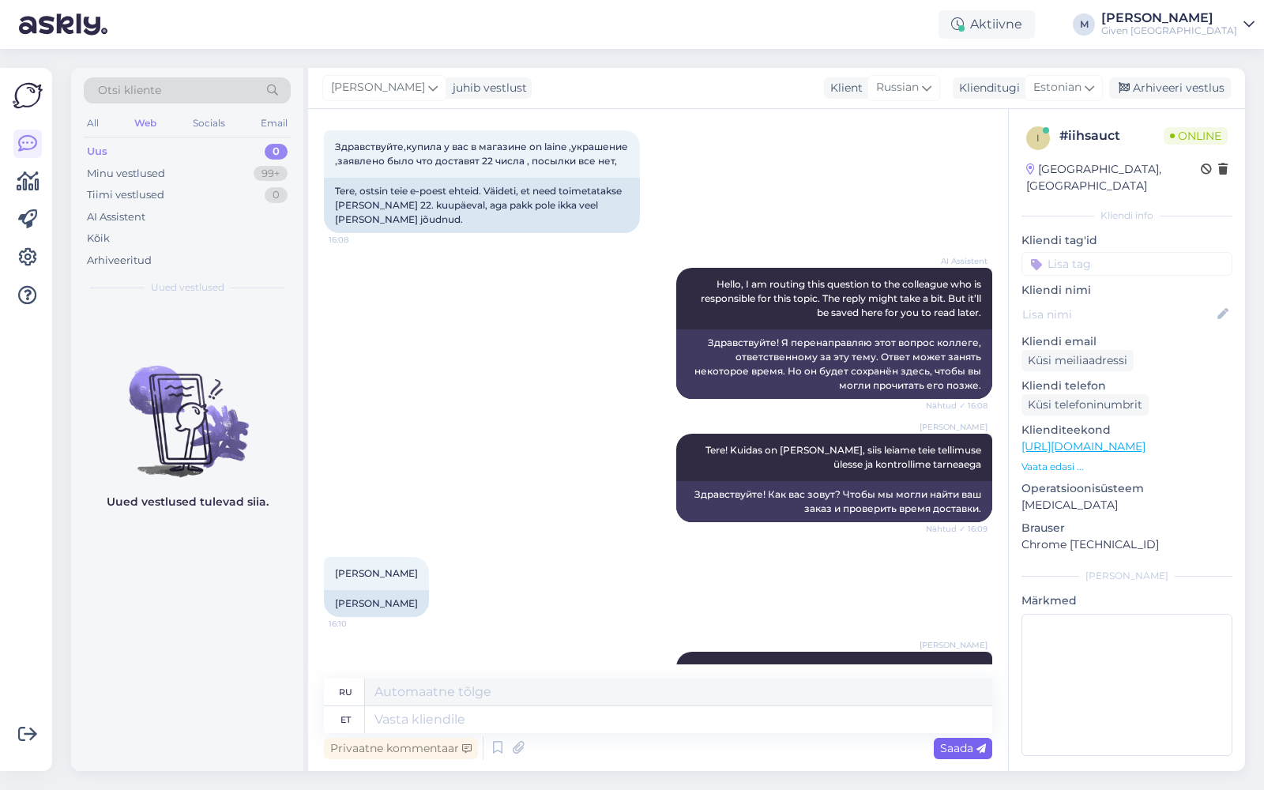
scroll to position [426, 0]
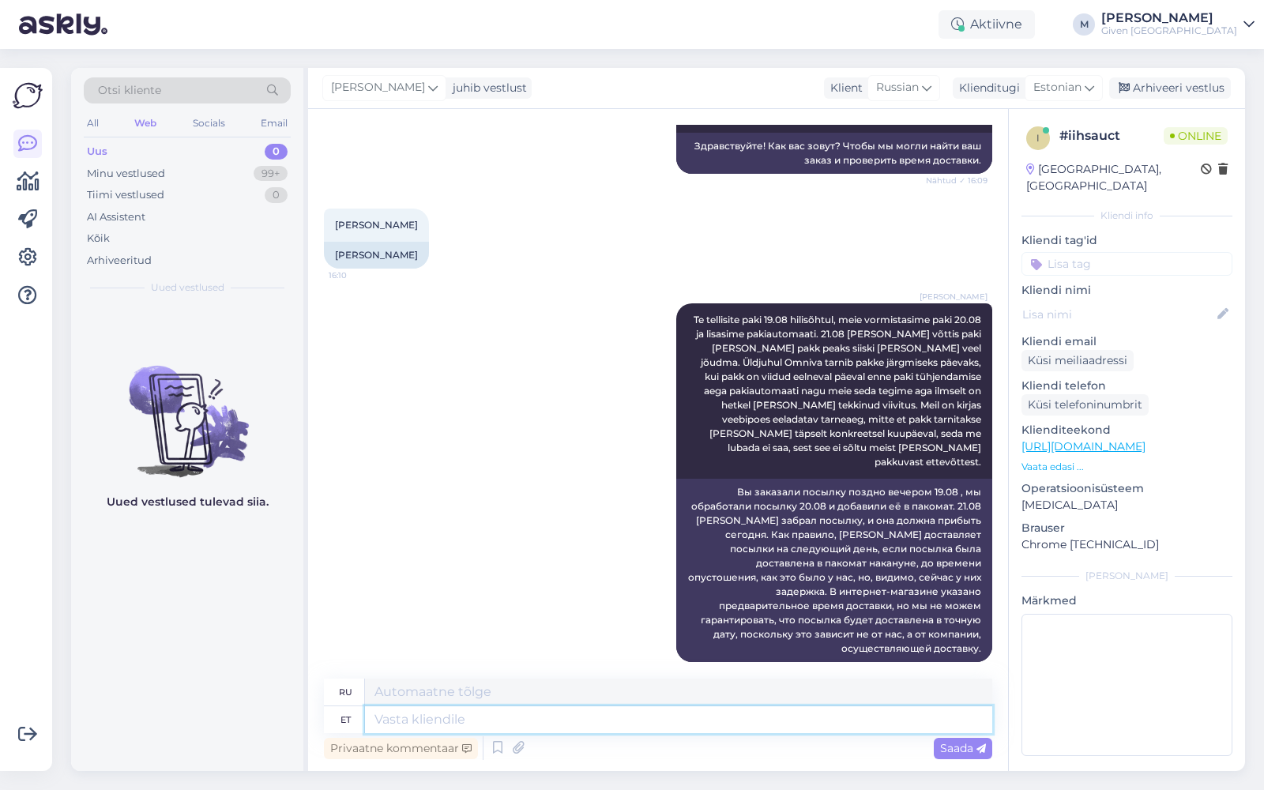
click at [578, 722] on textarea at bounding box center [678, 719] width 627 height 27
paste textarea "CC828426815EE"
click at [464, 720] on textarea "teie paki jälgomiskood CC828426815EE" at bounding box center [678, 719] width 627 height 27
click at [380, 723] on textarea "teie paki jälgimiskood CC828426815EE" at bounding box center [678, 719] width 627 height 27
click at [524, 718] on textarea "Teie paki jälgimiskood CC828426815EE" at bounding box center [678, 719] width 627 height 27
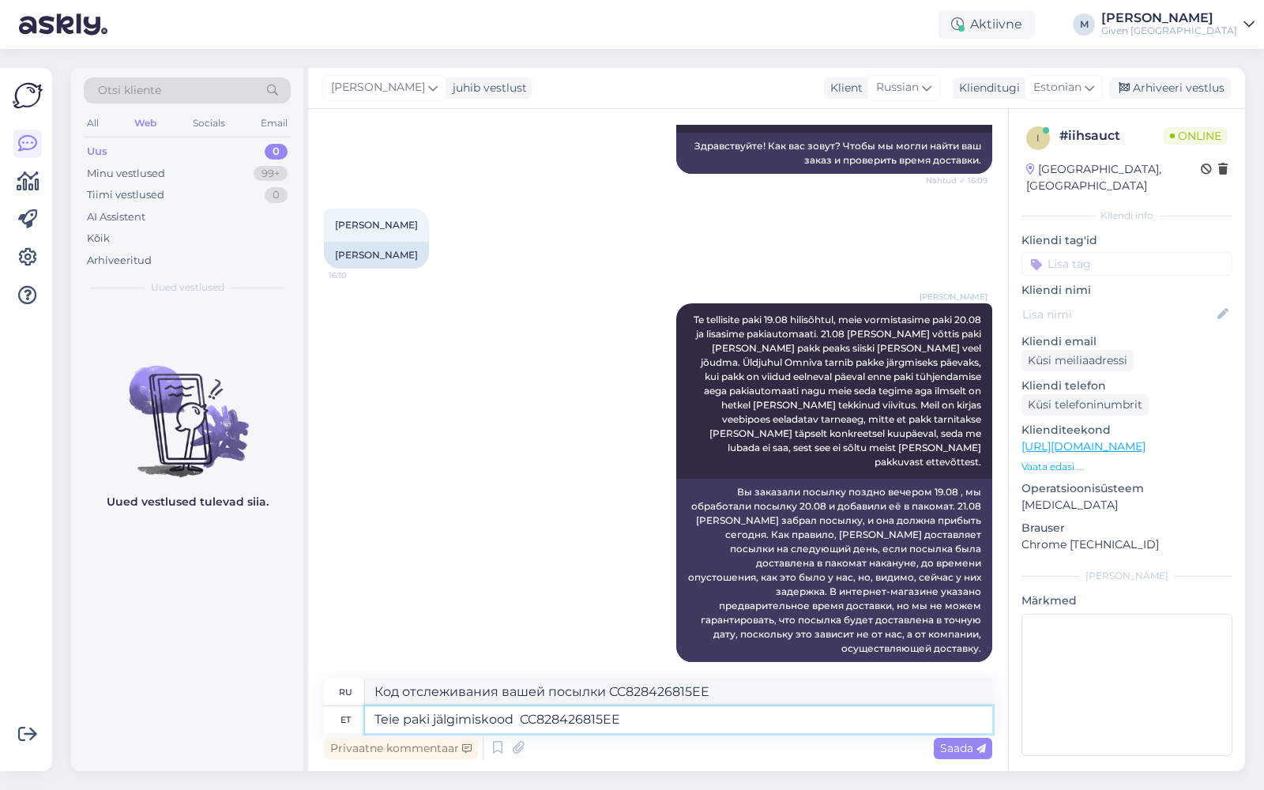
click at [522, 720] on textarea "Teie paki jälgimiskood CC828426815EE" at bounding box center [678, 719] width 627 height 27
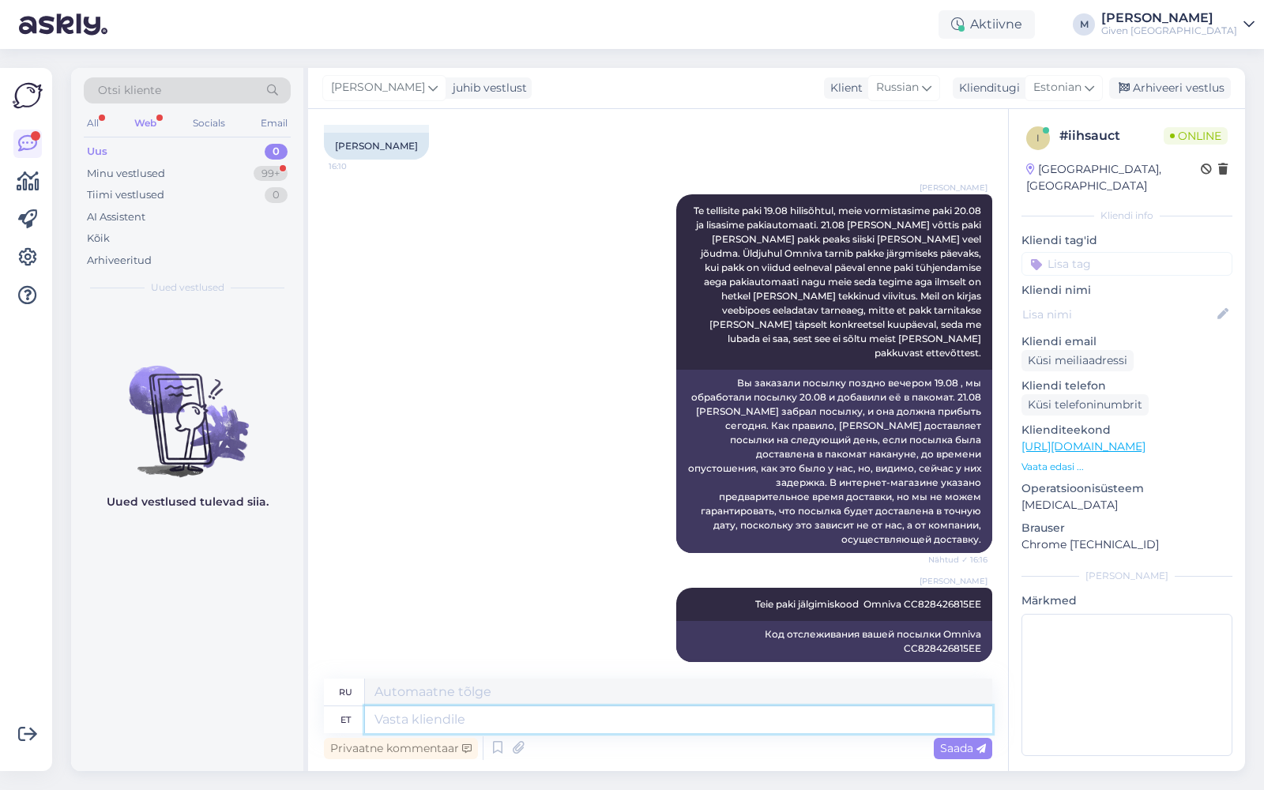
scroll to position [995, 0]
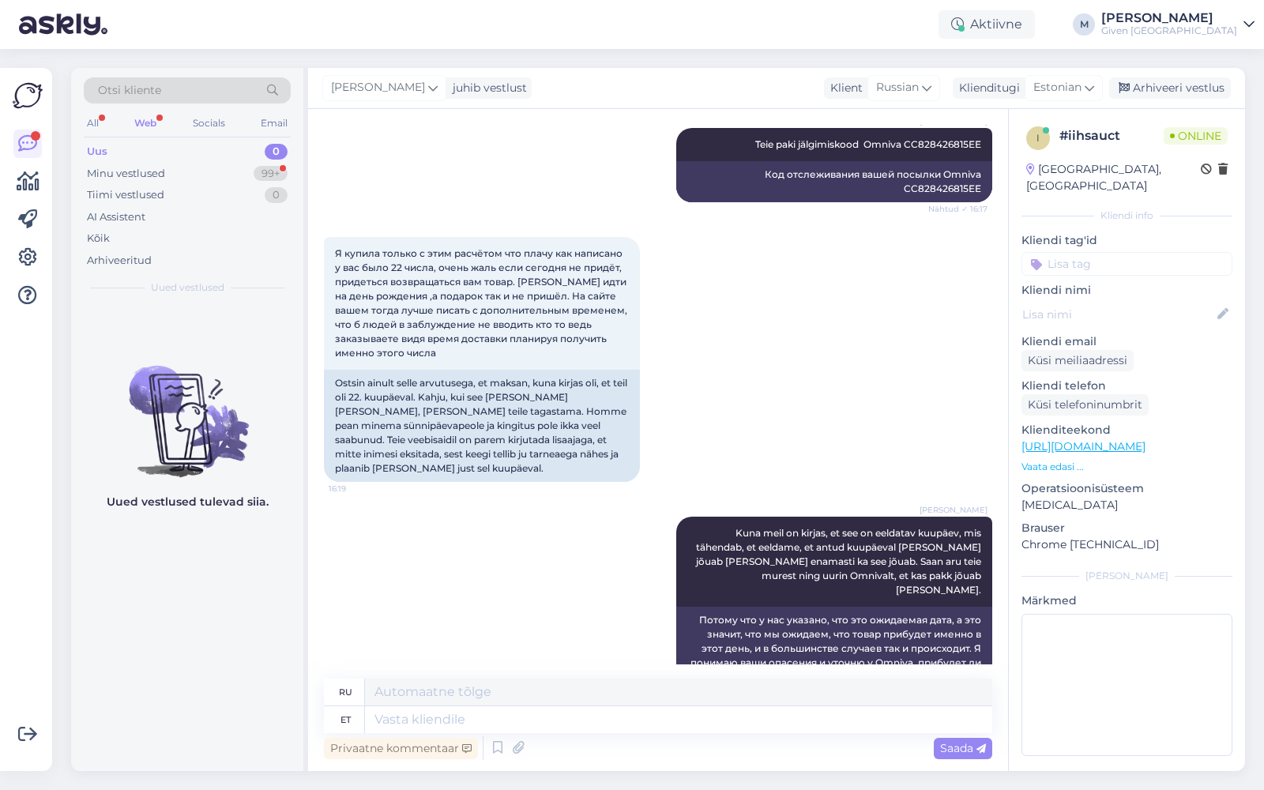
click at [579, 585] on div "[PERSON_NAME] [PERSON_NAME] on kirjas, et see on eeldatav kuupäev, mis tähendab…" at bounding box center [658, 603] width 668 height 208
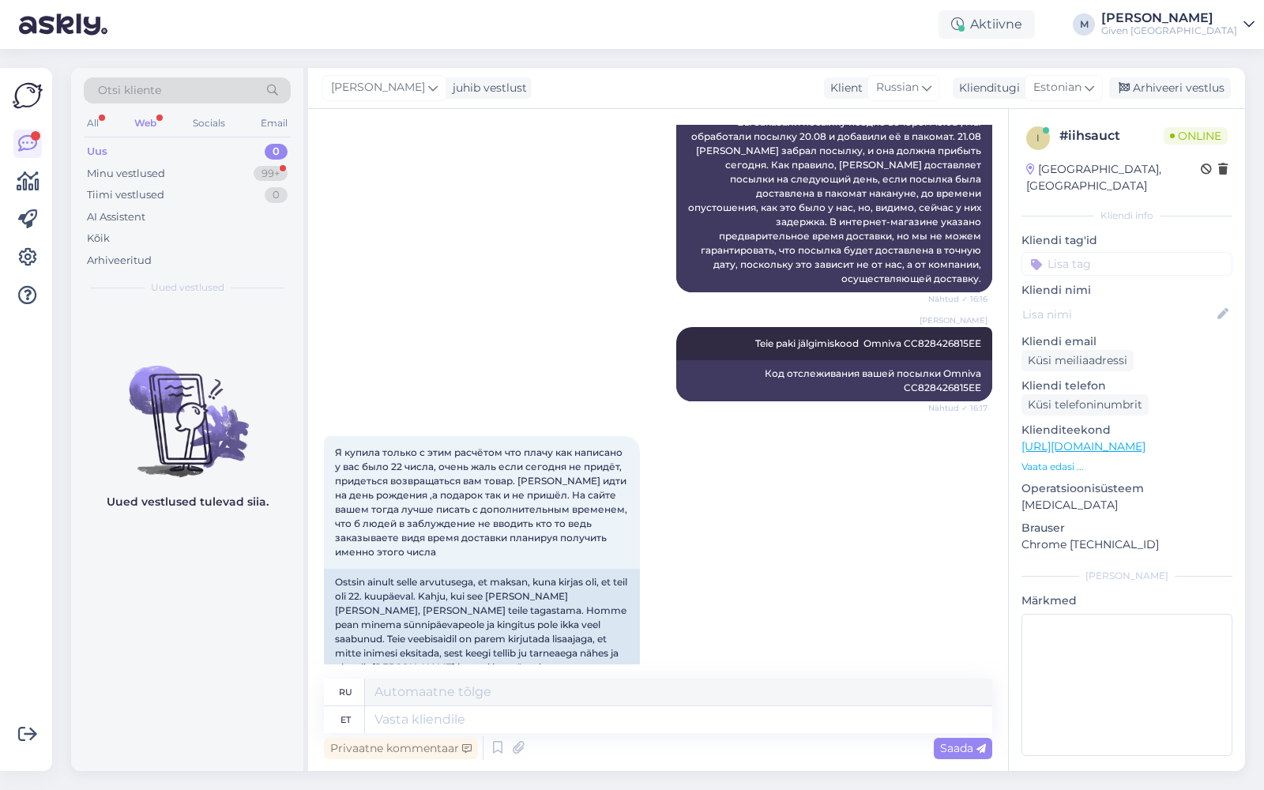
scroll to position [774, 0]
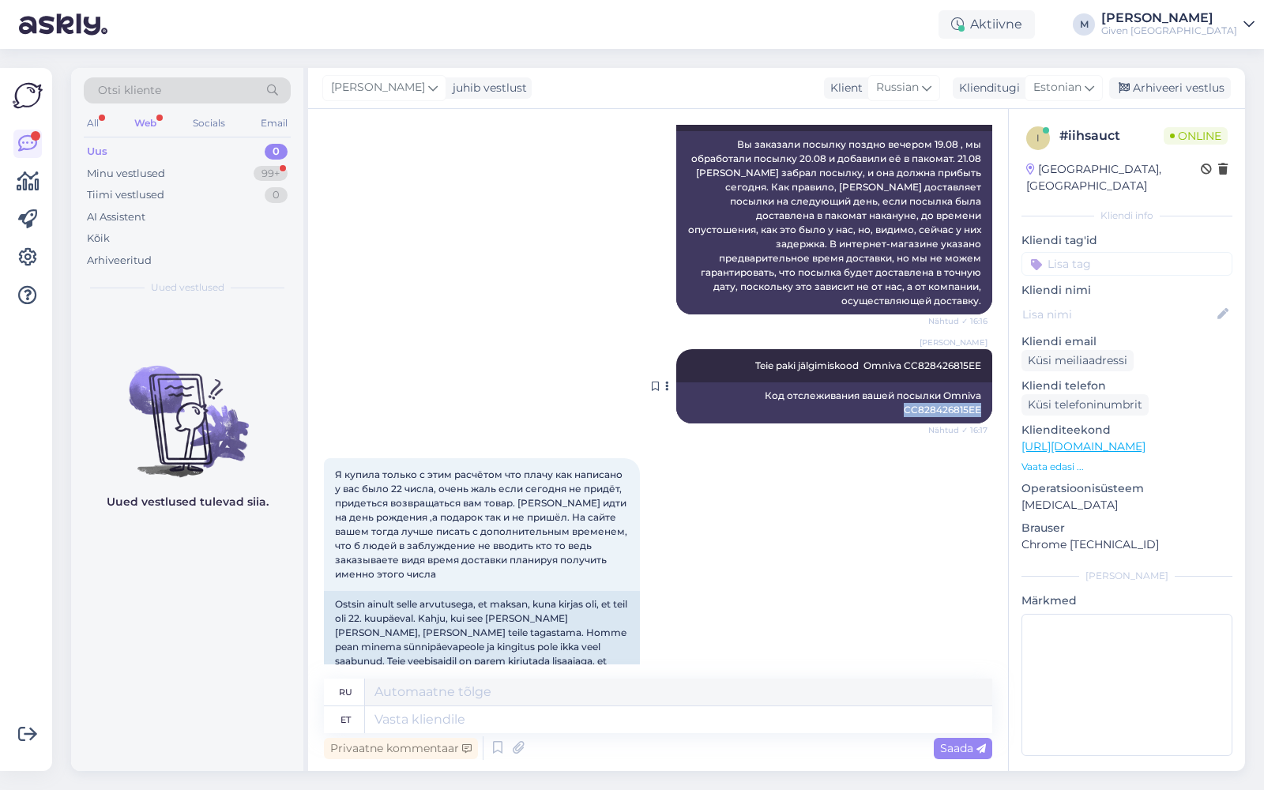
drag, startPoint x: 893, startPoint y: 396, endPoint x: 967, endPoint y: 396, distance: 74.2
click at [967, 396] on div "Код отслеживания вашей посылки Omniva CC828426815EE" at bounding box center [834, 402] width 316 height 41
copy div "CC828426815EE"
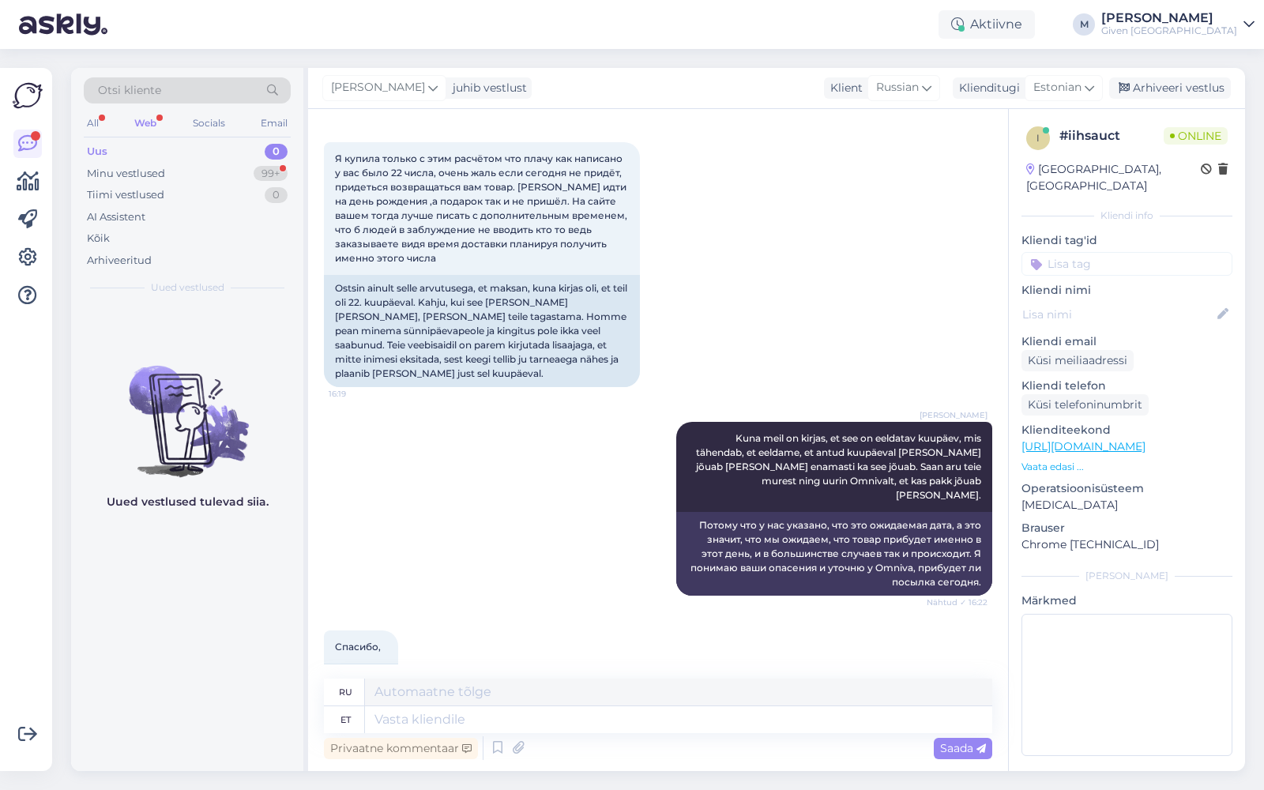
click at [461, 428] on div "[PERSON_NAME] [PERSON_NAME] on kirjas, et see on eeldatav kuupäev, mis tähendab…" at bounding box center [658, 508] width 668 height 208
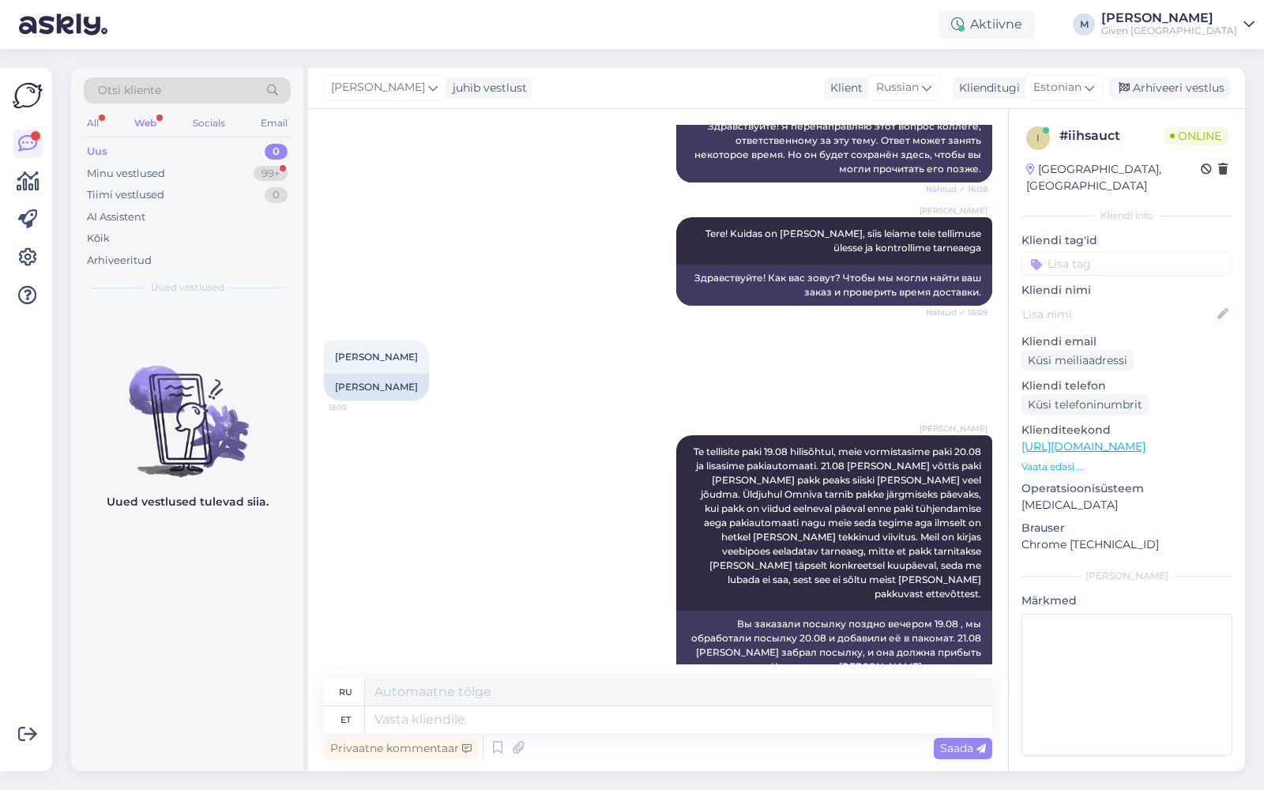
scroll to position [292, 0]
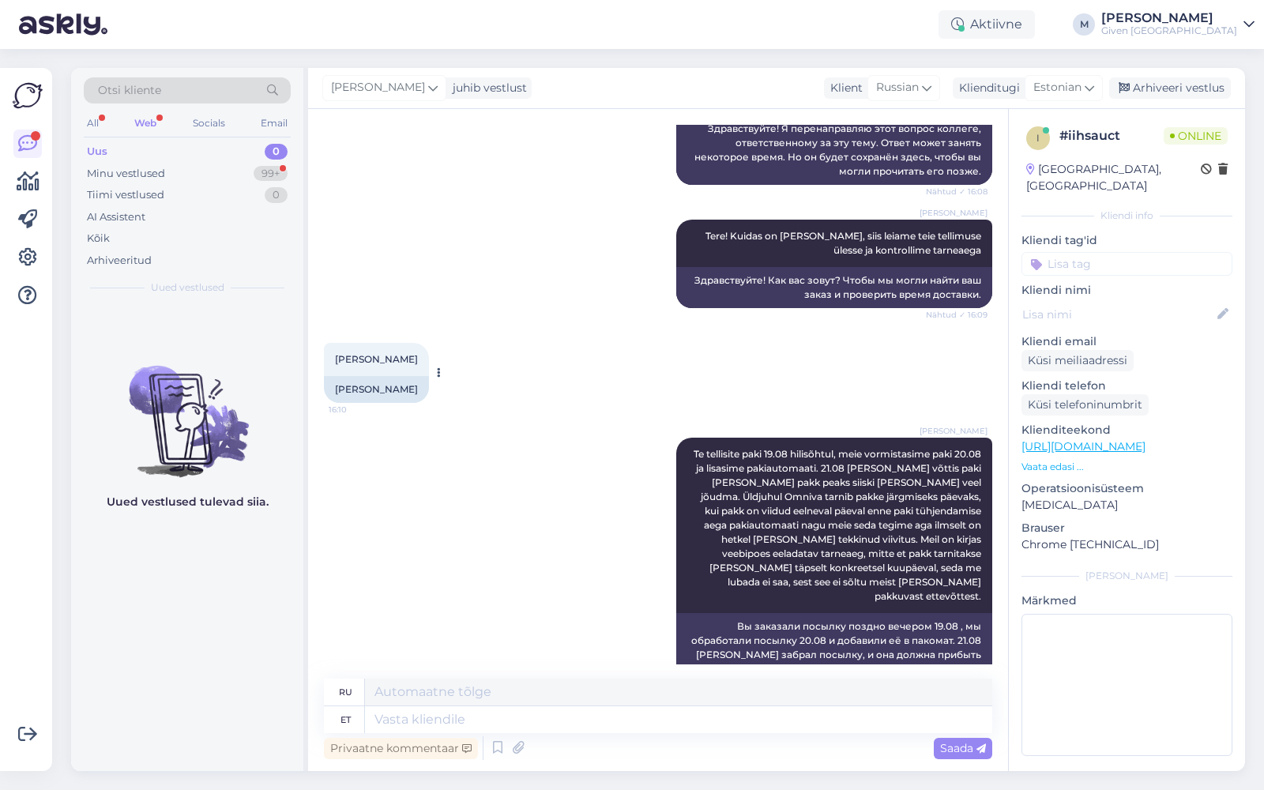
click at [396, 403] on div "[PERSON_NAME]" at bounding box center [376, 389] width 105 height 27
copy div "[PERSON_NAME]"
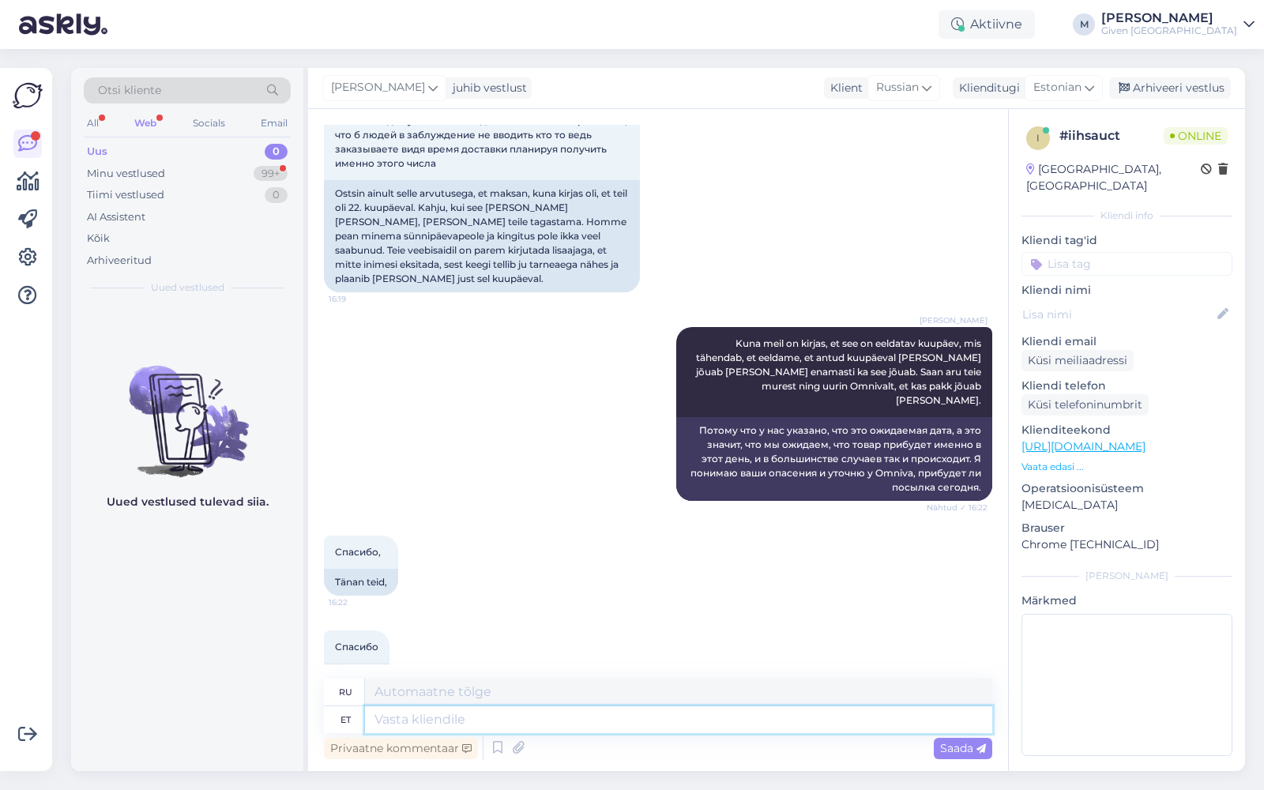
click at [477, 715] on textarea at bounding box center [678, 719] width 627 height 27
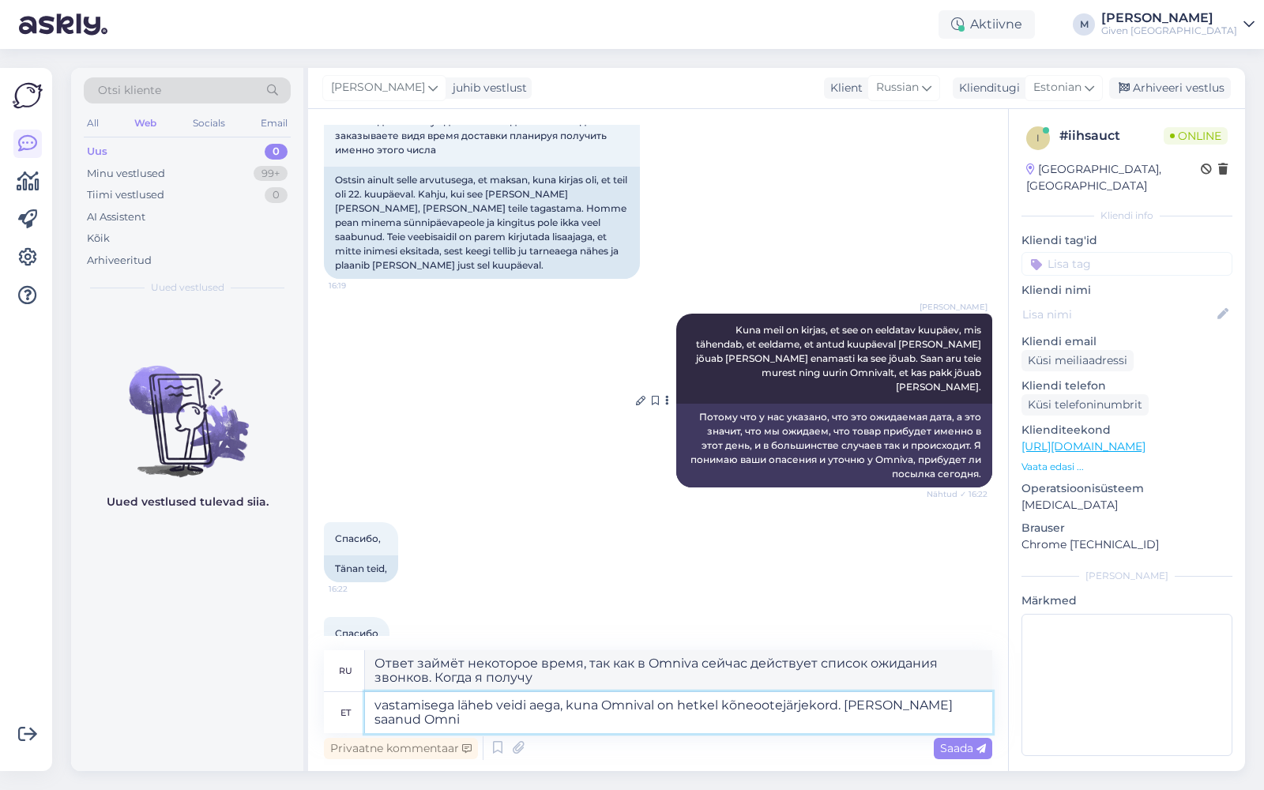
scroll to position [1201, 0]
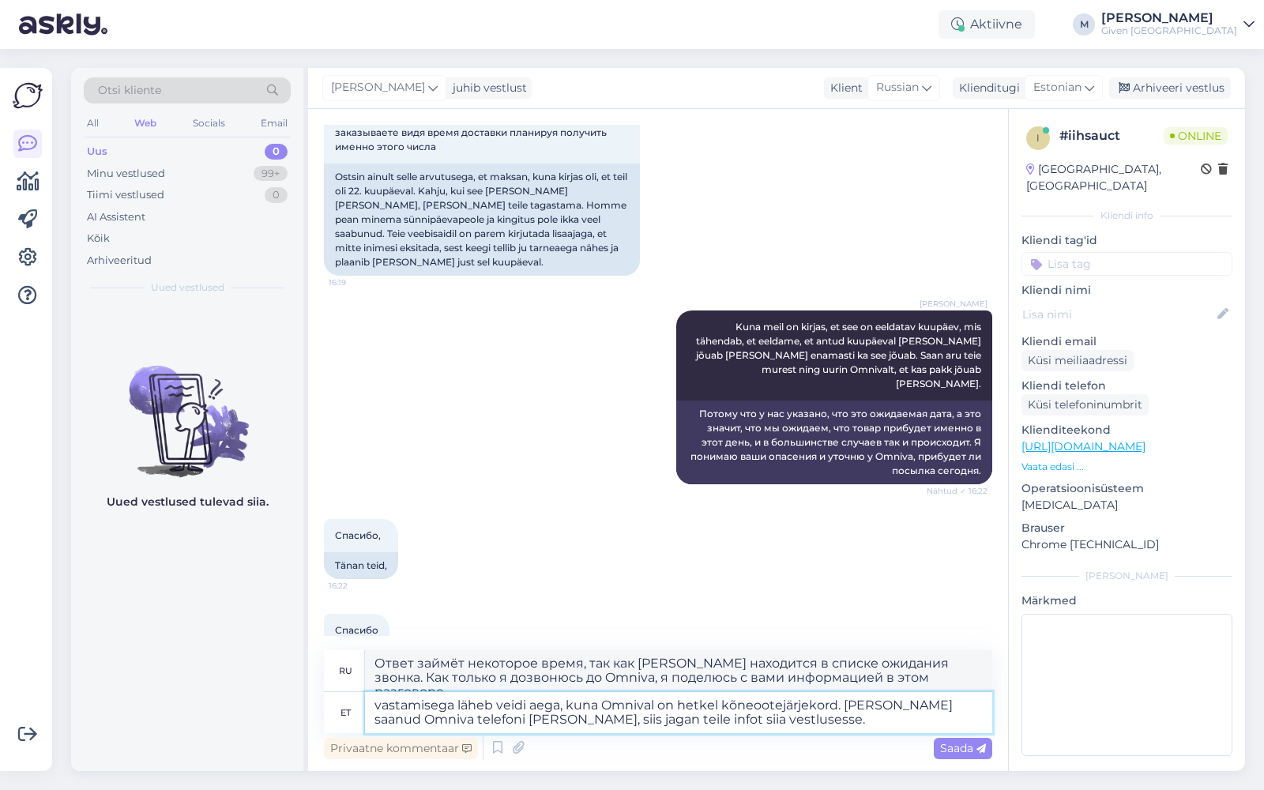
click at [755, 710] on textarea "vastamisega läheb veidi aega, kuna Omnival on hetkel kõneootejärjekord. [PERSON…" at bounding box center [678, 712] width 627 height 41
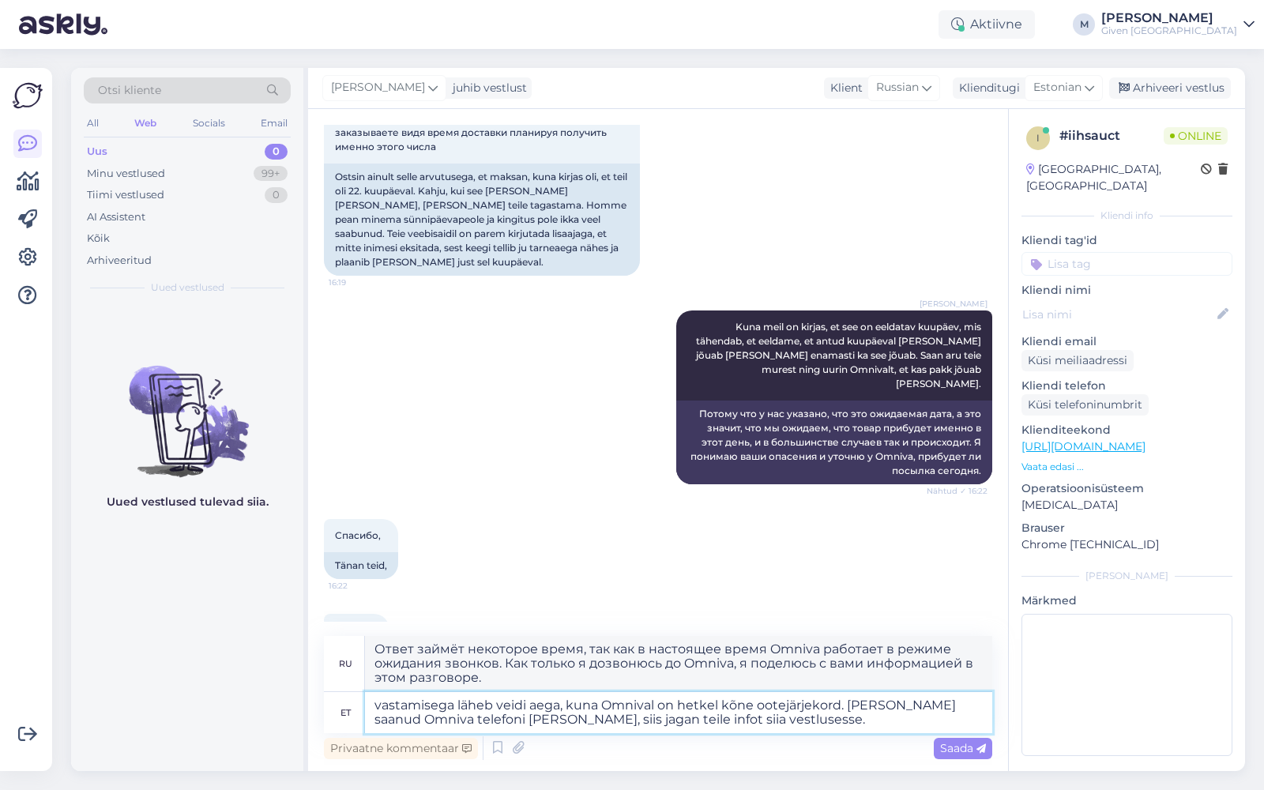
click at [383, 708] on textarea "vastamisega läheb veidi aega, kuna Omnival on hetkel kõne ootejärjekord. [PERSO…" at bounding box center [678, 712] width 627 height 41
click at [965, 748] on span "Saada" at bounding box center [963, 748] width 46 height 14
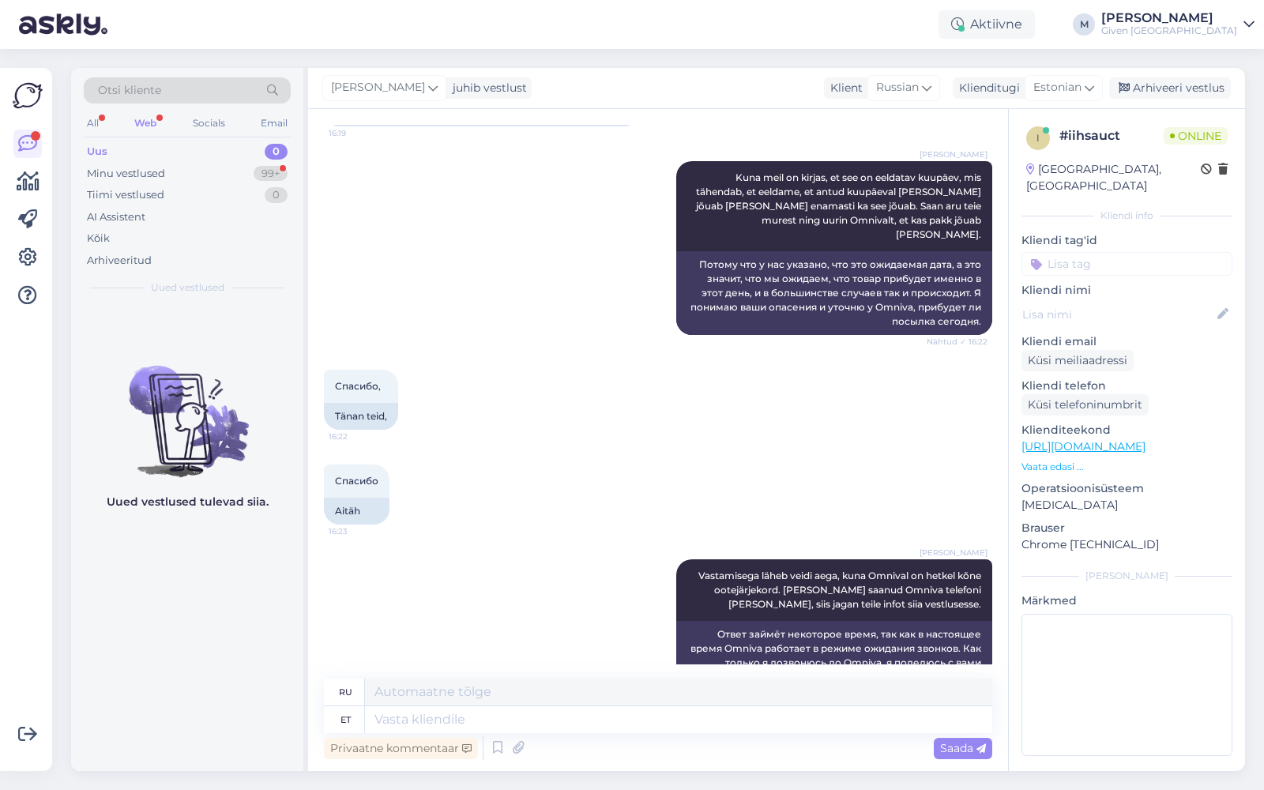
scroll to position [1445, 0]
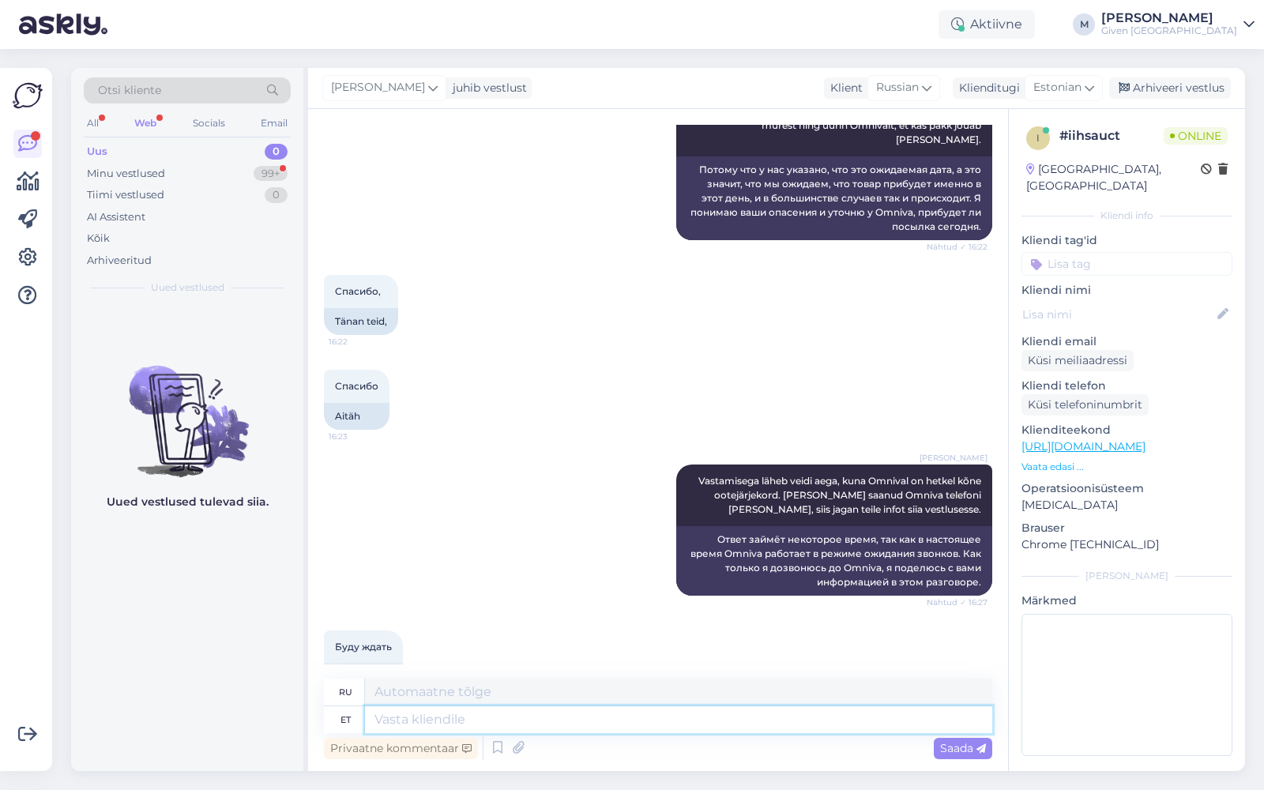
click at [583, 722] on textarea at bounding box center [678, 719] width 627 height 27
drag, startPoint x: 682, startPoint y: 720, endPoint x: 400, endPoint y: 714, distance: 282.8
click at [400, 714] on textarea "kui vaadata Omniva [PERSON_NAME] paki koodi järg" at bounding box center [678, 719] width 627 height 27
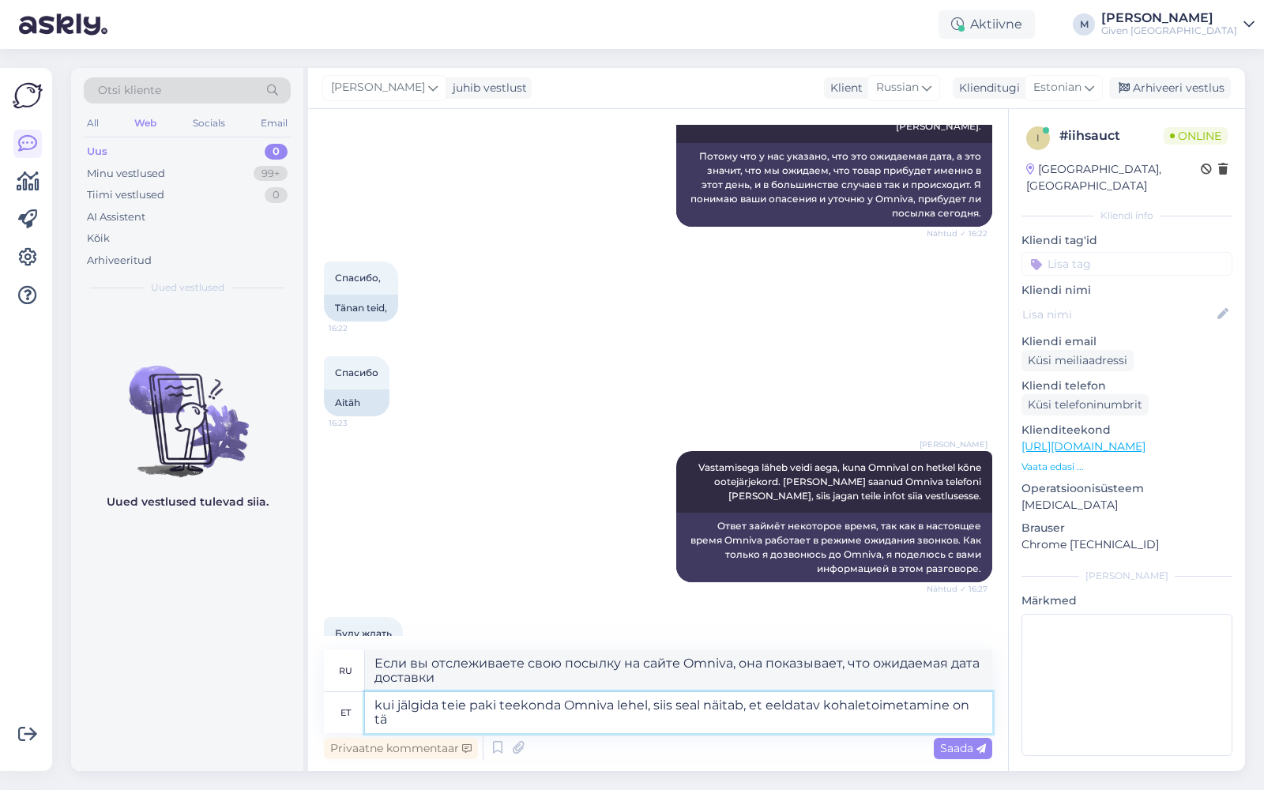
scroll to position [1462, 0]
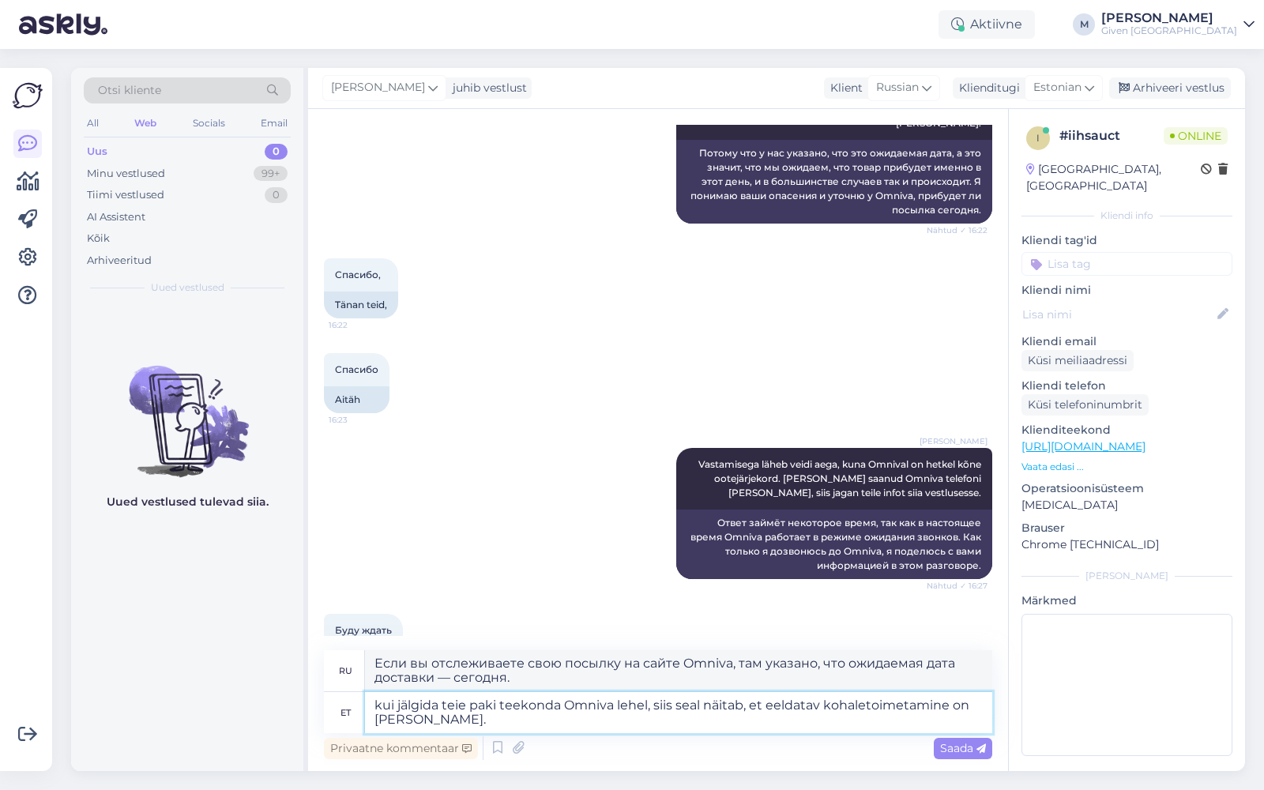
paste textarea "[URL][DOMAIN_NAME]"
click at [970, 747] on span "Saada" at bounding box center [963, 748] width 46 height 14
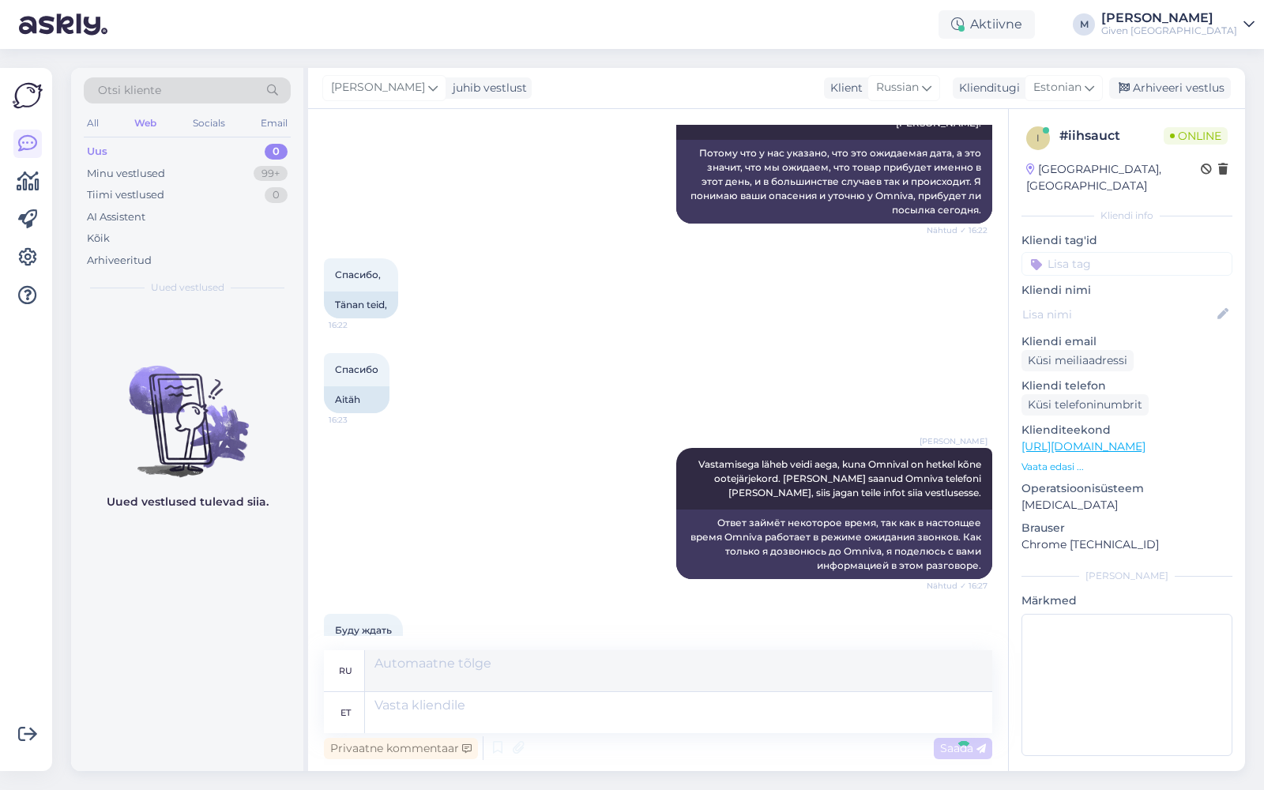
scroll to position [1596, 0]
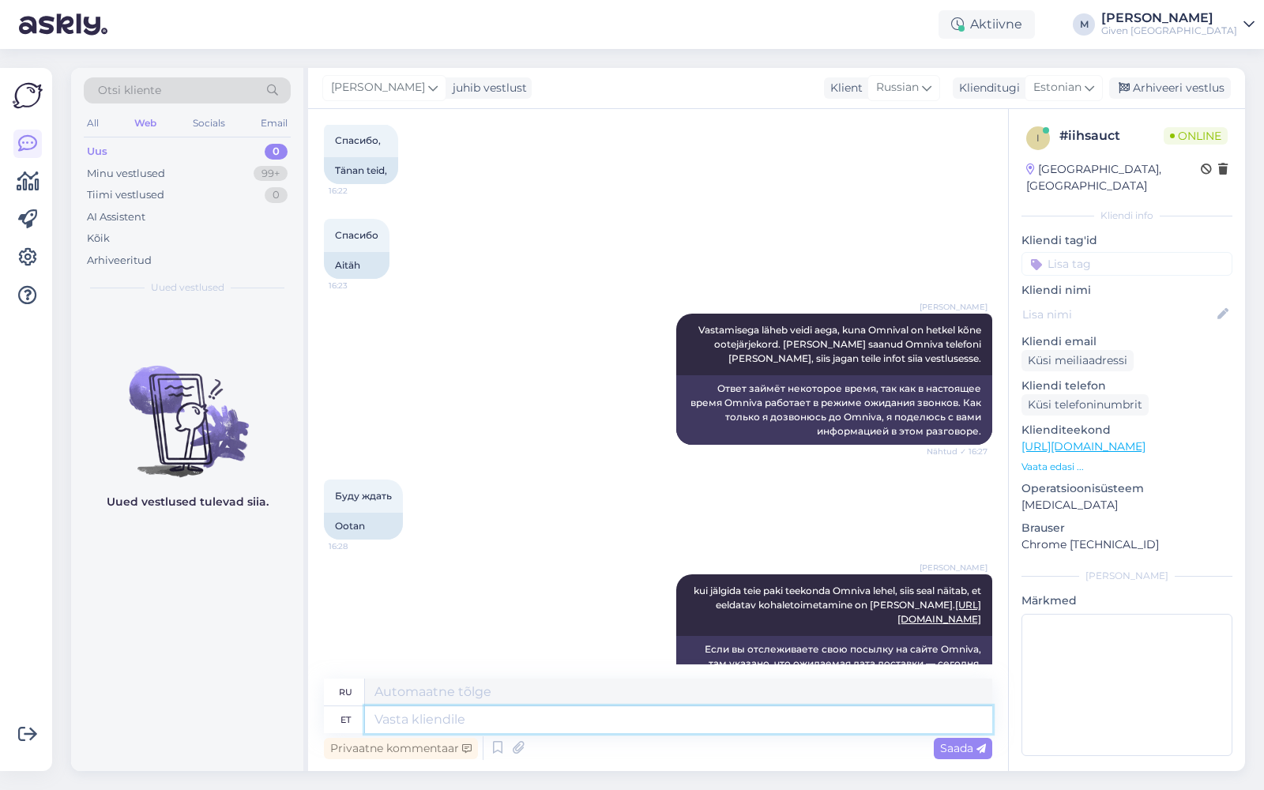
click at [849, 720] on textarea at bounding box center [678, 719] width 627 height 27
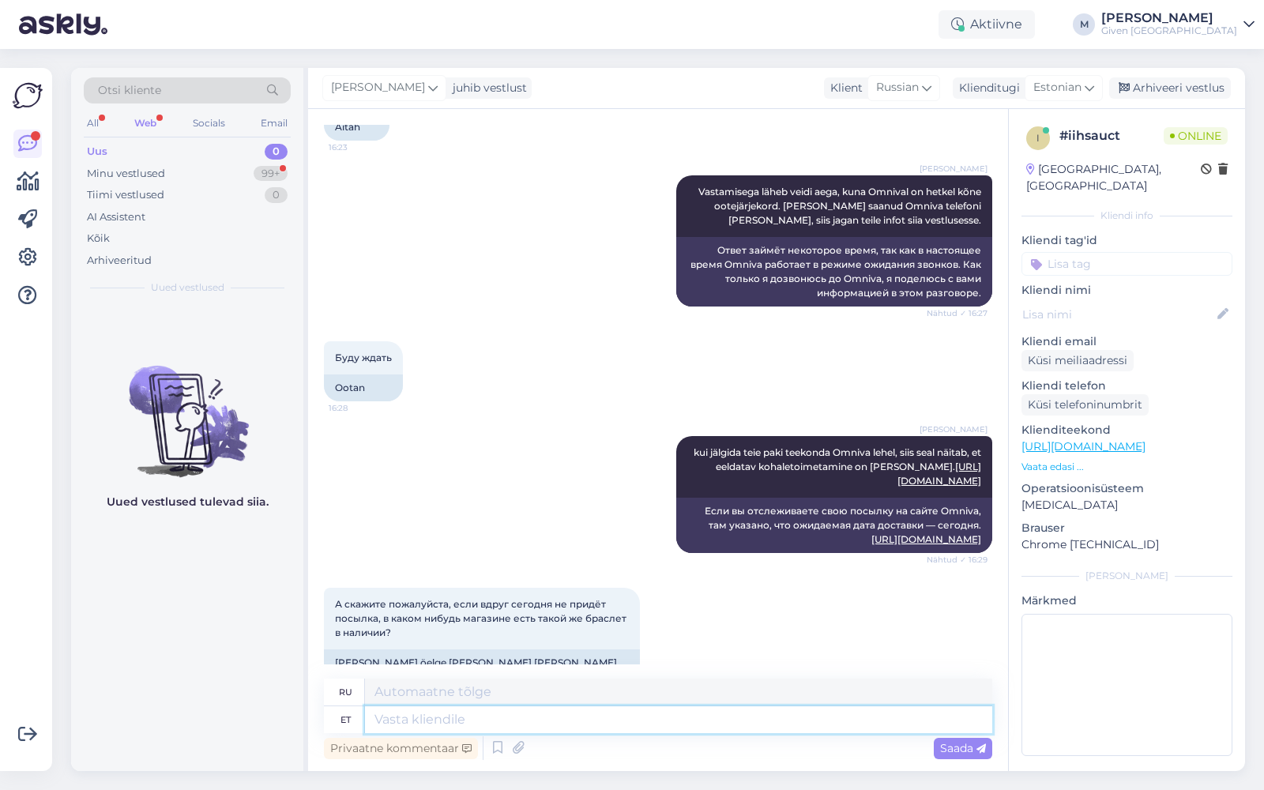
click at [554, 721] on textarea at bounding box center [678, 719] width 627 height 27
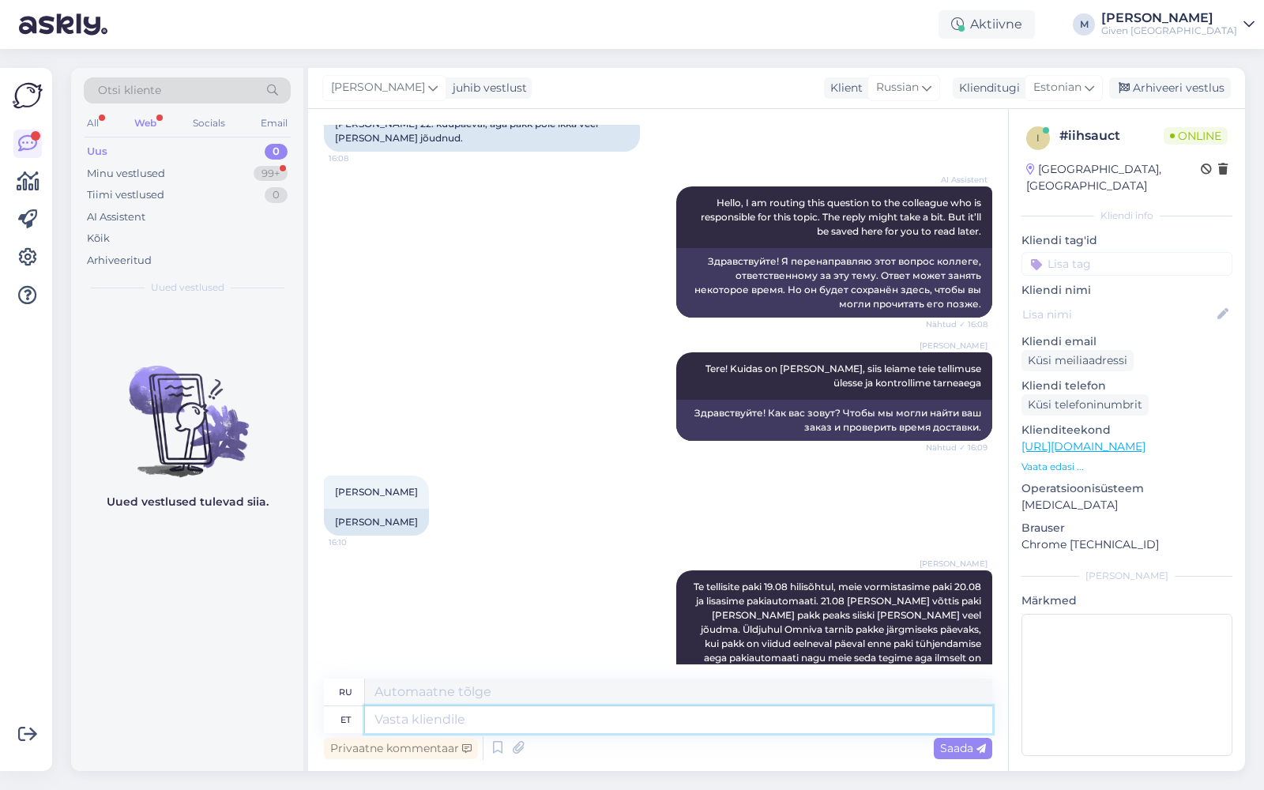
scroll to position [152, 0]
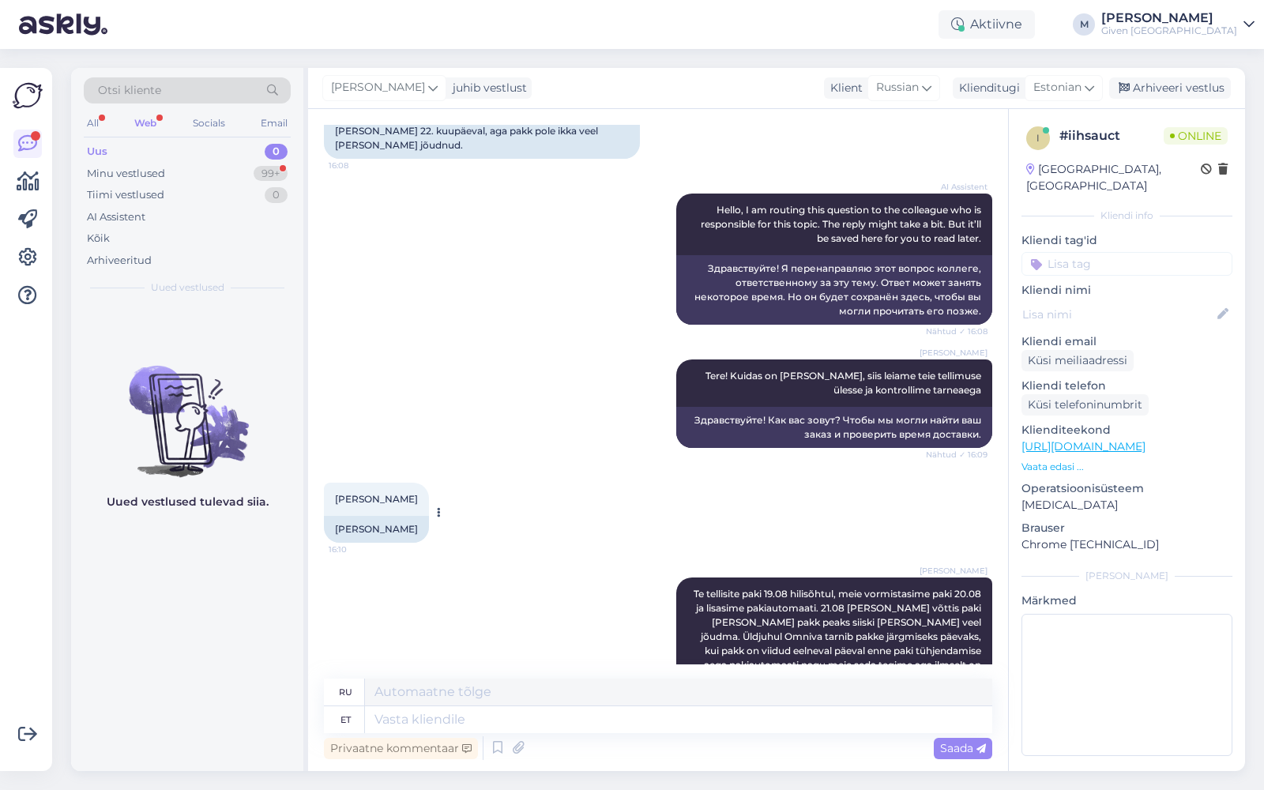
click at [372, 543] on div "[PERSON_NAME]" at bounding box center [376, 529] width 105 height 27
copy div "[PERSON_NAME]"
click at [556, 716] on textarea at bounding box center [678, 719] width 627 height 27
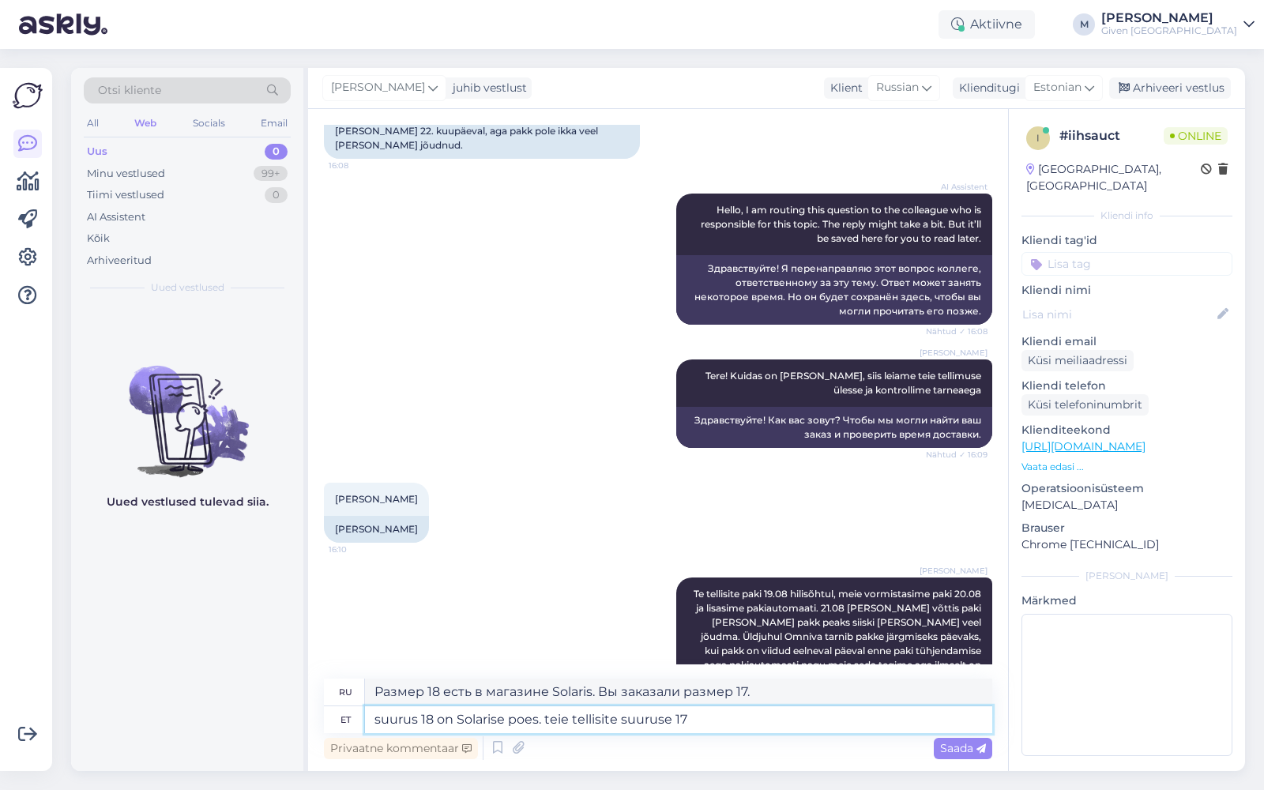
click at [550, 727] on textarea "suurus 18 on Solarise poes. teie tellisite suuruse 17" at bounding box center [678, 719] width 627 height 27
click at [550, 723] on textarea "suurus 18 on Solarise poes. teie tellisite suuruse 17" at bounding box center [678, 719] width 627 height 27
click at [380, 724] on textarea "suurus 18 on Solarise poes. Teie tellisite suuruse 17" at bounding box center [678, 719] width 627 height 27
click at [955, 749] on span "Saada" at bounding box center [963, 748] width 46 height 14
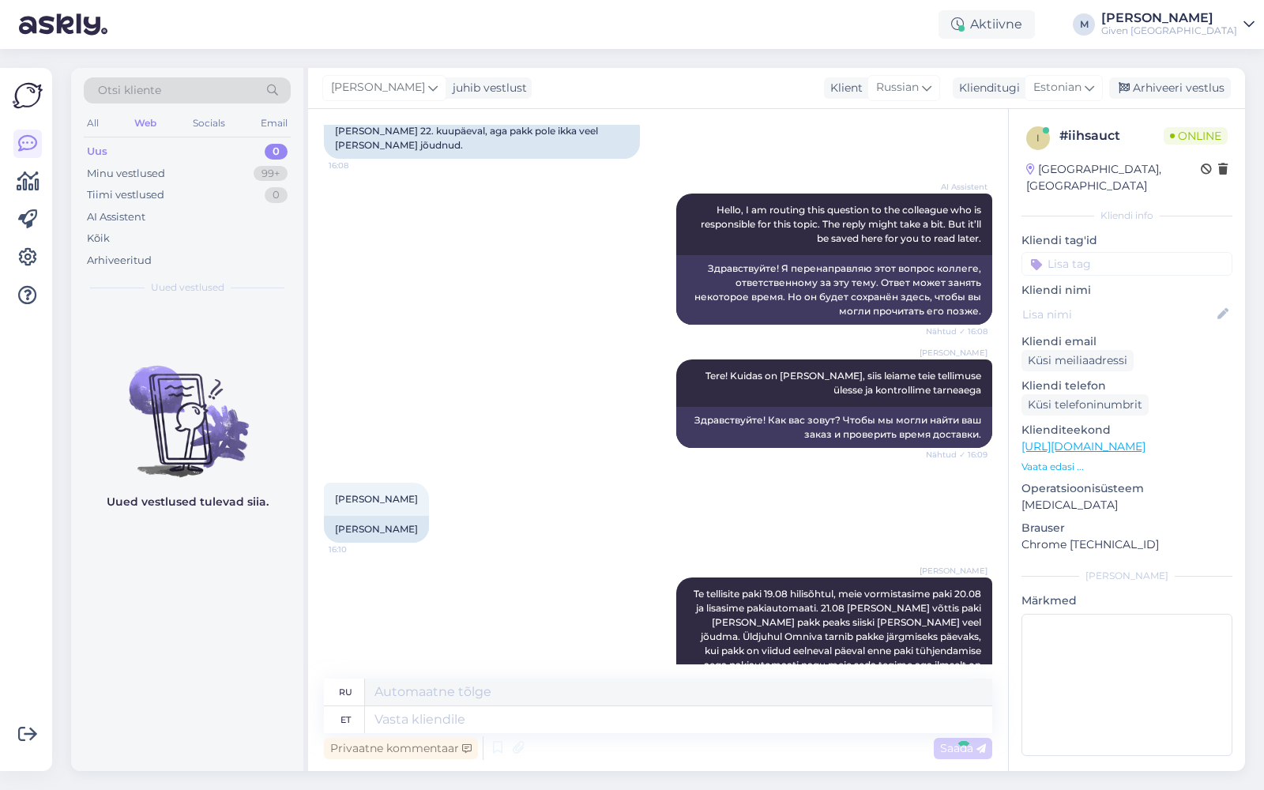
scroll to position [1828, 0]
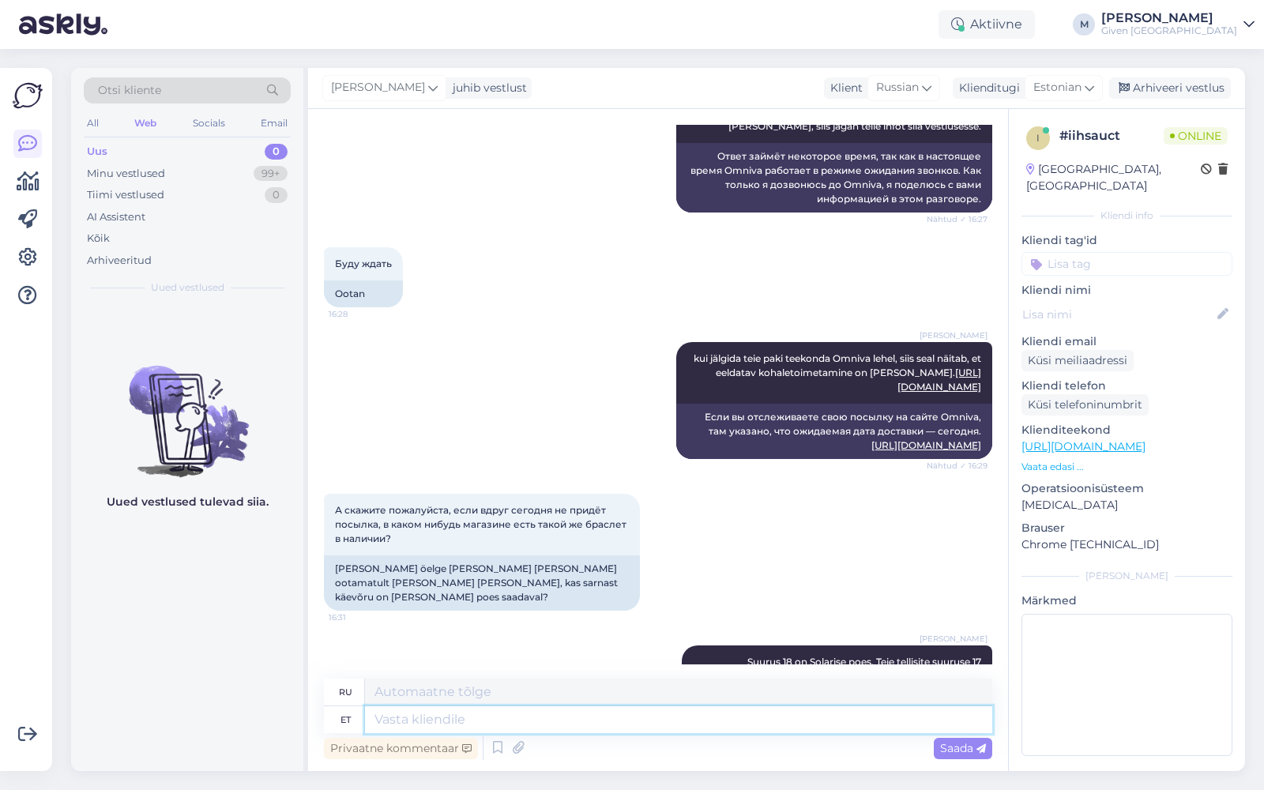
click at [460, 727] on textarea at bounding box center [678, 719] width 627 height 27
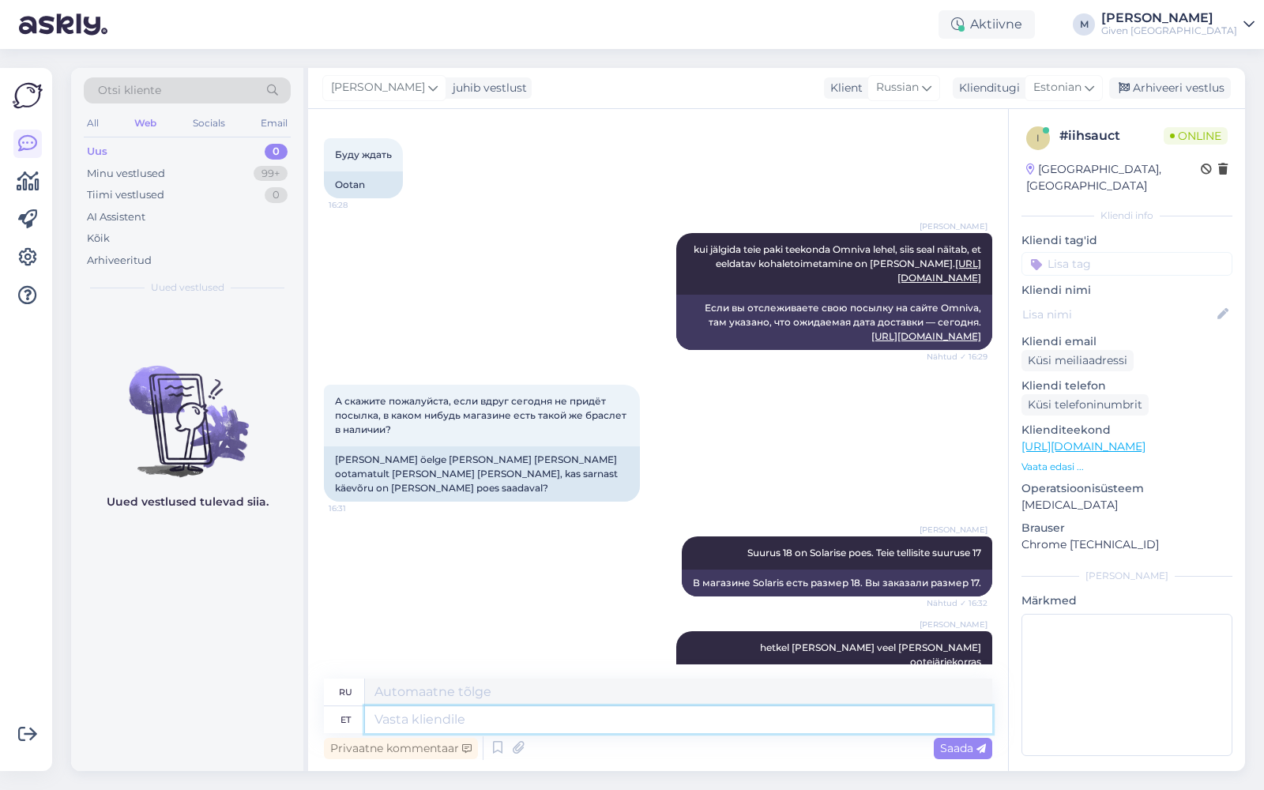
scroll to position [1937, 0]
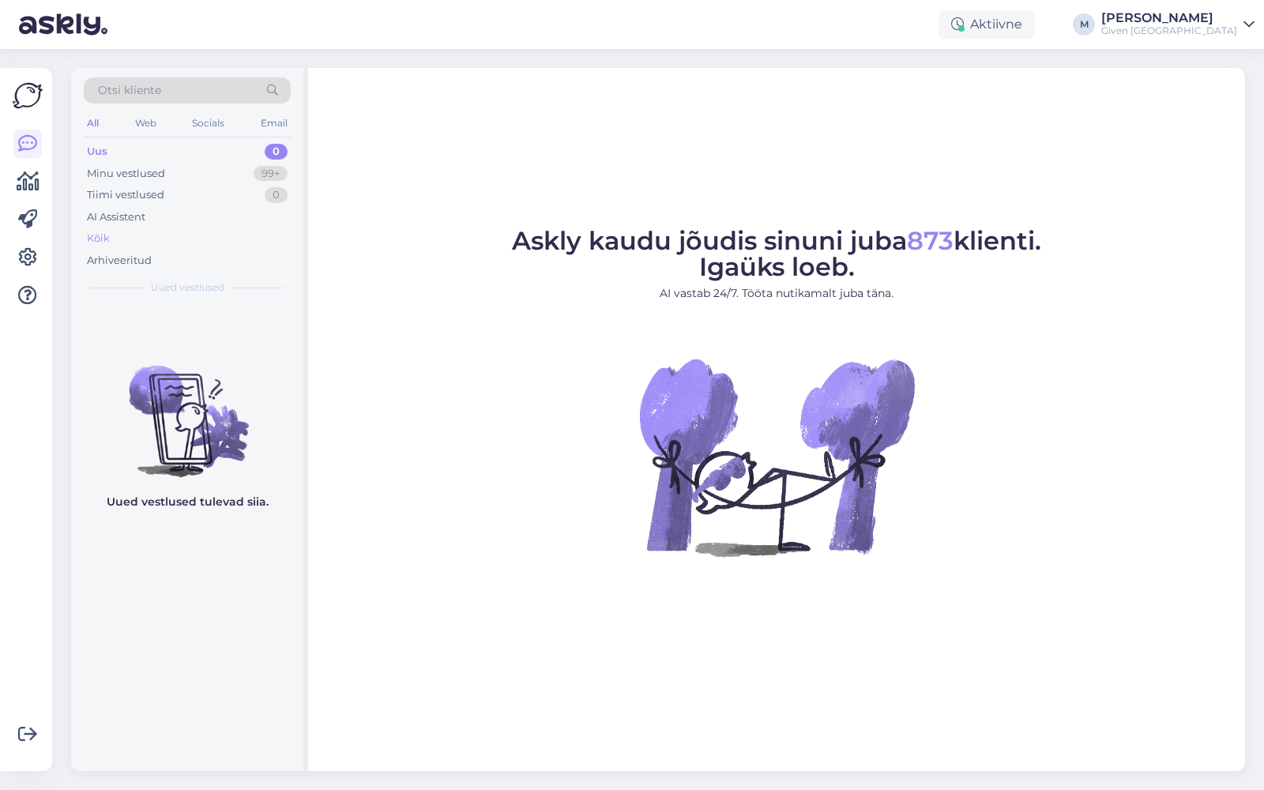
click at [129, 231] on div "Kõik" at bounding box center [187, 238] width 207 height 22
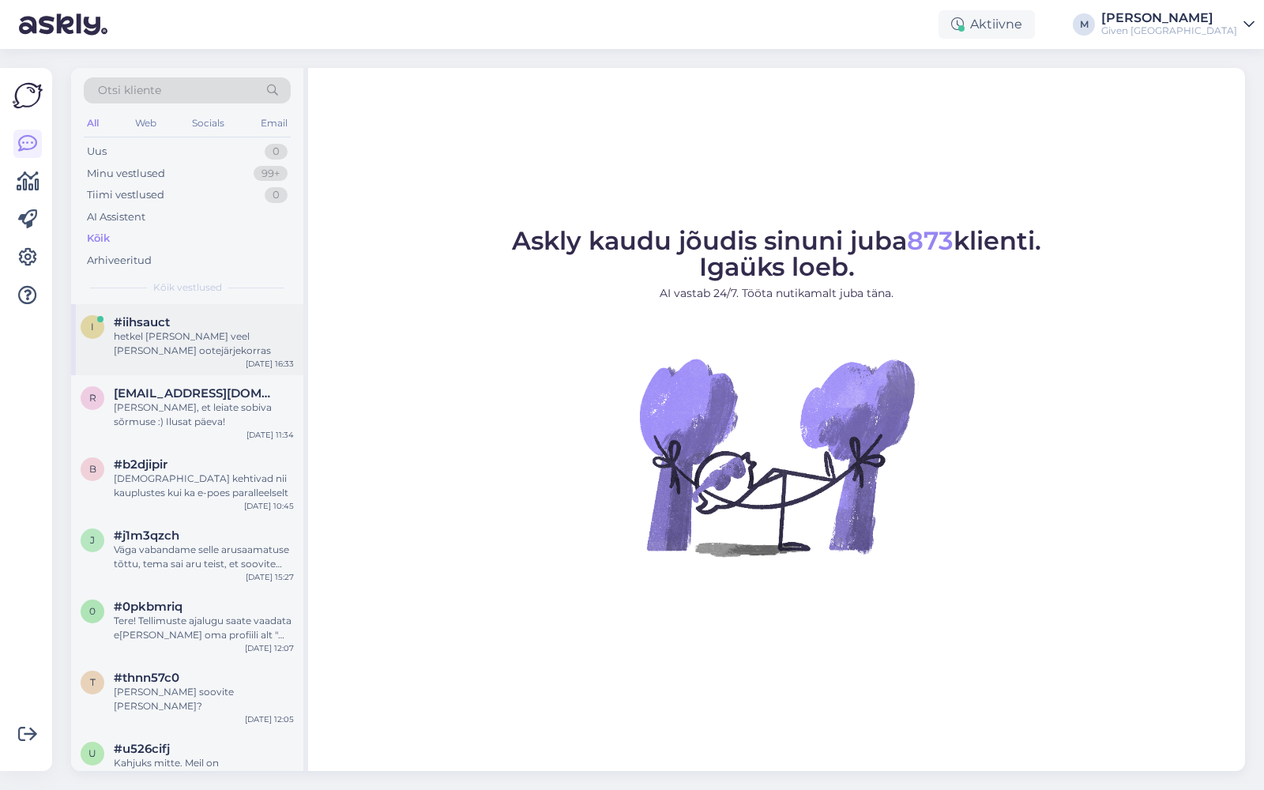
click at [208, 340] on div "hetkel [PERSON_NAME] veel [PERSON_NAME] ootejärjekorras" at bounding box center [204, 343] width 180 height 28
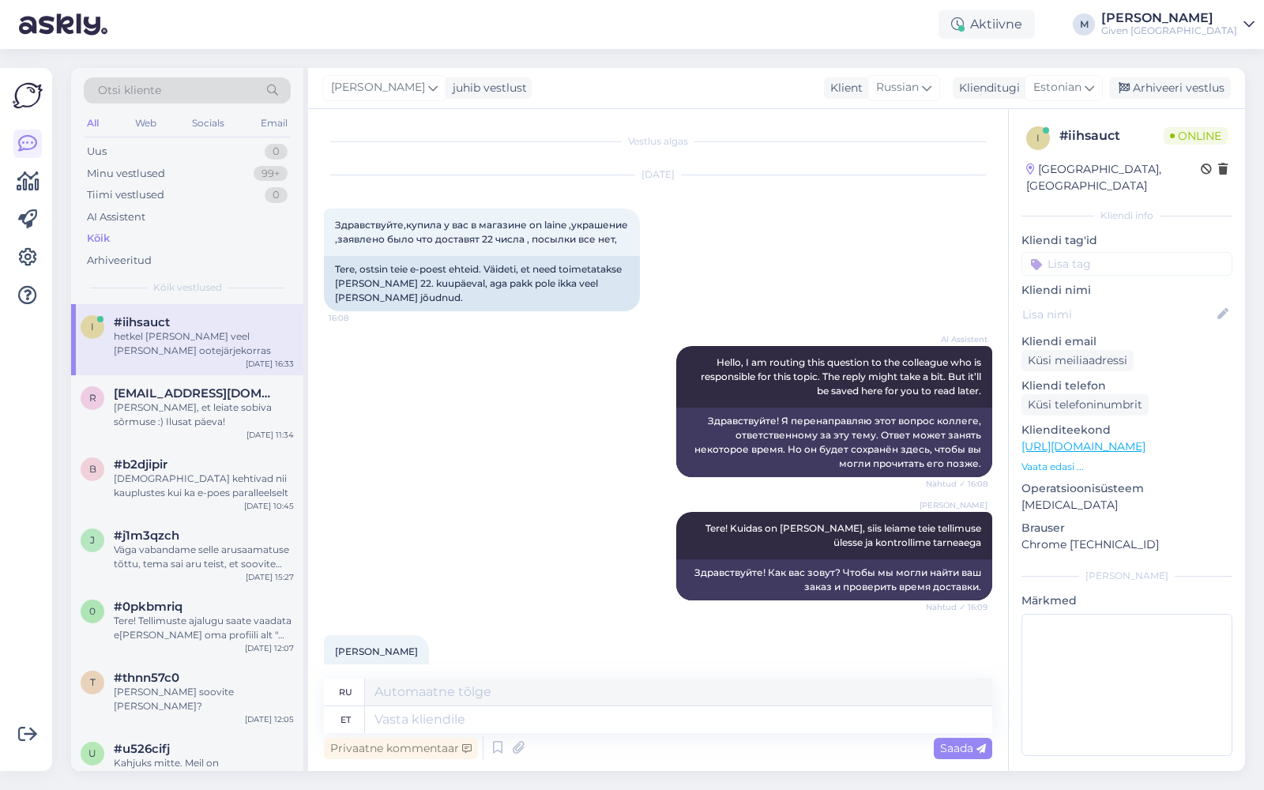
scroll to position [1937, 0]
